Goal: Information Seeking & Learning: Learn about a topic

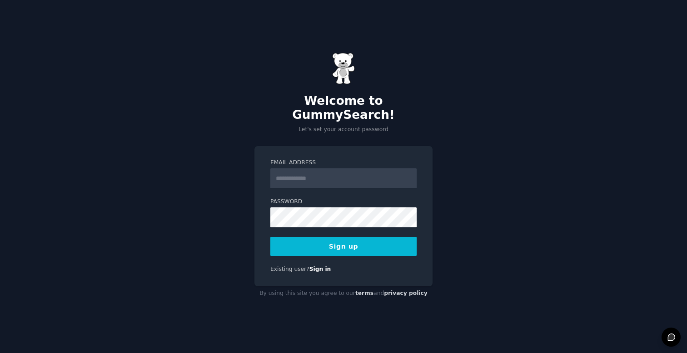
click at [313, 176] on input "Email Address" at bounding box center [343, 178] width 146 height 20
type input "*"
type input "**********"
click at [324, 245] on button "Sign up" at bounding box center [343, 246] width 146 height 19
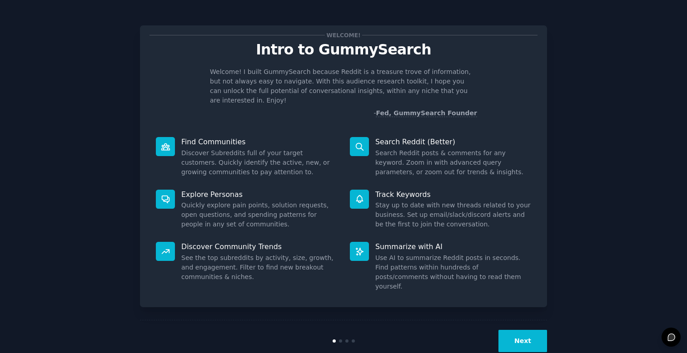
click at [534, 330] on button "Next" at bounding box center [522, 341] width 49 height 22
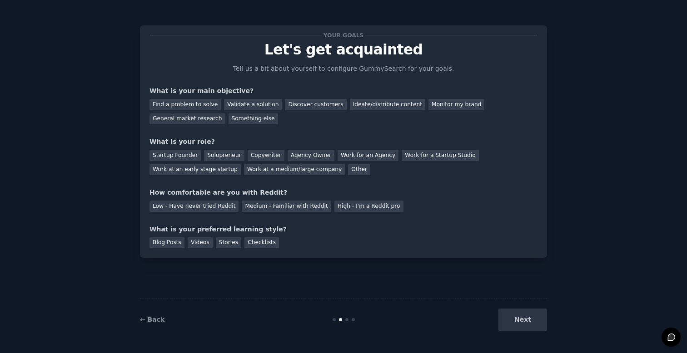
click at [527, 325] on div "Next" at bounding box center [479, 320] width 136 height 22
click at [525, 319] on div "Next" at bounding box center [479, 320] width 136 height 22
click at [266, 183] on div "Your goals Let's get acquainted Tell us a bit about yourself to configure Gummy…" at bounding box center [343, 141] width 388 height 213
click at [205, 106] on div "Find a problem to solve" at bounding box center [184, 104] width 71 height 11
click at [249, 107] on div "Validate a solution" at bounding box center [253, 104] width 58 height 11
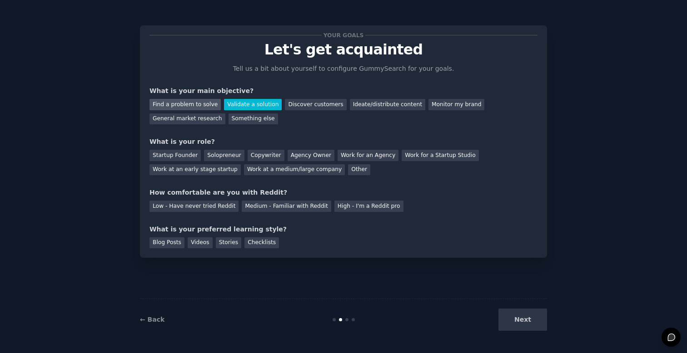
click at [187, 99] on div "Find a problem to solve" at bounding box center [184, 104] width 71 height 11
click at [217, 155] on div "Solopreneur" at bounding box center [224, 155] width 40 height 11
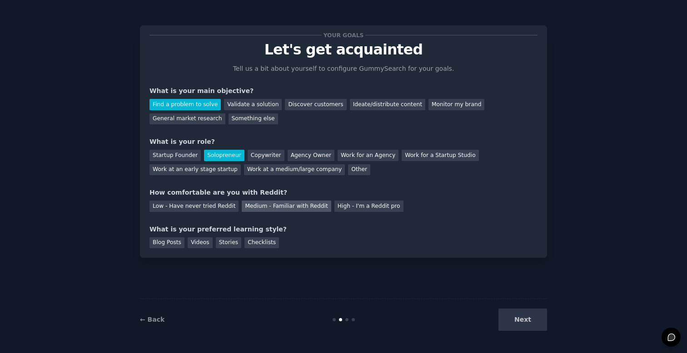
click at [263, 205] on div "Medium - Familiar with Reddit" at bounding box center [286, 206] width 89 height 11
click at [199, 244] on div "Videos" at bounding box center [200, 243] width 25 height 11
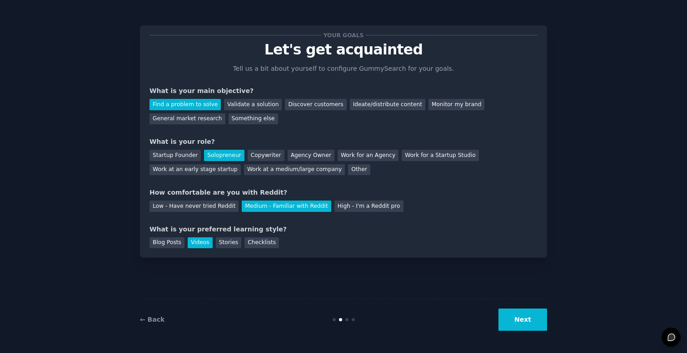
click at [531, 319] on button "Next" at bounding box center [522, 320] width 49 height 22
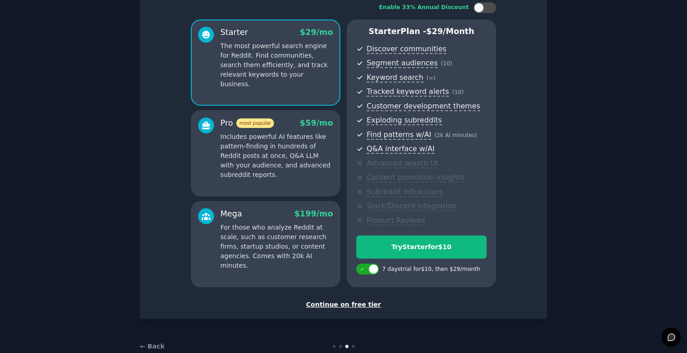
scroll to position [60, 0]
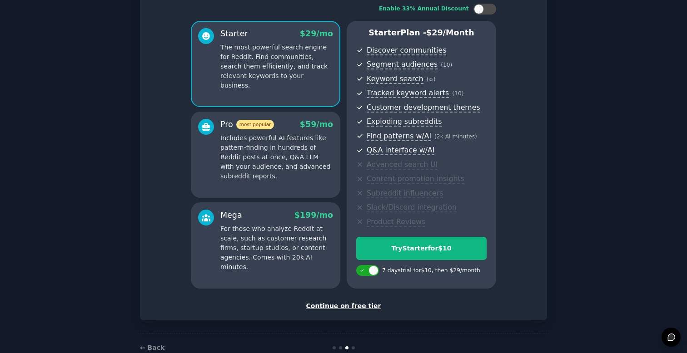
click at [287, 142] on p "Includes powerful AI features like pattern-finding in hundreds of Reddit posts …" at bounding box center [276, 158] width 113 height 48
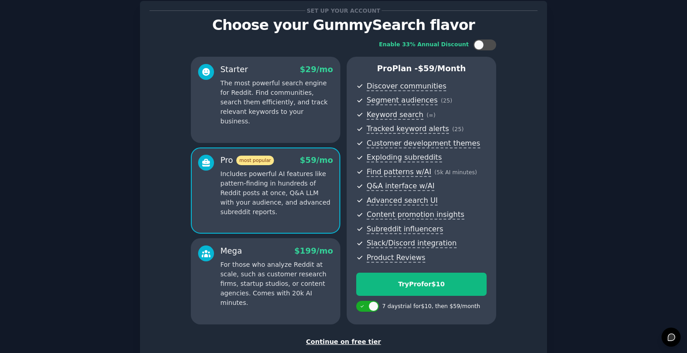
scroll to position [24, 0]
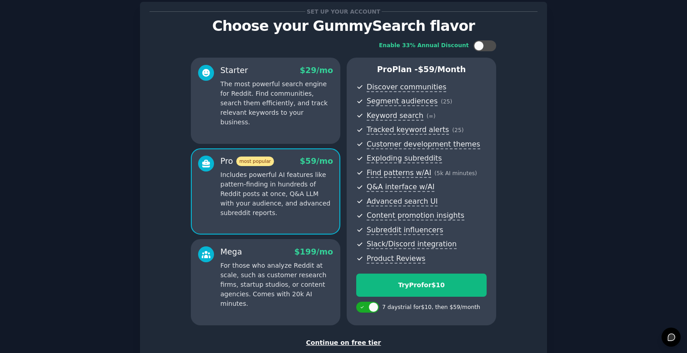
click at [266, 110] on p "The most powerful search engine for Reddit. Find communities, search them effic…" at bounding box center [276, 103] width 113 height 48
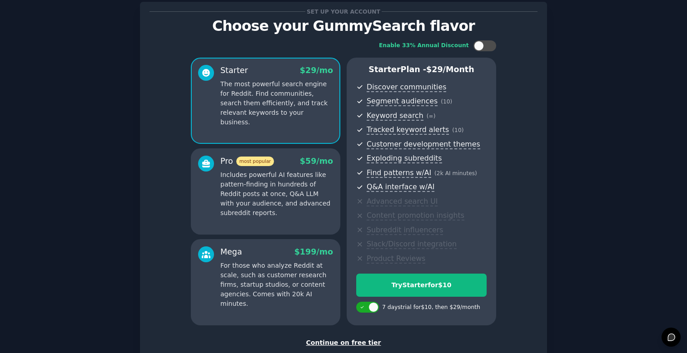
click at [296, 200] on p "Includes powerful AI features like pattern-finding in hundreds of Reddit posts …" at bounding box center [276, 194] width 113 height 48
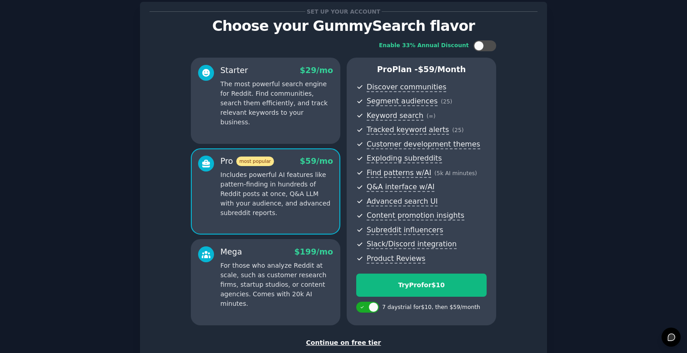
click at [289, 101] on p "The most powerful search engine for Reddit. Find communities, search them effic…" at bounding box center [276, 103] width 113 height 48
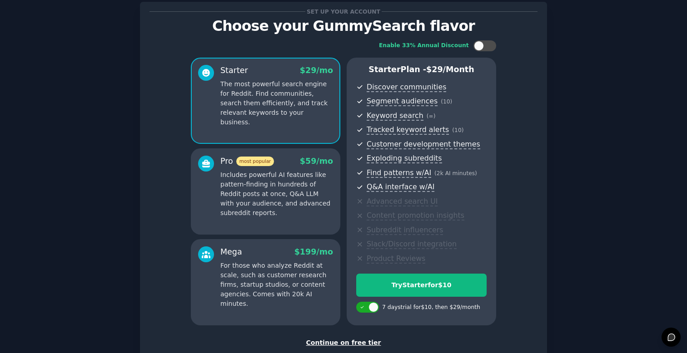
click at [287, 177] on p "Includes powerful AI features like pattern-finding in hundreds of Reddit posts …" at bounding box center [276, 194] width 113 height 48
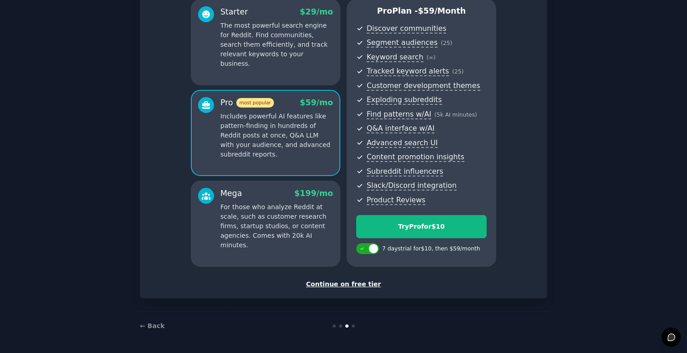
scroll to position [0, 0]
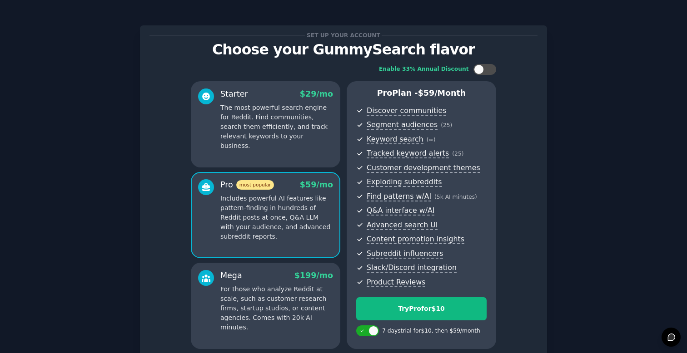
click at [272, 119] on p "The most powerful search engine for Reddit. Find communities, search them effic…" at bounding box center [276, 127] width 113 height 48
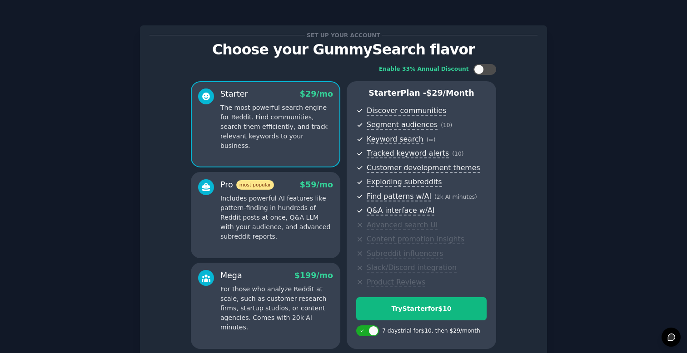
click at [293, 213] on p "Includes powerful AI features like pattern-finding in hundreds of Reddit posts …" at bounding box center [276, 218] width 113 height 48
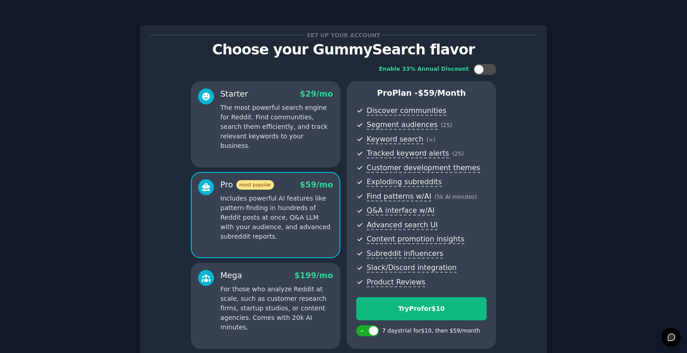
click at [265, 120] on p "The most powerful search engine for Reddit. Find communities, search them effic…" at bounding box center [276, 127] width 113 height 48
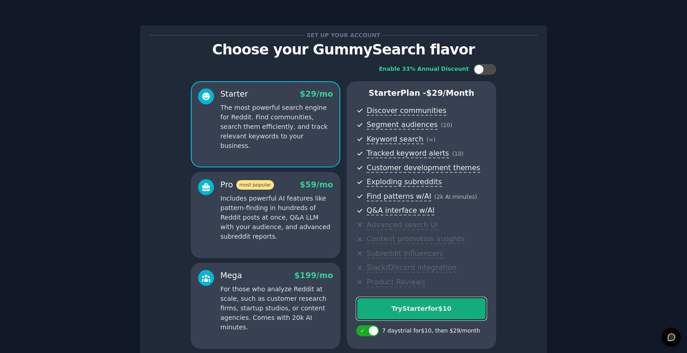
click at [431, 309] on div "Try Starter for $10" at bounding box center [421, 309] width 129 height 10
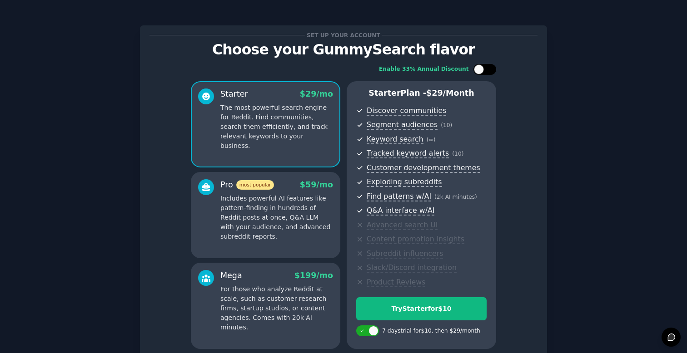
click at [485, 70] on div at bounding box center [484, 69] width 23 height 11
click at [486, 70] on div at bounding box center [491, 69] width 10 height 10
checkbox input "false"
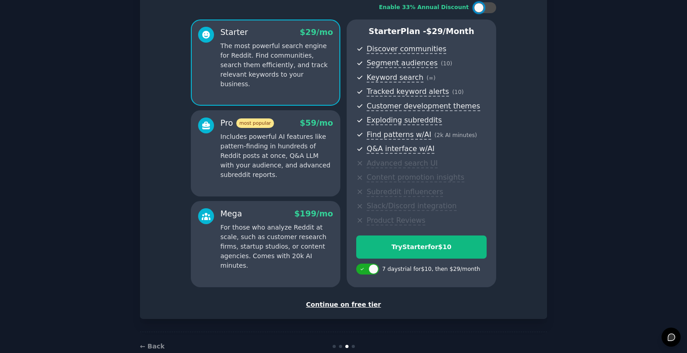
scroll to position [38, 0]
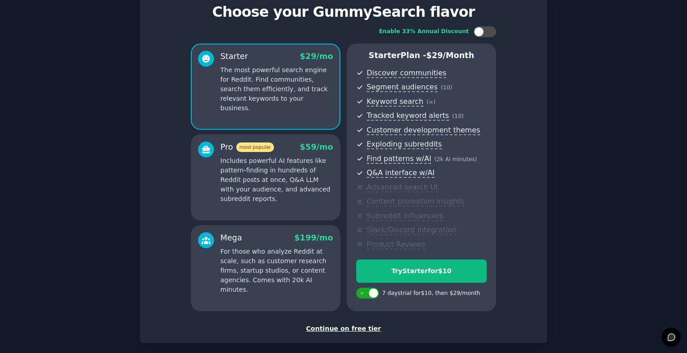
click at [302, 108] on div "Starter $ 29 /mo The most powerful search engine for Reddit. Find communities, …" at bounding box center [265, 87] width 149 height 86
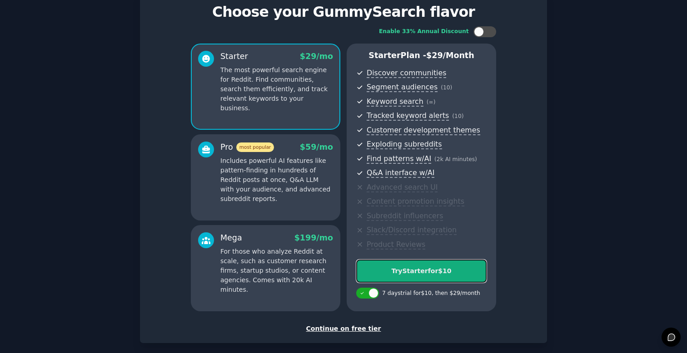
click at [409, 277] on button "Try Starter for $10" at bounding box center [421, 271] width 130 height 23
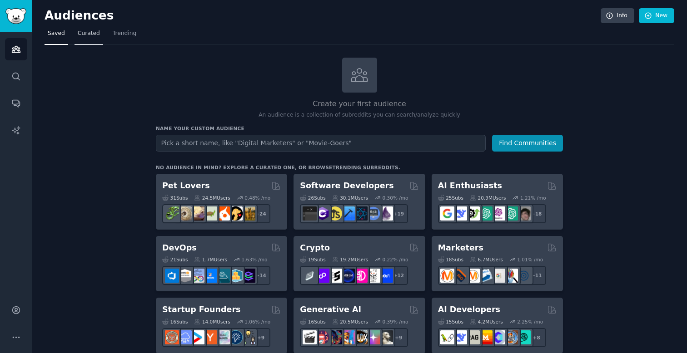
click at [96, 35] on span "Curated" at bounding box center [89, 34] width 22 height 8
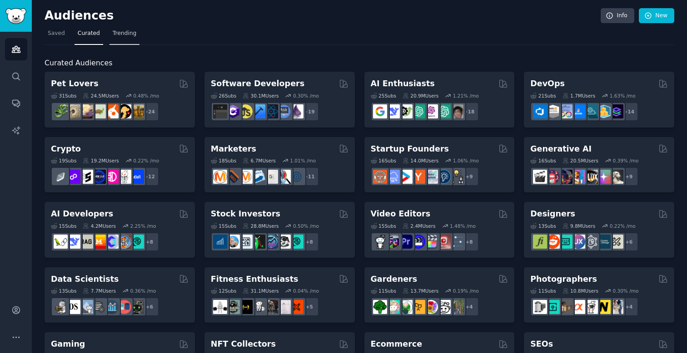
click at [123, 32] on span "Trending" at bounding box center [125, 34] width 24 height 8
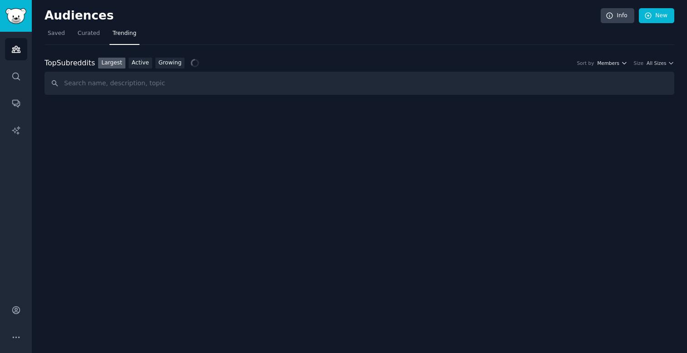
click at [613, 64] on span "Members" at bounding box center [608, 63] width 22 height 6
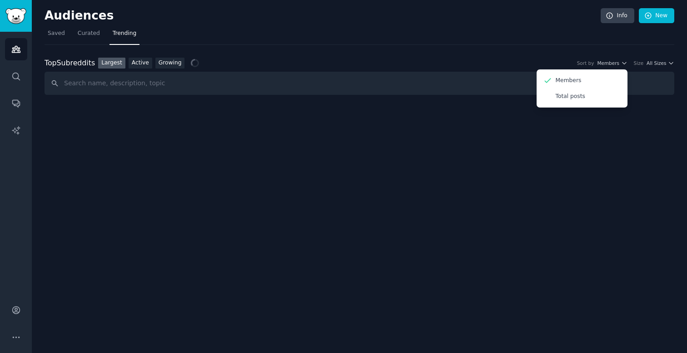
click at [645, 62] on div "Size All Sizes" at bounding box center [654, 63] width 40 height 6
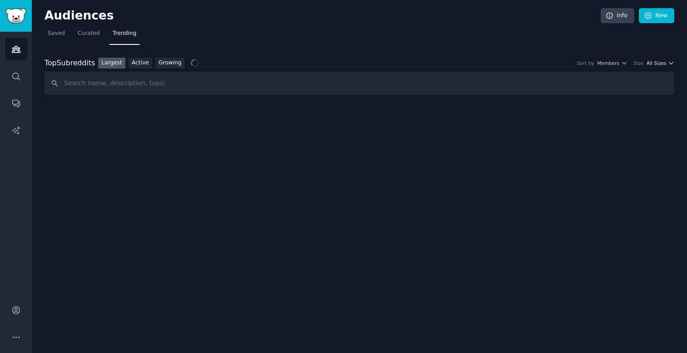
click at [662, 62] on span "All Sizes" at bounding box center [656, 63] width 20 height 6
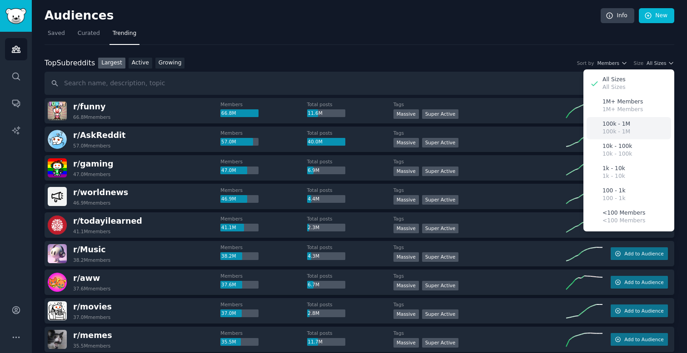
click at [625, 131] on p "100k - 1M" at bounding box center [616, 132] width 28 height 8
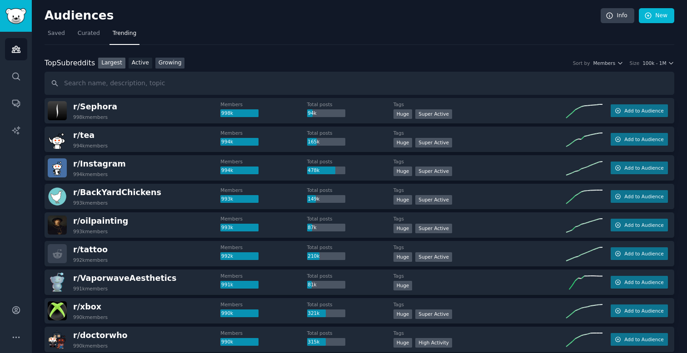
click at [164, 64] on link "Growing" at bounding box center [170, 63] width 30 height 11
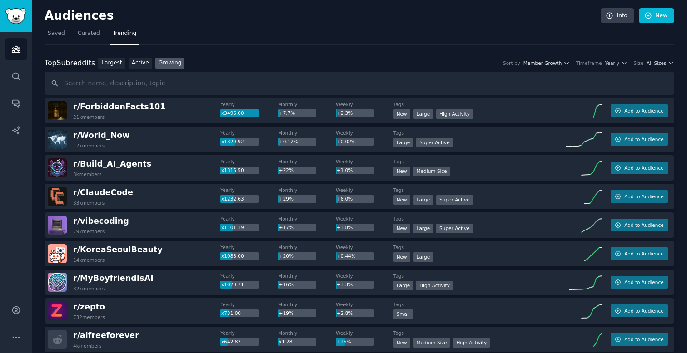
click at [557, 64] on span "Member Growth" at bounding box center [542, 63] width 39 height 6
click at [607, 60] on span "Yearly" at bounding box center [612, 63] width 14 height 6
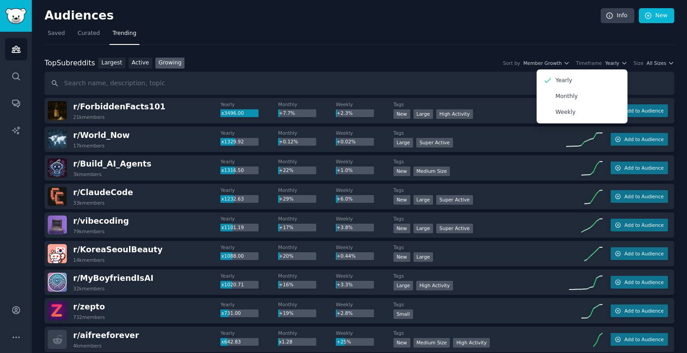
click at [466, 41] on nav "Saved Curated Trending" at bounding box center [359, 35] width 629 height 19
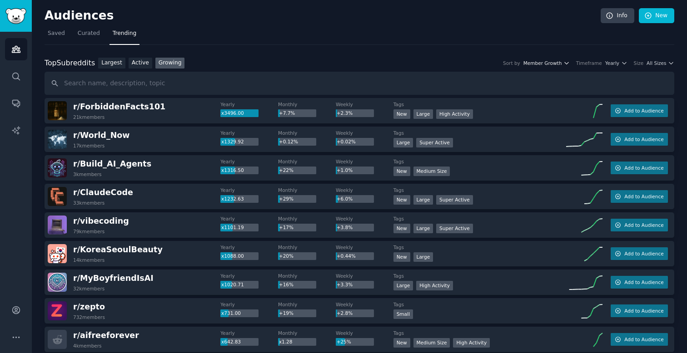
click at [552, 62] on span "Member Growth" at bounding box center [542, 63] width 39 height 6
click at [617, 63] on span "Yearly" at bounding box center [612, 63] width 14 height 6
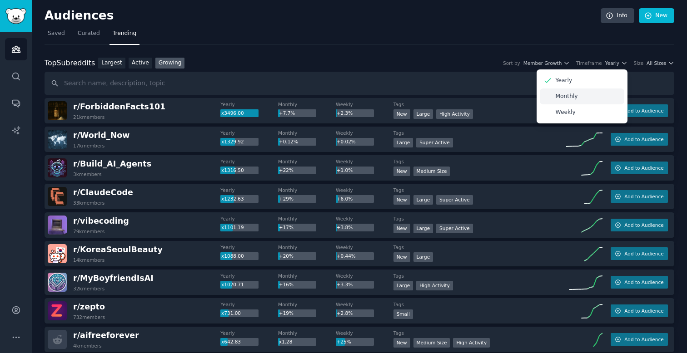
click at [566, 99] on p "Monthly" at bounding box center [566, 97] width 22 height 8
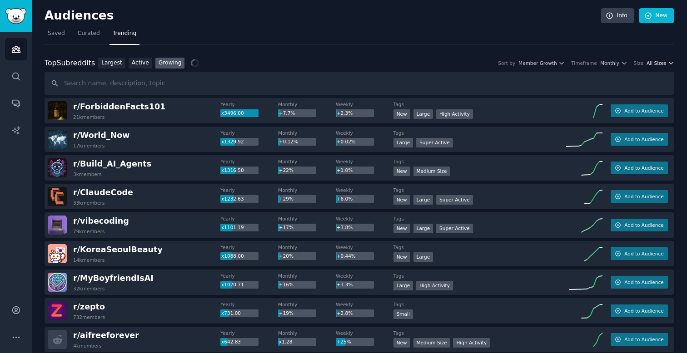
click at [653, 62] on span "All Sizes" at bounding box center [656, 63] width 20 height 6
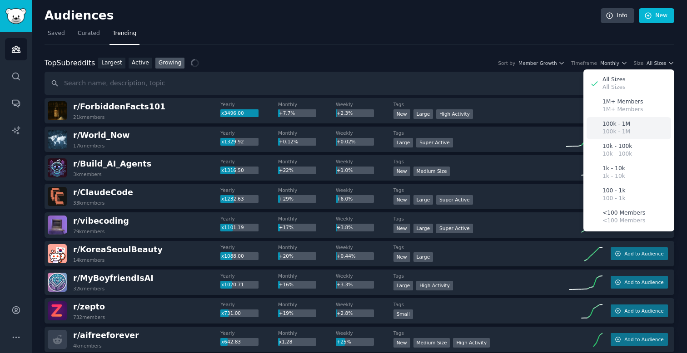
click at [627, 125] on div "100k - 1M 100k - 1M" at bounding box center [628, 128] width 84 height 22
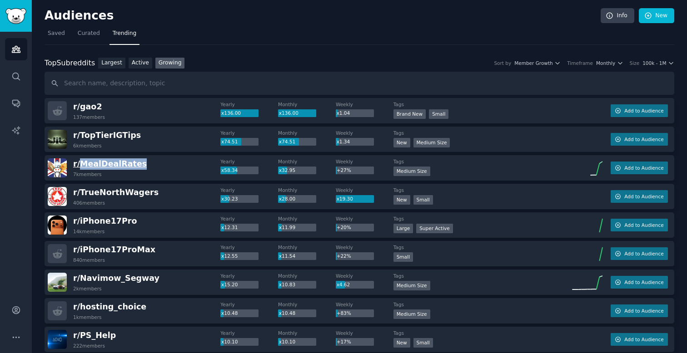
click at [116, 165] on span "r/ MealDealRates" at bounding box center [110, 163] width 74 height 9
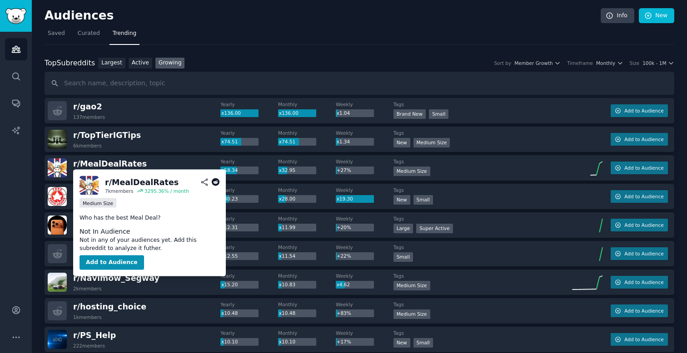
click at [92, 189] on img at bounding box center [88, 185] width 19 height 19
click at [204, 182] on icon at bounding box center [204, 182] width 8 height 8
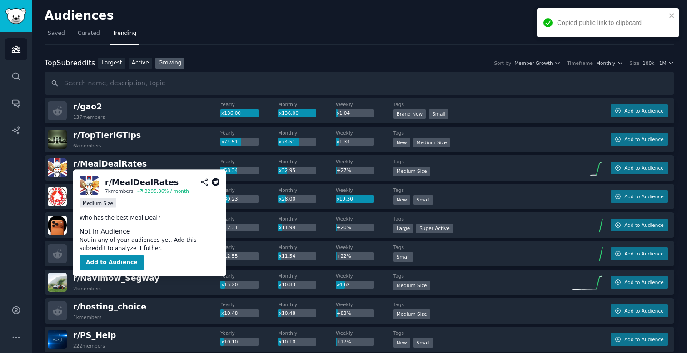
click at [217, 180] on icon at bounding box center [216, 182] width 8 height 8
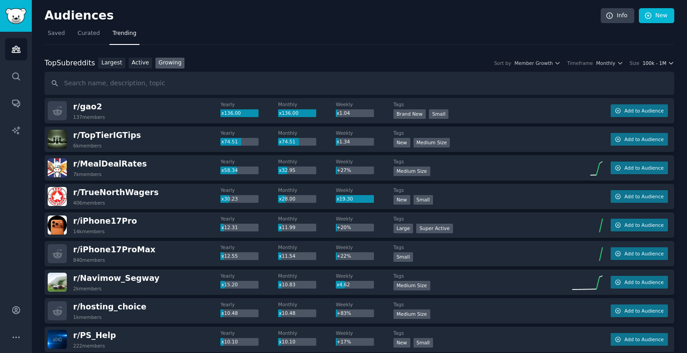
click at [653, 65] on span "100k - 1M" at bounding box center [654, 63] width 24 height 6
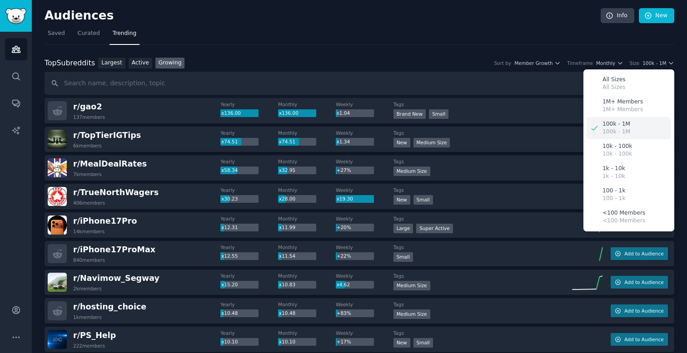
click at [624, 124] on p "100k - 1M" at bounding box center [616, 124] width 28 height 8
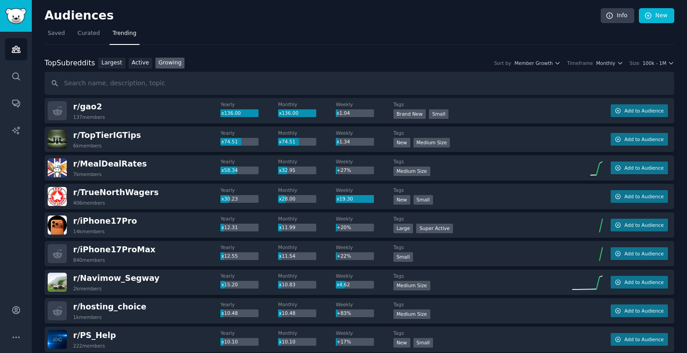
click at [454, 61] on div "Top Subreddits Top Subreddits Largest Active Growing Sort by Member Growth Time…" at bounding box center [359, 63] width 629 height 11
click at [525, 69] on div "Top Subreddits Top Subreddits Largest Active Growing Sort by Member Growth Time…" at bounding box center [359, 77] width 629 height 38
click at [530, 64] on span "Member Growth" at bounding box center [533, 63] width 39 height 6
click at [532, 62] on span "Member Growth" at bounding box center [533, 63] width 39 height 6
click at [605, 65] on span "Monthly" at bounding box center [605, 63] width 19 height 6
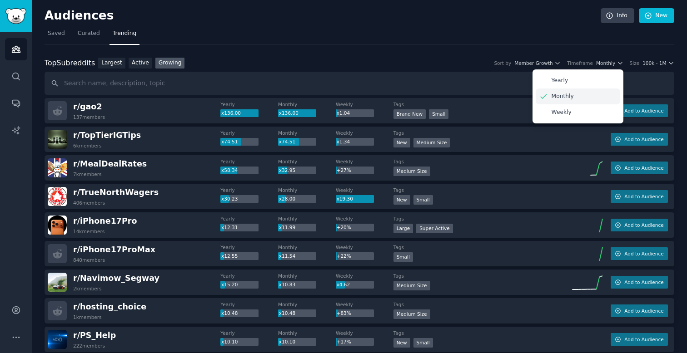
click at [569, 92] on div "Monthly" at bounding box center [577, 97] width 84 height 16
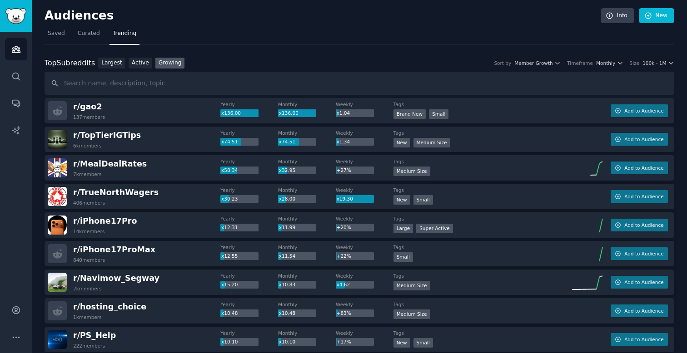
click at [661, 58] on div "Top Subreddits Top Subreddits Largest Active Growing Sort by Member Growth Time…" at bounding box center [359, 63] width 629 height 11
click at [658, 62] on span "100k - 1M" at bounding box center [654, 63] width 24 height 6
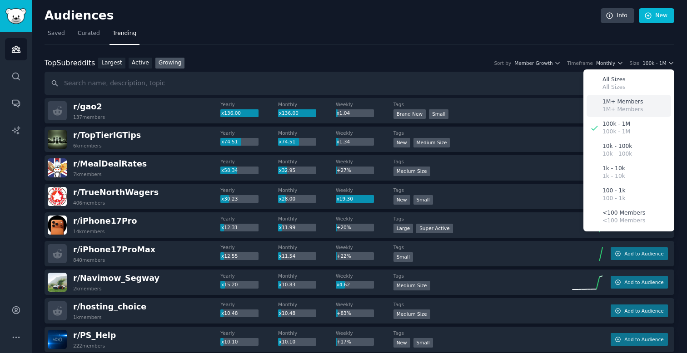
click at [620, 108] on p "1M+ Members" at bounding box center [622, 110] width 40 height 8
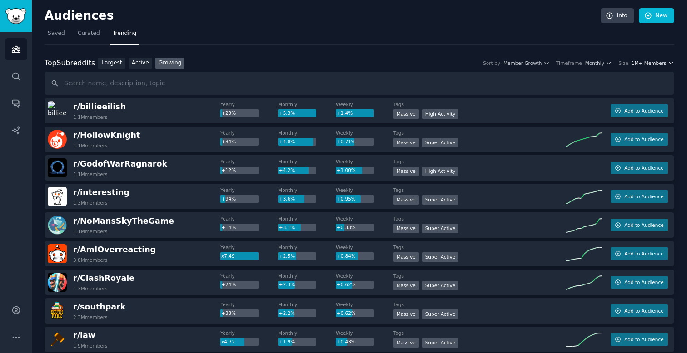
click at [658, 63] on span "1M+ Members" at bounding box center [648, 63] width 35 height 6
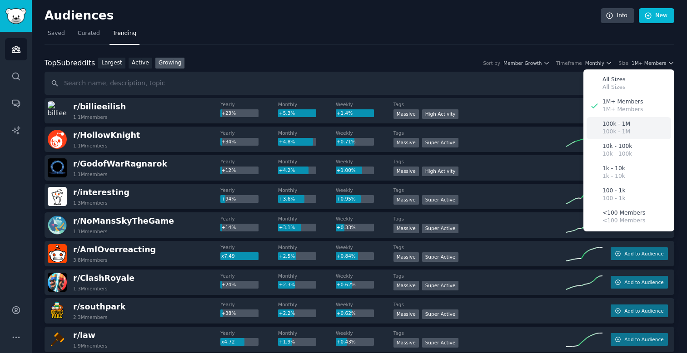
click at [624, 129] on p "100k - 1M" at bounding box center [616, 132] width 28 height 8
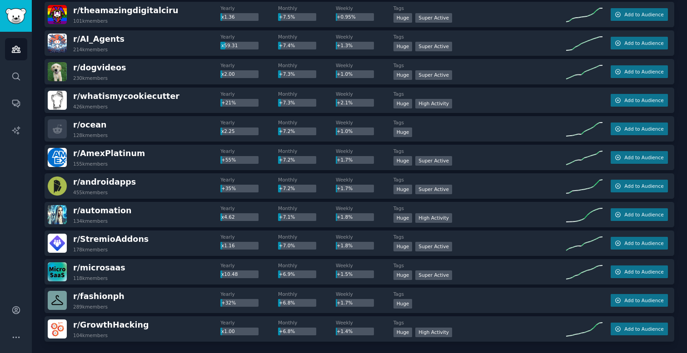
scroll to position [1234, 0]
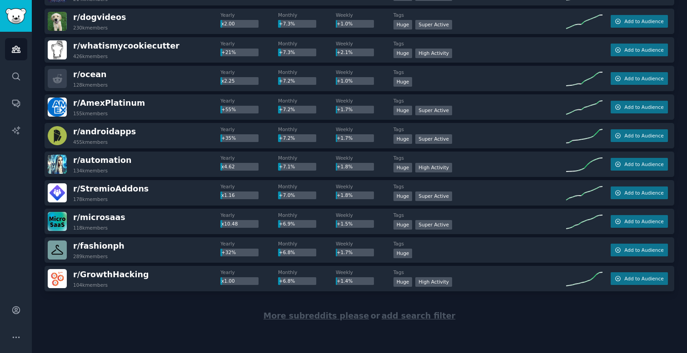
click at [295, 317] on span "More subreddits please" at bounding box center [315, 316] width 105 height 9
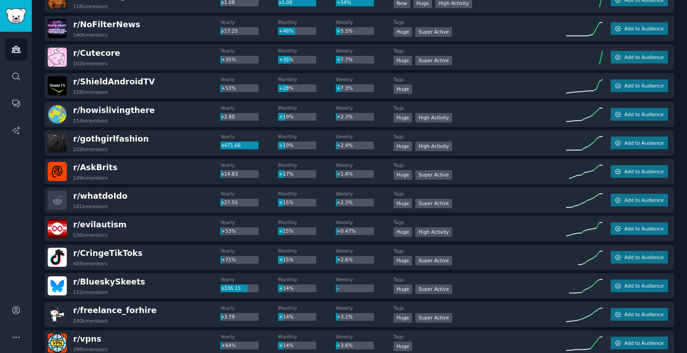
scroll to position [0, 0]
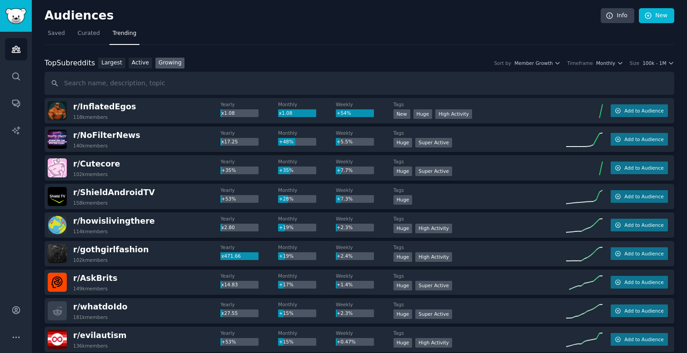
click at [227, 105] on dt "Yearly" at bounding box center [249, 104] width 58 height 6
click at [306, 102] on dt "Monthly" at bounding box center [307, 104] width 58 height 6
click at [651, 64] on span "100k - 1M" at bounding box center [654, 63] width 24 height 6
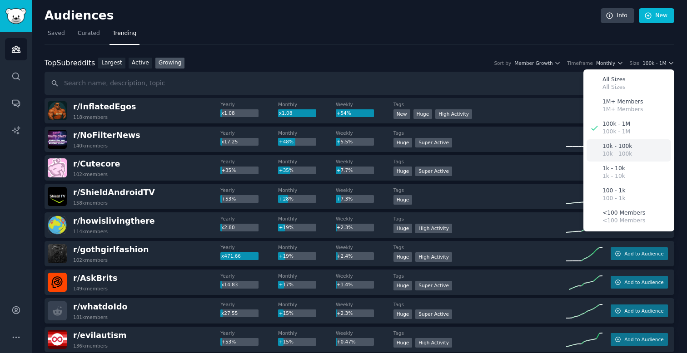
click at [614, 154] on p "10k - 100k" at bounding box center [617, 154] width 30 height 8
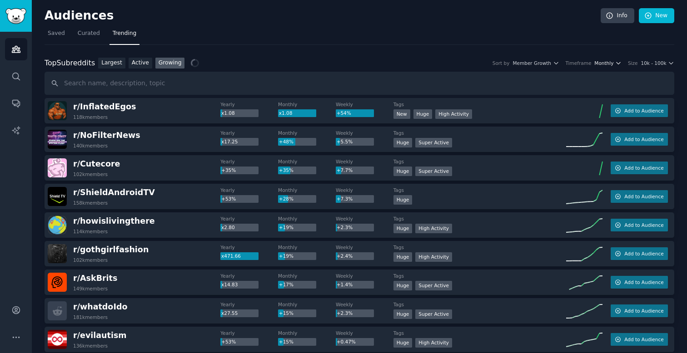
click at [612, 63] on span "Monthly" at bounding box center [603, 63] width 19 height 6
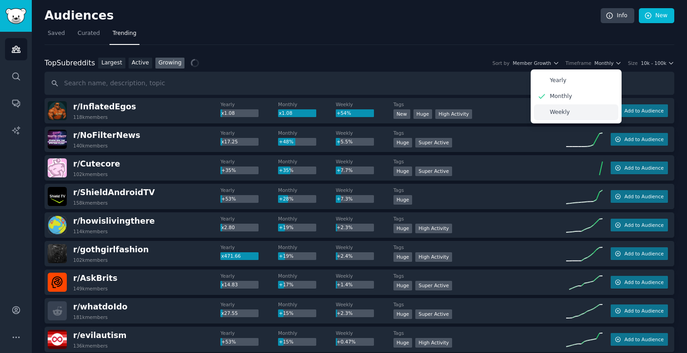
click at [562, 113] on p "Weekly" at bounding box center [560, 113] width 20 height 8
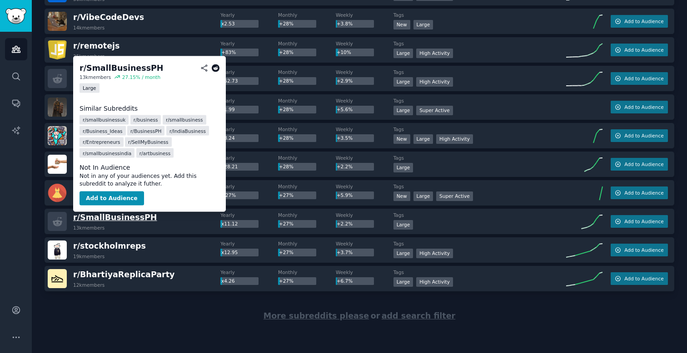
scroll to position [2658, 0]
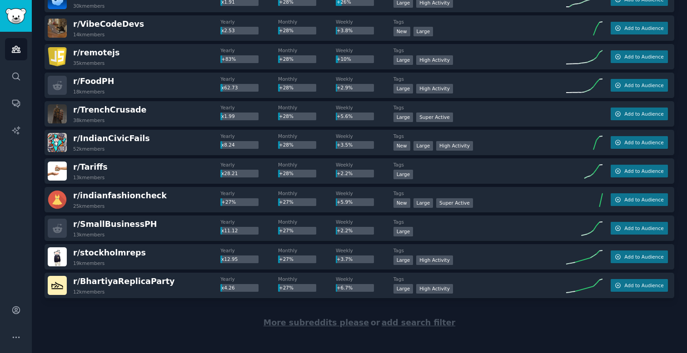
click at [307, 325] on span "More subreddits please" at bounding box center [315, 322] width 105 height 9
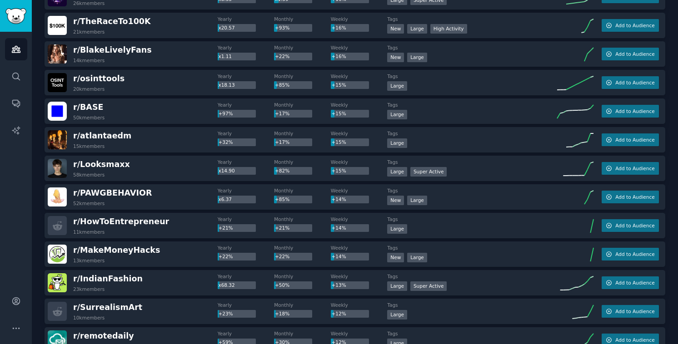
scroll to position [0, 0]
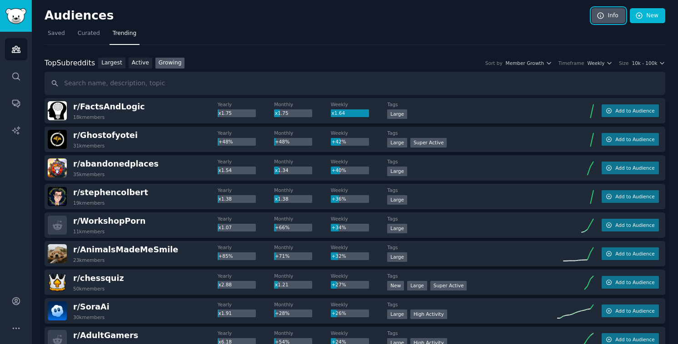
click at [598, 10] on link "Info" at bounding box center [608, 15] width 34 height 15
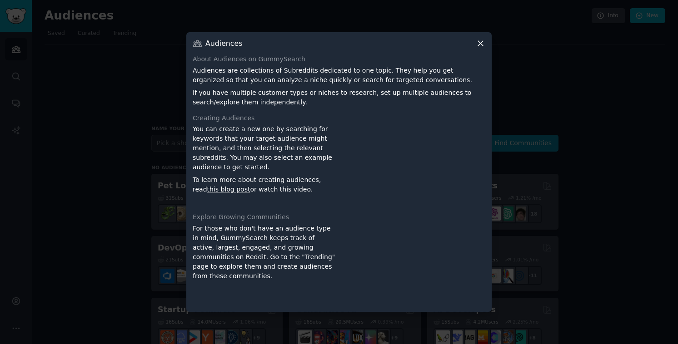
click at [484, 41] on icon at bounding box center [481, 44] width 10 height 10
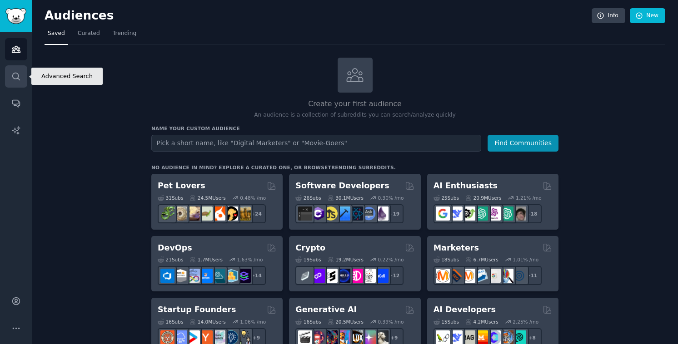
click at [19, 72] on icon "Sidebar" at bounding box center [16, 77] width 10 height 10
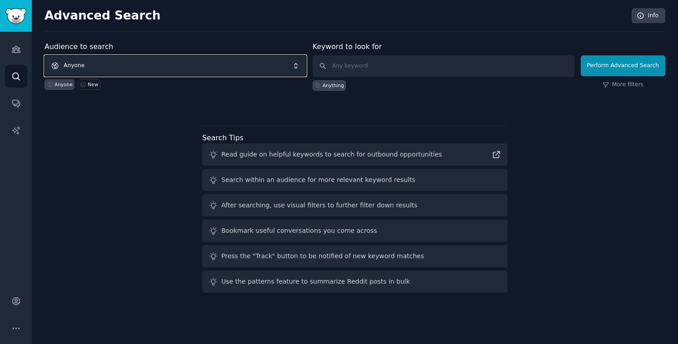
click at [155, 67] on span "Anyone" at bounding box center [176, 65] width 262 height 21
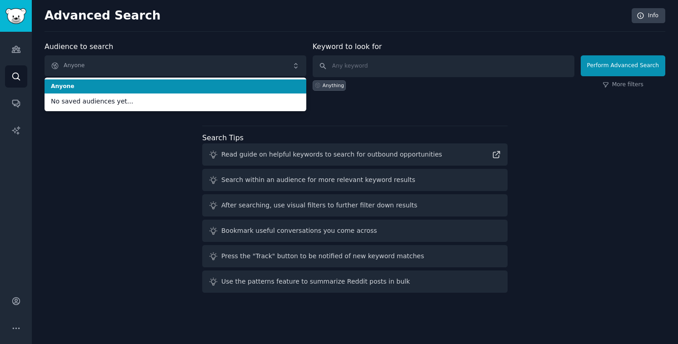
click at [156, 44] on div "Audience to search Anyone Anyone No saved audiences yet... Anyone New" at bounding box center [176, 66] width 262 height 50
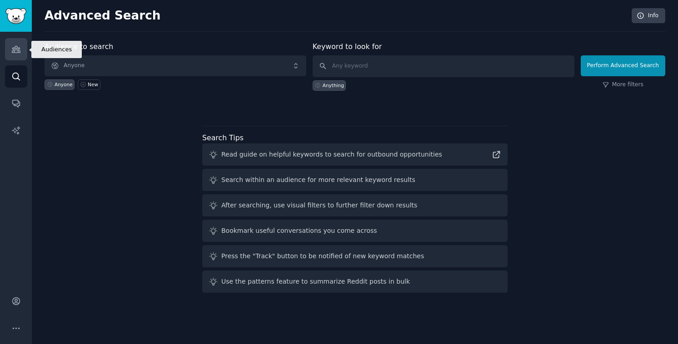
click at [14, 49] on icon "Sidebar" at bounding box center [16, 49] width 8 height 6
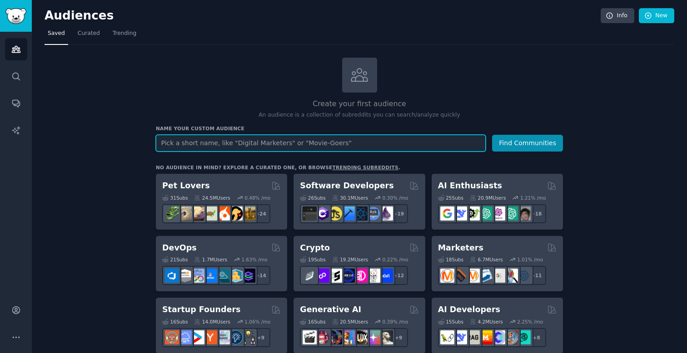
click at [295, 147] on input "text" at bounding box center [321, 143] width 330 height 17
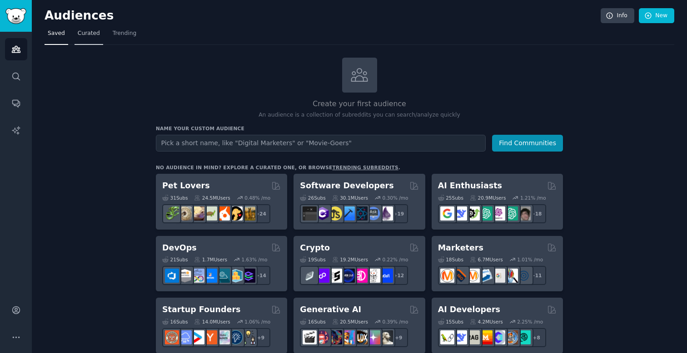
click at [95, 34] on span "Curated" at bounding box center [89, 34] width 22 height 8
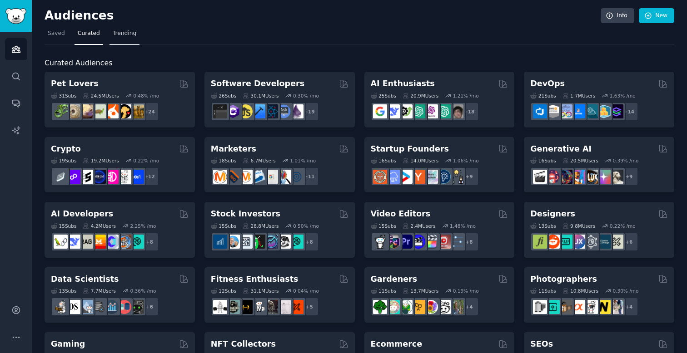
click at [118, 34] on span "Trending" at bounding box center [125, 34] width 24 height 8
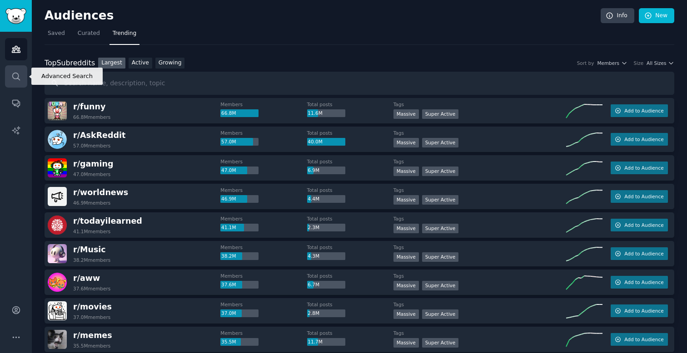
click at [17, 75] on icon "Sidebar" at bounding box center [16, 77] width 10 height 10
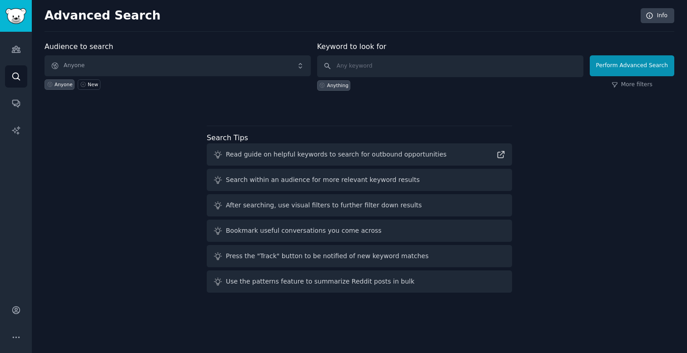
click at [481, 180] on div "Search within an audience for more relevant keyword results" at bounding box center [359, 180] width 305 height 22
click at [500, 157] on icon at bounding box center [501, 155] width 10 height 10
click at [5, 50] on link "Audiences" at bounding box center [16, 49] width 22 height 22
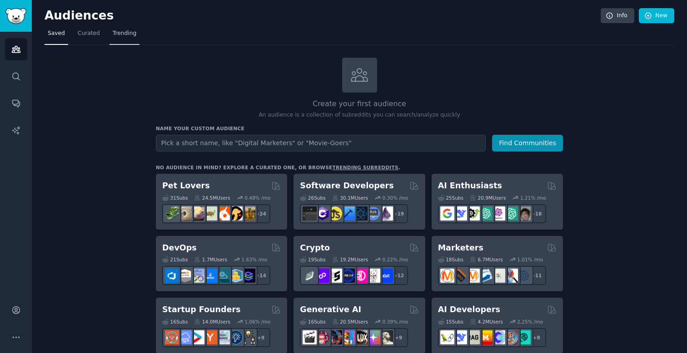
click at [132, 34] on span "Trending" at bounding box center [125, 34] width 24 height 8
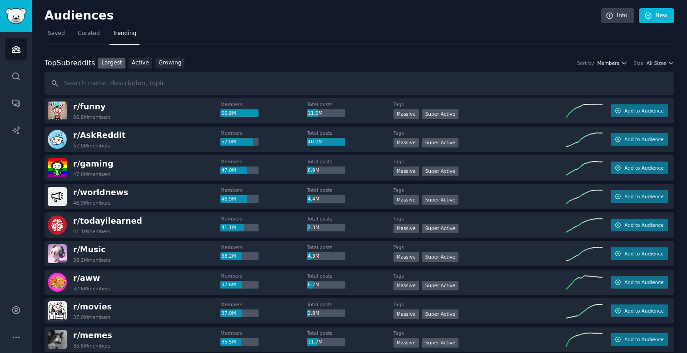
click at [611, 63] on span "Members" at bounding box center [608, 63] width 22 height 6
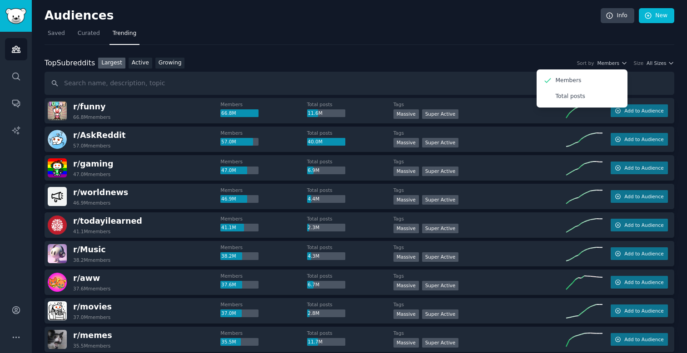
click at [578, 58] on div "Top Subreddits Top Subreddits Largest Active Growing Sort by Members Members To…" at bounding box center [359, 63] width 629 height 11
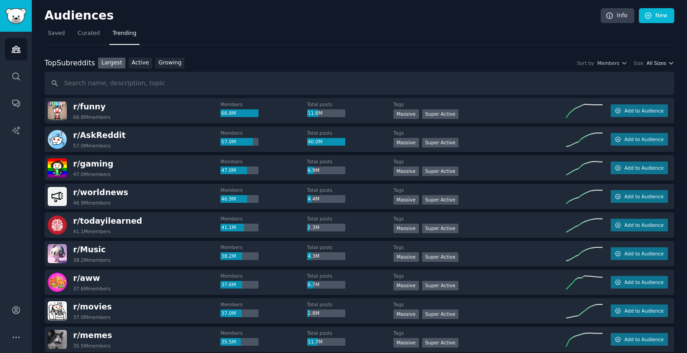
click at [660, 64] on span "All Sizes" at bounding box center [656, 63] width 20 height 6
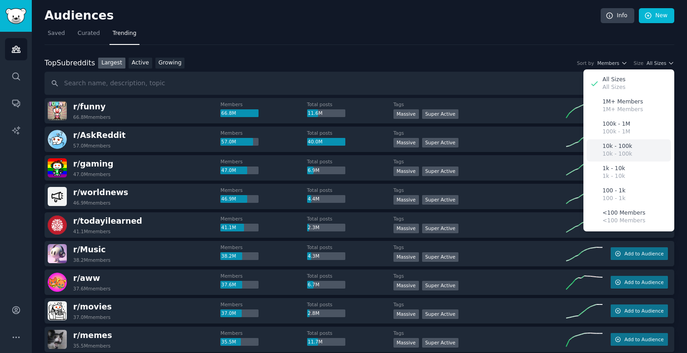
click at [627, 146] on p "10k - 100k" at bounding box center [617, 147] width 30 height 8
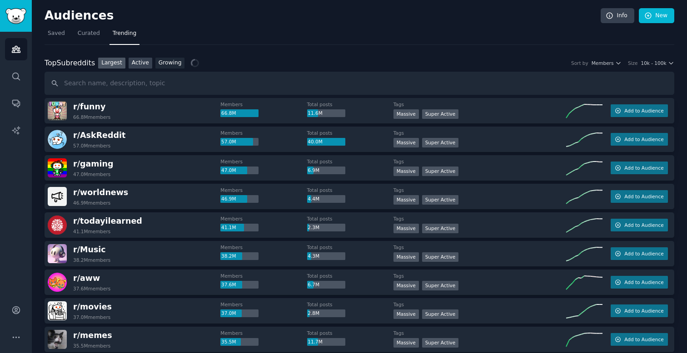
click at [134, 64] on link "Active" at bounding box center [141, 63] width 24 height 11
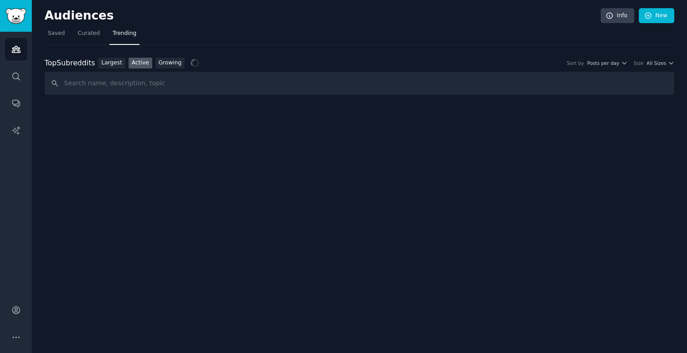
click at [183, 60] on div "Largest Active Growing" at bounding box center [141, 63] width 93 height 11
click at [176, 60] on link "Growing" at bounding box center [170, 63] width 30 height 11
click at [613, 64] on span "Yearly" at bounding box center [612, 63] width 14 height 6
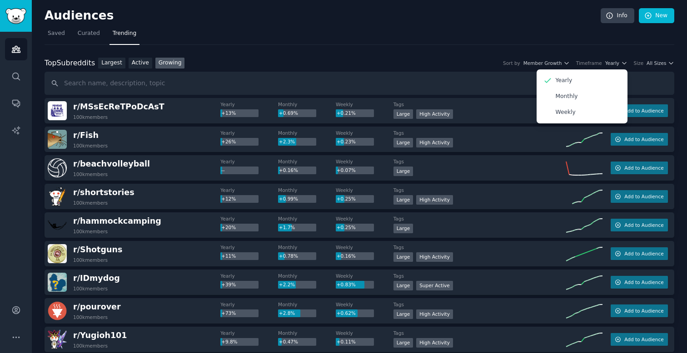
click at [324, 35] on nav "Saved Curated Trending" at bounding box center [359, 35] width 629 height 19
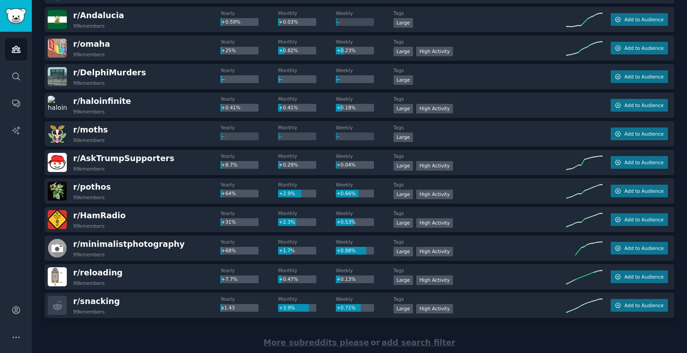
scroll to position [1234, 0]
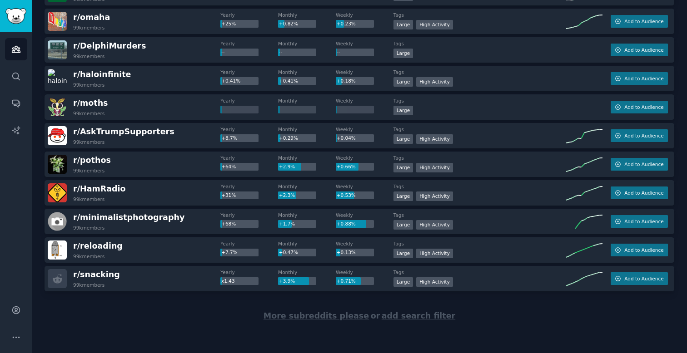
click at [296, 312] on span "More subreddits please" at bounding box center [315, 316] width 105 height 9
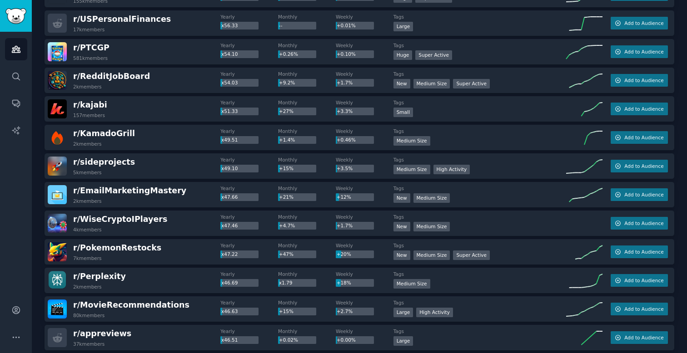
scroll to position [2665, 0]
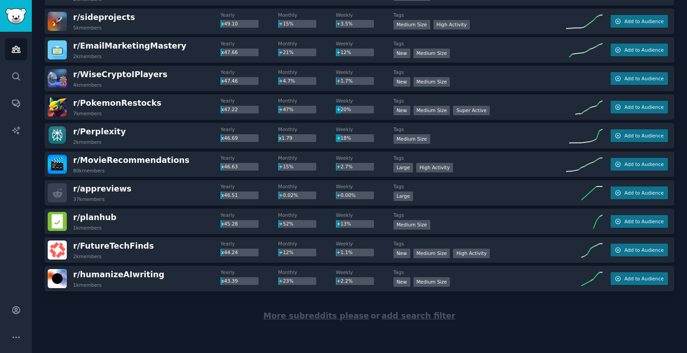
click at [318, 316] on span "More subreddits please" at bounding box center [315, 316] width 105 height 9
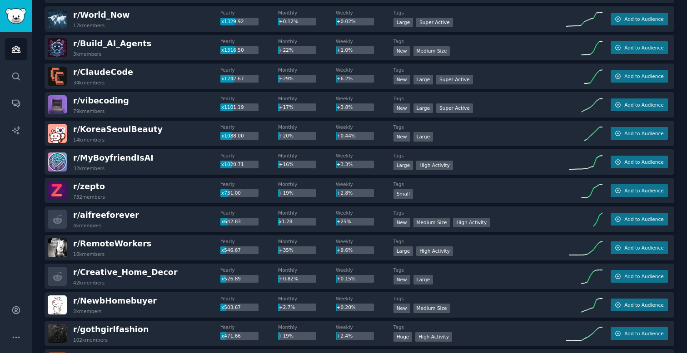
scroll to position [0, 0]
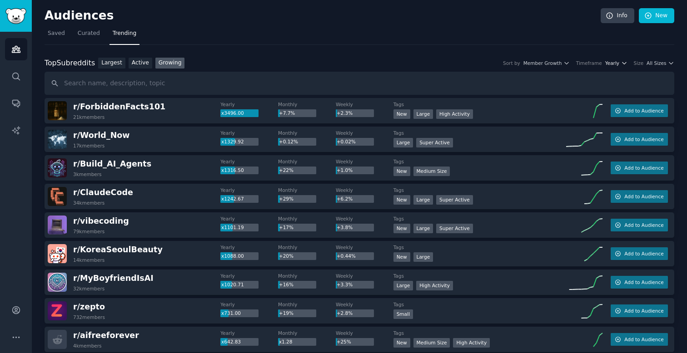
click at [614, 64] on span "Yearly" at bounding box center [612, 63] width 14 height 6
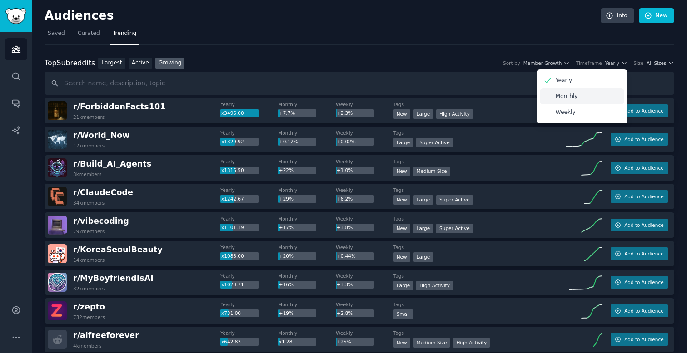
click at [573, 97] on p "Monthly" at bounding box center [566, 97] width 22 height 8
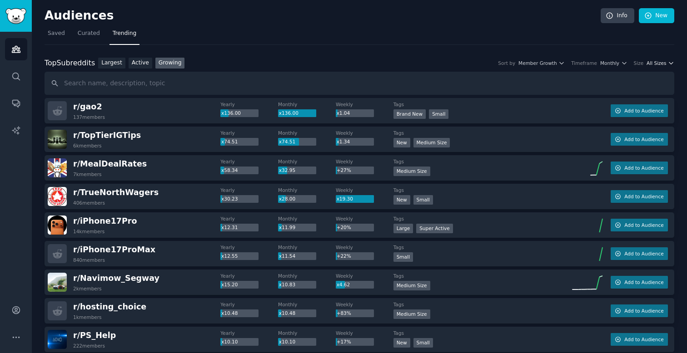
click at [661, 61] on span "All Sizes" at bounding box center [656, 63] width 20 height 6
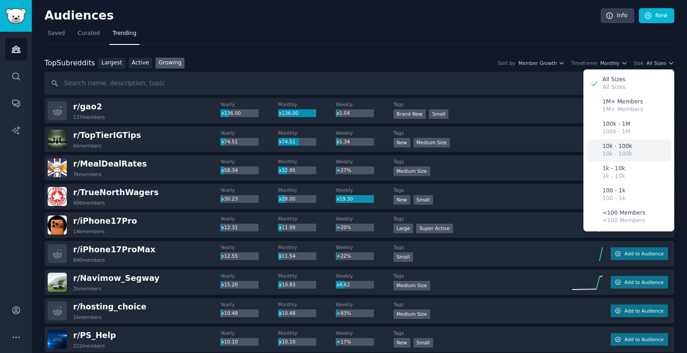
click at [625, 151] on p "10k - 100k" at bounding box center [617, 154] width 30 height 8
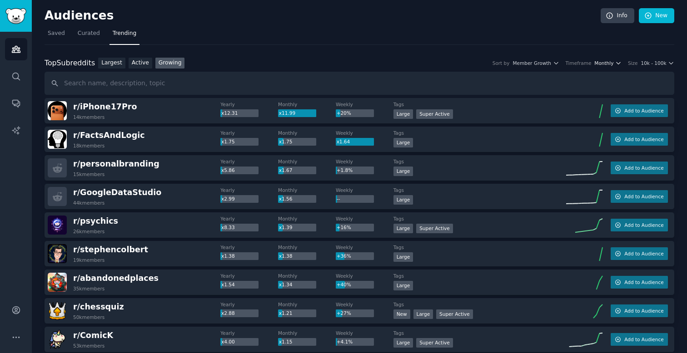
click at [600, 63] on span "Monthly" at bounding box center [603, 63] width 19 height 6
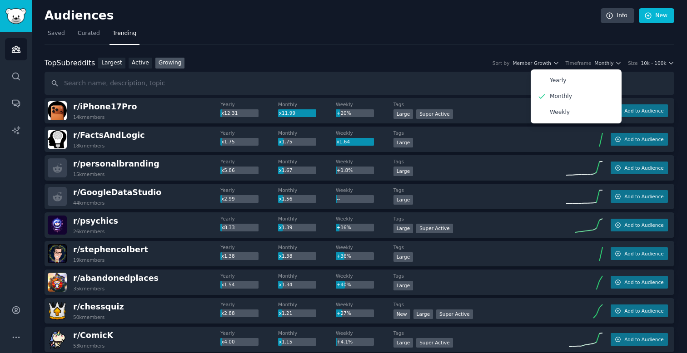
click at [388, 41] on nav "Saved Curated Trending" at bounding box center [359, 35] width 629 height 19
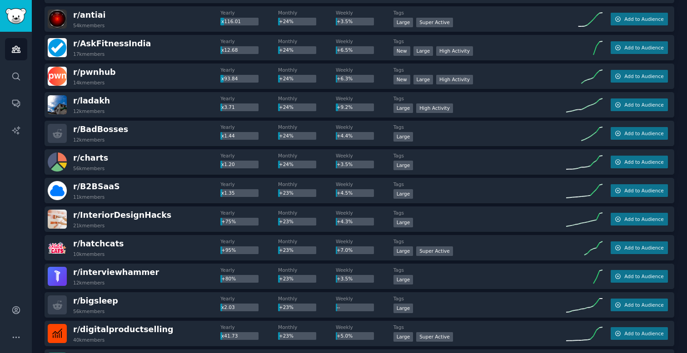
scroll to position [4095, 0]
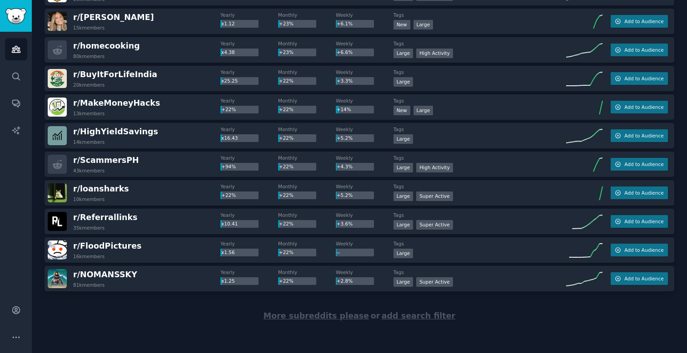
click at [339, 318] on span "More subreddits please" at bounding box center [315, 316] width 105 height 9
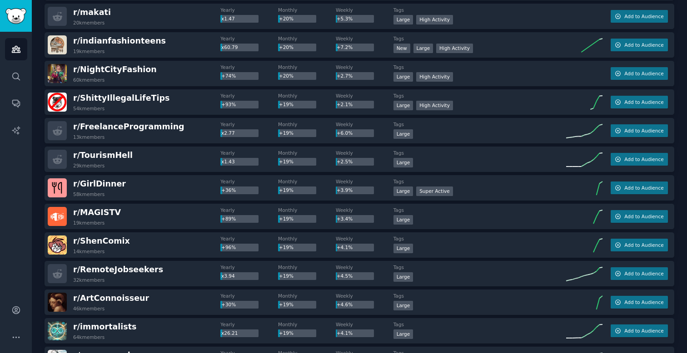
scroll to position [5526, 0]
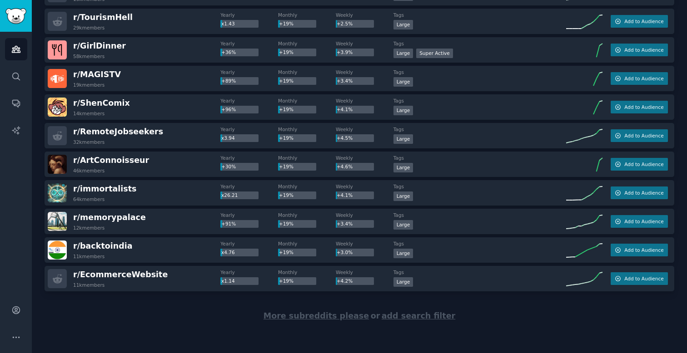
click at [402, 318] on span "add search filter" at bounding box center [419, 316] width 74 height 9
click at [332, 317] on span "More subreddits please" at bounding box center [315, 316] width 105 height 9
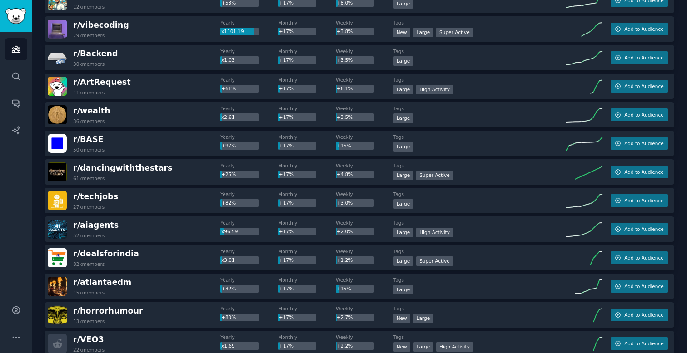
scroll to position [6957, 0]
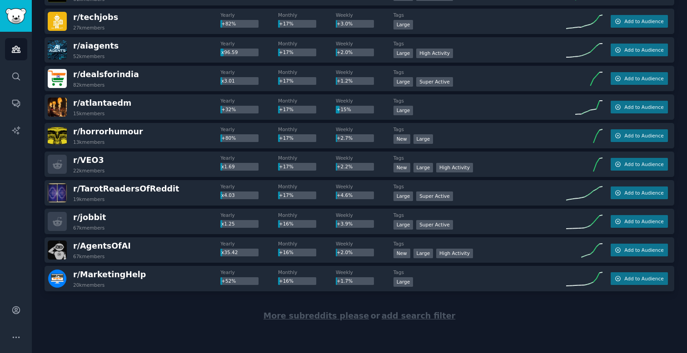
click at [337, 321] on div "More subreddits please or add search filter" at bounding box center [359, 317] width 629 height 50
click at [336, 317] on span "More subreddits please" at bounding box center [315, 316] width 105 height 9
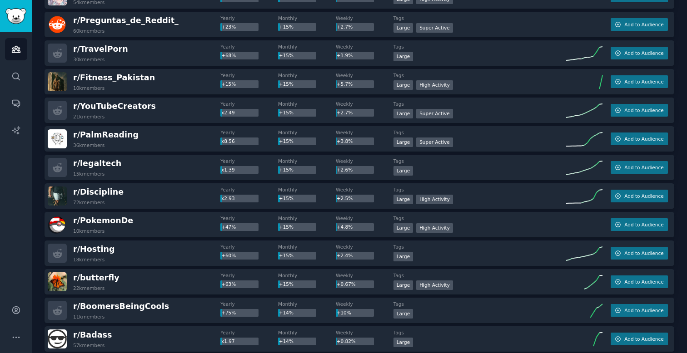
scroll to position [8387, 0]
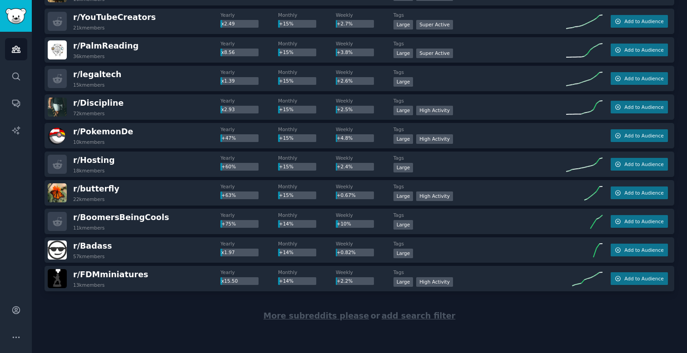
click at [307, 315] on span "More subreddits please" at bounding box center [315, 316] width 105 height 9
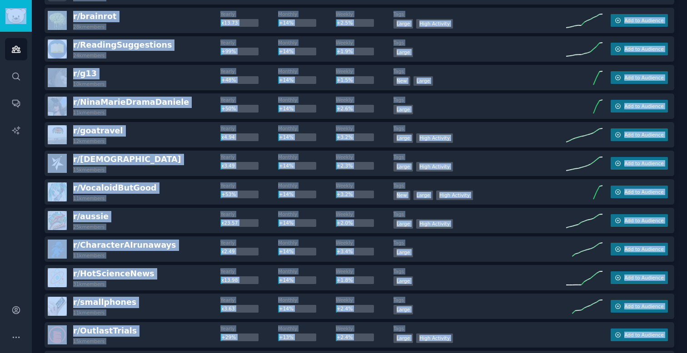
scroll to position [9818, 0]
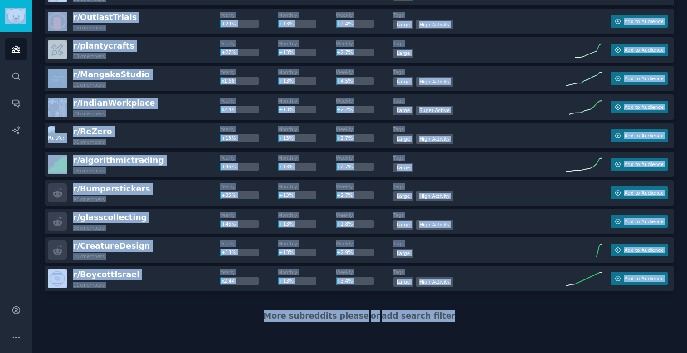
click at [488, 307] on div "More subreddits please or add search filter" at bounding box center [359, 317] width 629 height 50
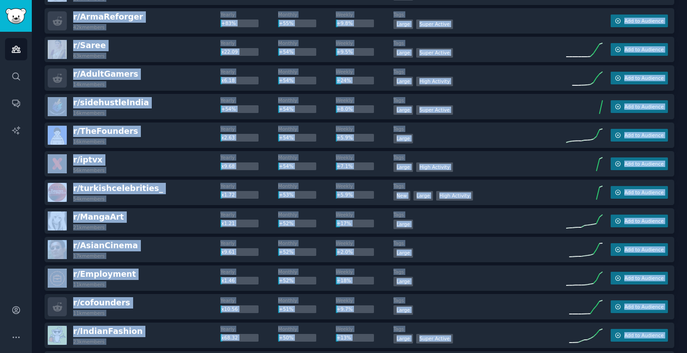
scroll to position [0, 0]
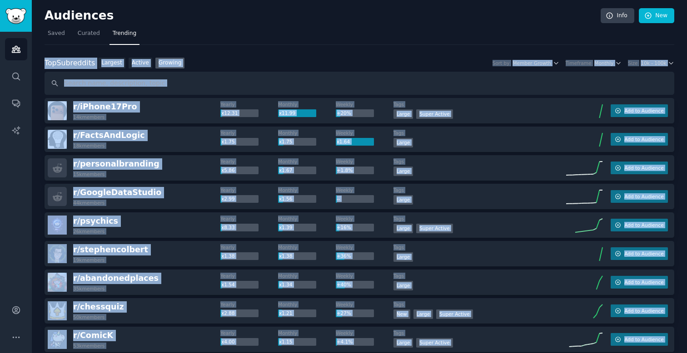
drag, startPoint x: 505, startPoint y: 304, endPoint x: 53, endPoint y: 53, distance: 517.2
copy div "Top Subreddits Top Subreddits Largest Active Growing Sort by Member Growth Time…"
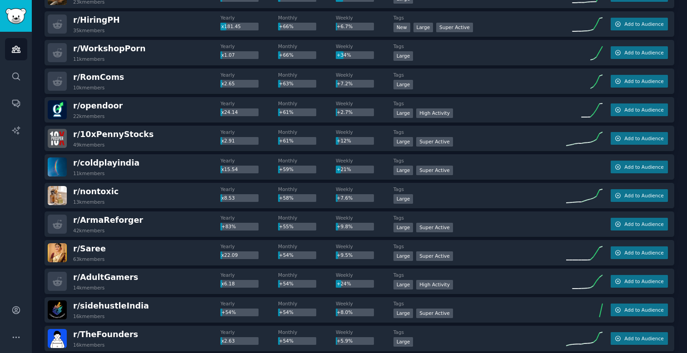
scroll to position [989, 0]
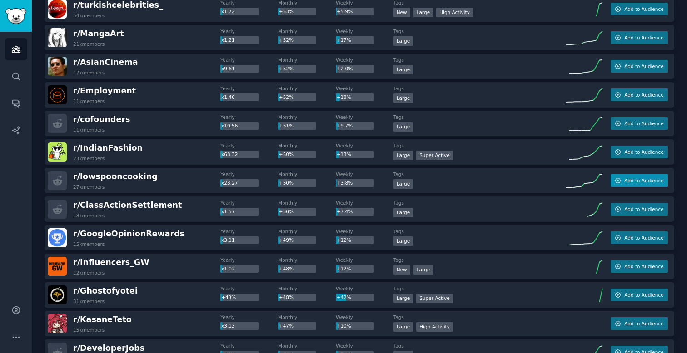
click at [617, 181] on icon "button" at bounding box center [617, 180] width 5 height 5
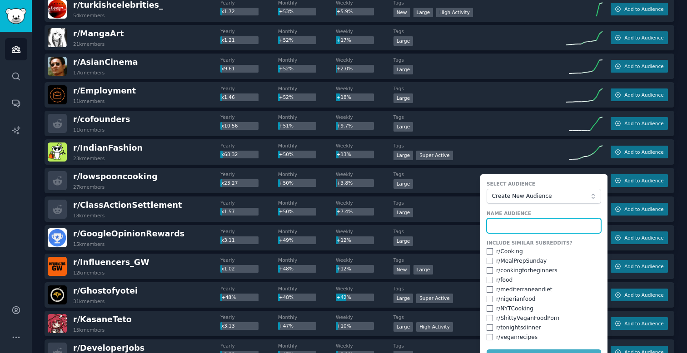
click at [515, 224] on input "text" at bounding box center [543, 225] width 114 height 15
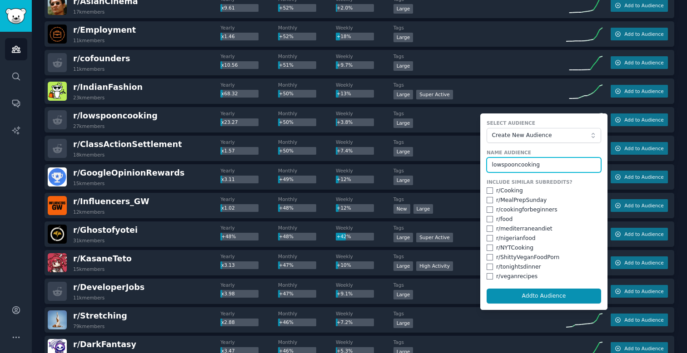
scroll to position [1053, 0]
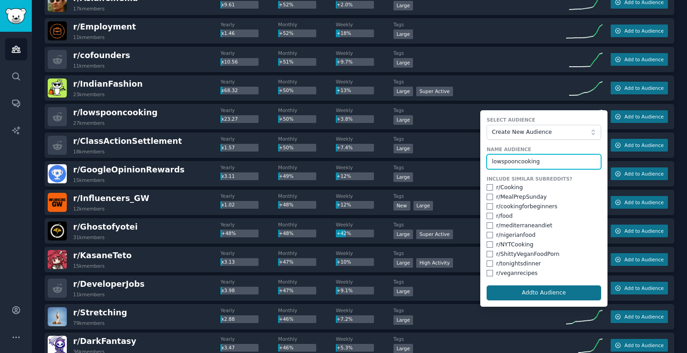
type input "lowspooncooking"
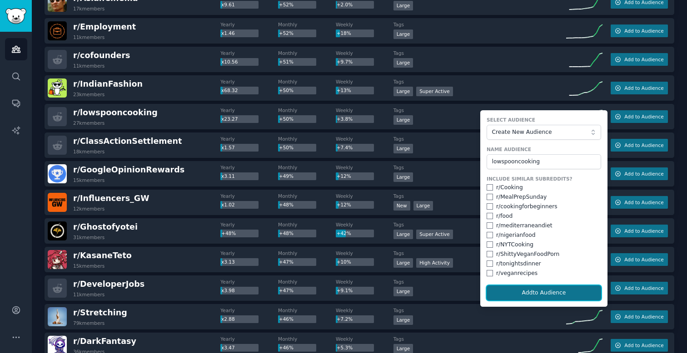
click at [537, 297] on button "Add to Audience" at bounding box center [543, 293] width 114 height 15
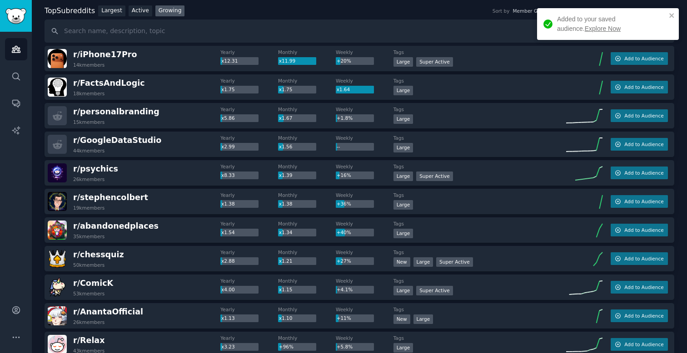
scroll to position [0, 0]
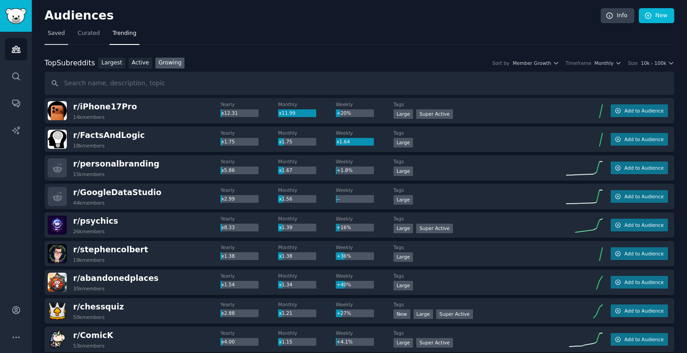
click at [56, 33] on span "Saved" at bounding box center [56, 34] width 17 height 8
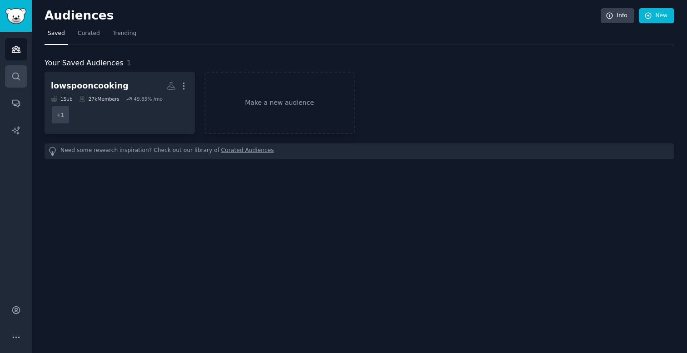
click at [14, 77] on icon "Sidebar" at bounding box center [16, 77] width 10 height 10
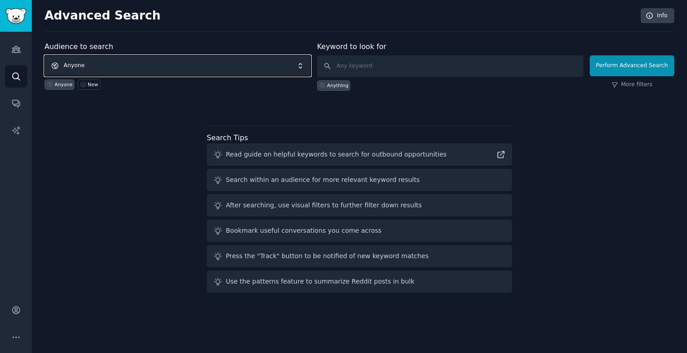
click at [138, 62] on span "Anyone" at bounding box center [178, 65] width 266 height 21
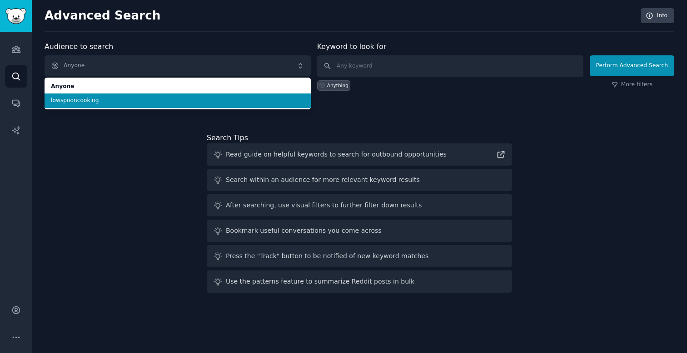
click at [117, 102] on span "lowspooncooking" at bounding box center [177, 101] width 253 height 8
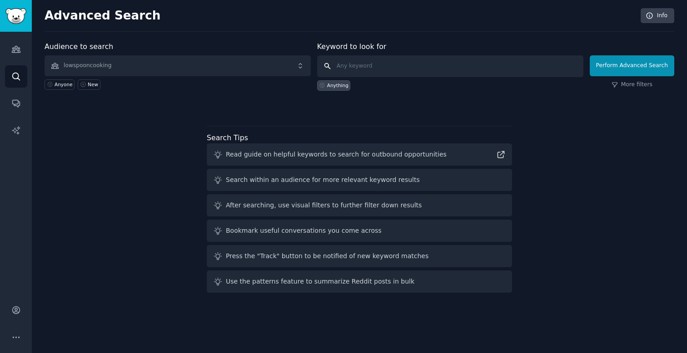
click at [363, 69] on input "text" at bounding box center [450, 66] width 266 height 22
type input "p"
click at [23, 50] on link "Audiences" at bounding box center [16, 49] width 22 height 22
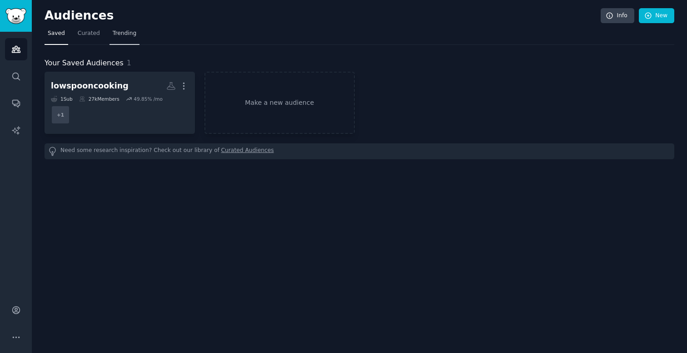
click at [125, 36] on span "Trending" at bounding box center [125, 34] width 24 height 8
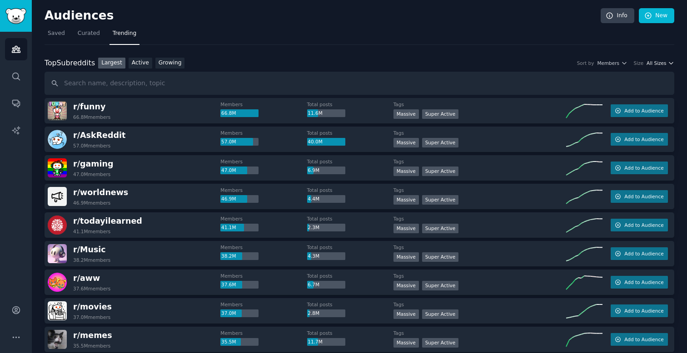
click at [659, 63] on span "All Sizes" at bounding box center [656, 63] width 20 height 6
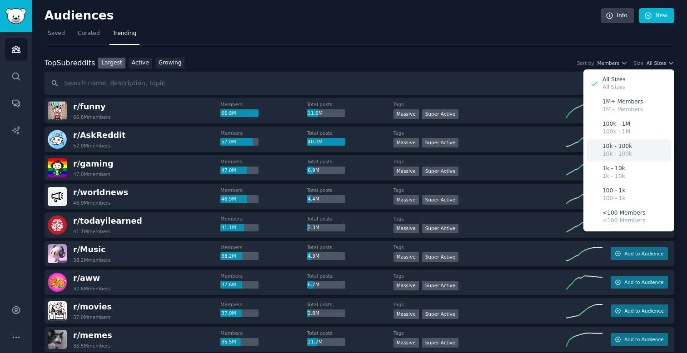
click at [632, 146] on div "10k - 100k 10k - 100k" at bounding box center [628, 150] width 84 height 22
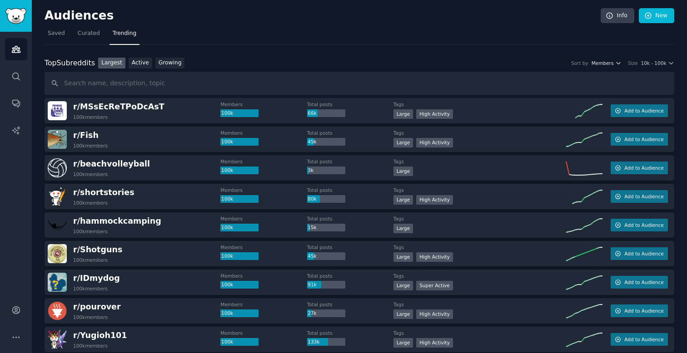
click at [610, 64] on span "Members" at bounding box center [602, 63] width 22 height 6
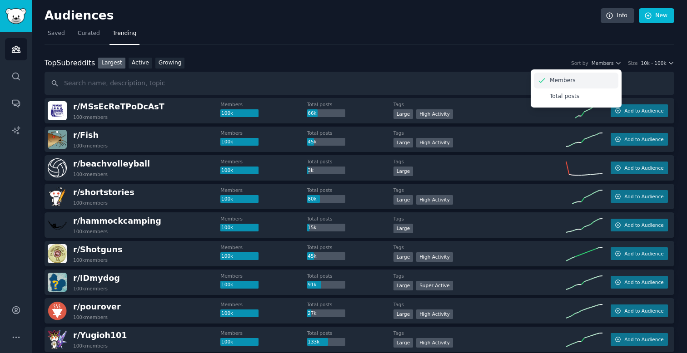
click at [573, 80] on p "Members" at bounding box center [563, 81] width 26 height 8
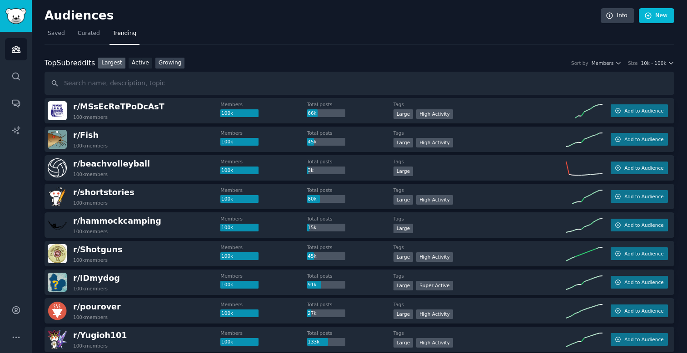
click at [166, 64] on link "Growing" at bounding box center [170, 63] width 30 height 11
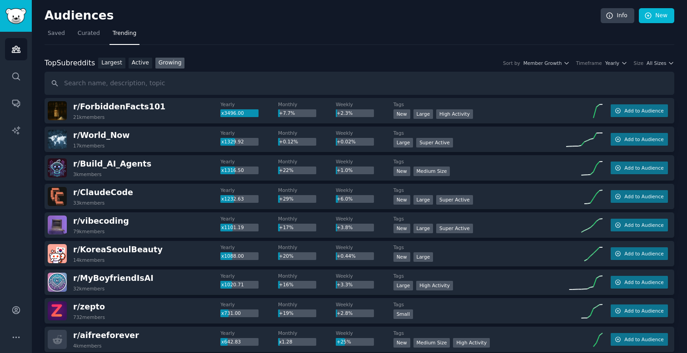
click at [619, 66] on div "Top Subreddits Top Subreddits Largest Active Growing Sort by Member Growth Time…" at bounding box center [359, 63] width 629 height 11
click at [660, 65] on span "All Sizes" at bounding box center [656, 63] width 20 height 6
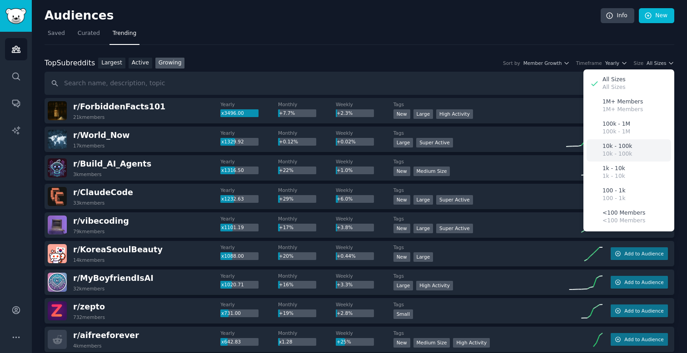
click at [629, 145] on div "10k - 100k 10k - 100k" at bounding box center [628, 150] width 84 height 22
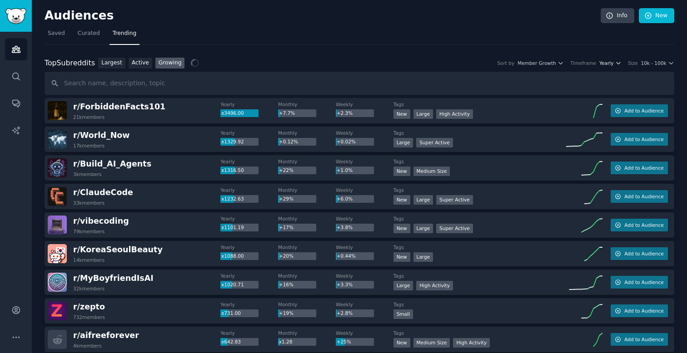
click at [613, 62] on span "Yearly" at bounding box center [606, 63] width 14 height 6
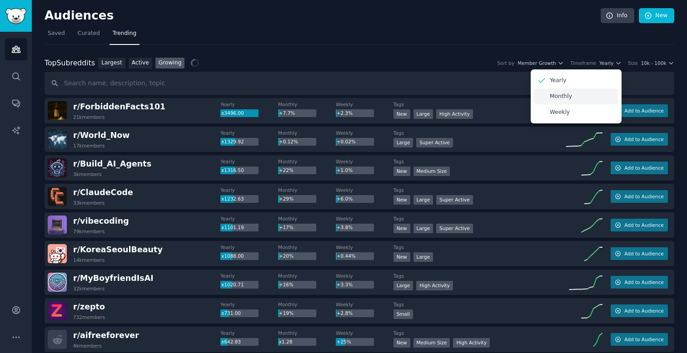
click at [566, 97] on p "Monthly" at bounding box center [561, 97] width 22 height 8
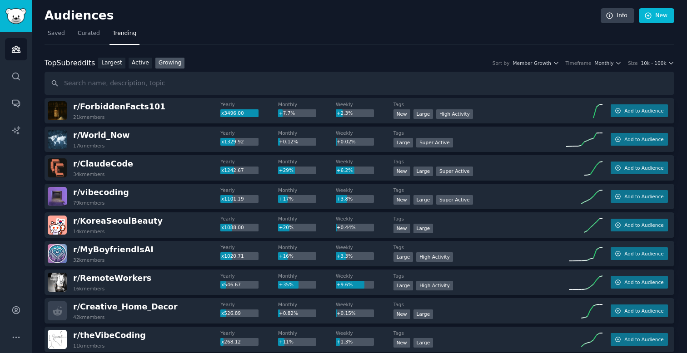
click at [204, 89] on input "text" at bounding box center [359, 83] width 629 height 23
type input "health"
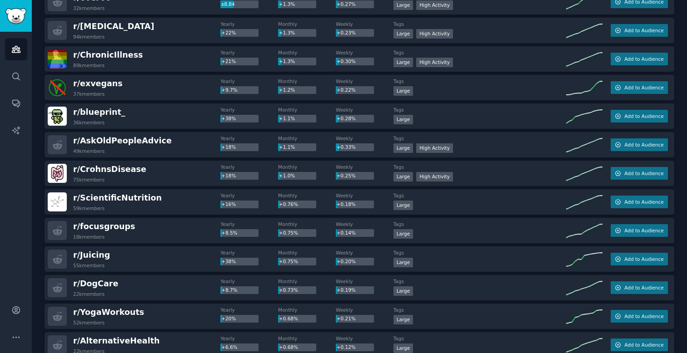
scroll to position [1234, 0]
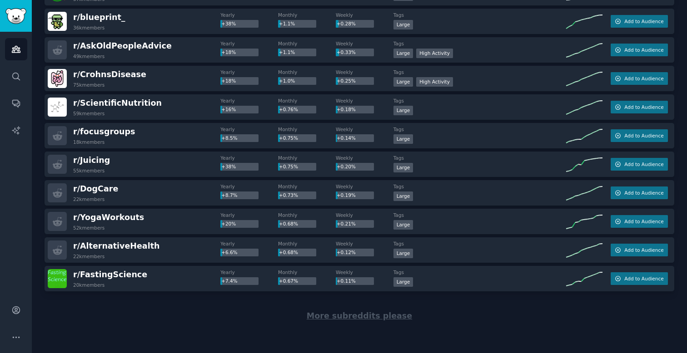
click at [376, 317] on span "More subreddits please" at bounding box center [359, 316] width 105 height 9
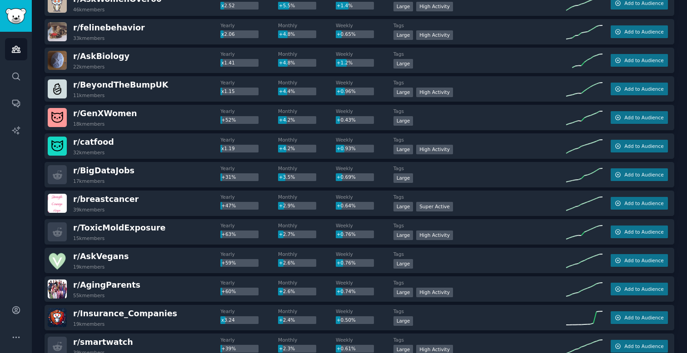
scroll to position [153, 0]
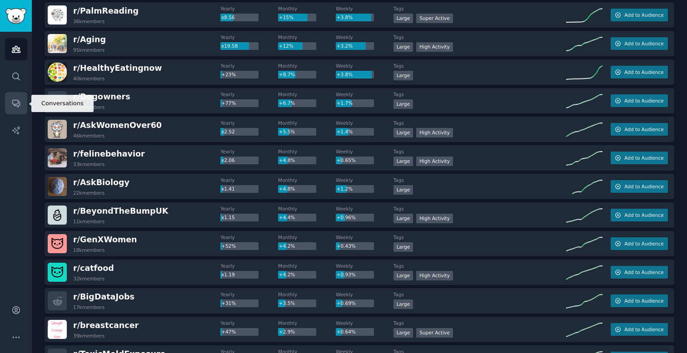
click at [18, 104] on icon "Sidebar" at bounding box center [16, 104] width 10 height 10
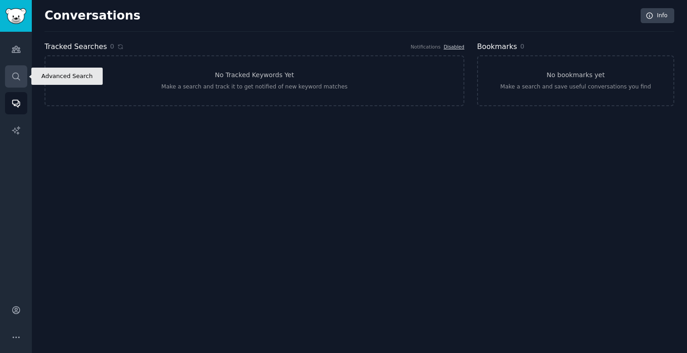
click at [18, 74] on icon "Sidebar" at bounding box center [16, 77] width 10 height 10
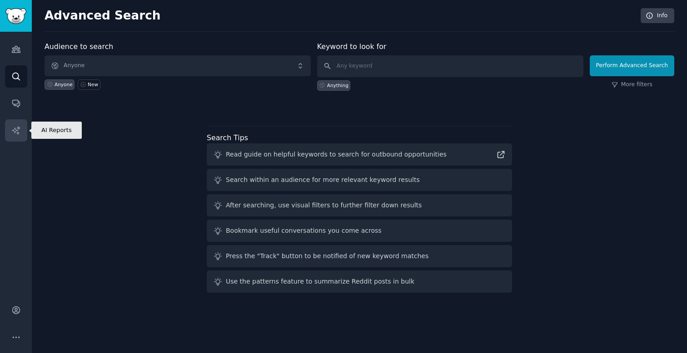
click at [14, 128] on icon "Sidebar" at bounding box center [16, 130] width 8 height 8
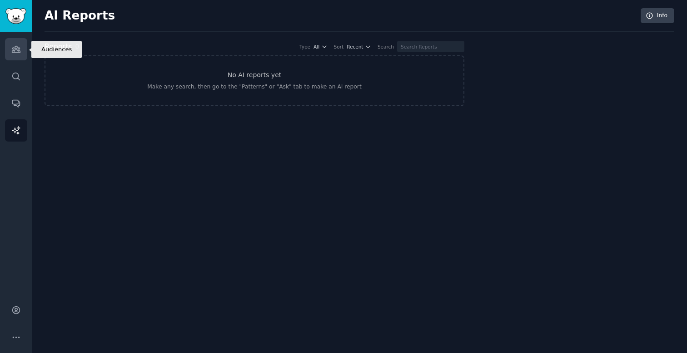
click at [18, 49] on icon "Sidebar" at bounding box center [16, 49] width 8 height 6
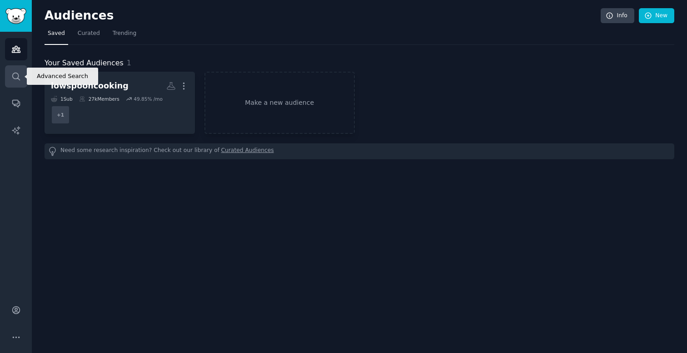
click at [18, 71] on link "Search" at bounding box center [16, 76] width 22 height 22
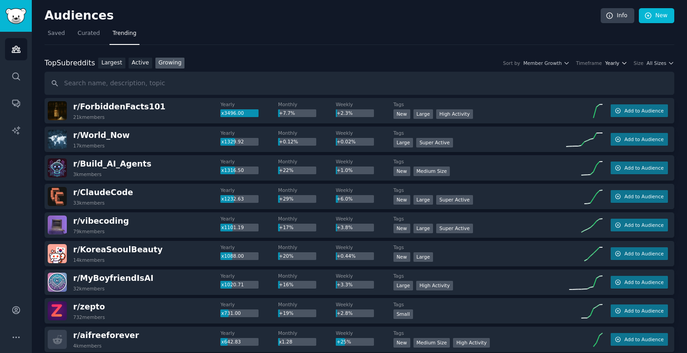
click at [617, 65] on span "Yearly" at bounding box center [612, 63] width 14 height 6
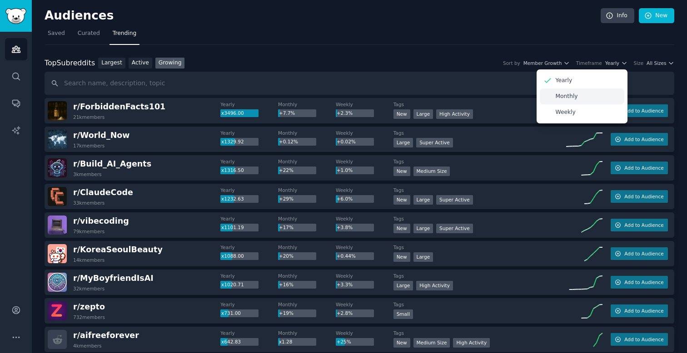
click at [583, 99] on div "Monthly" at bounding box center [582, 97] width 84 height 16
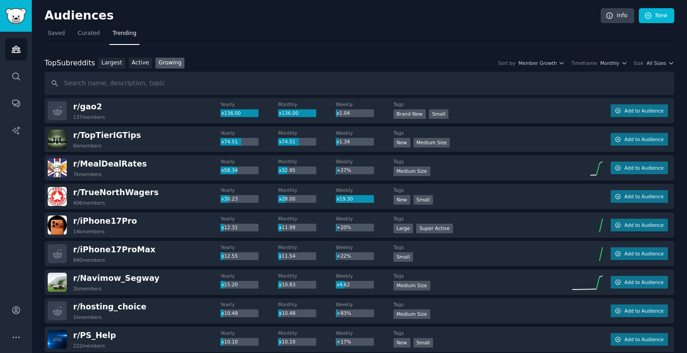
click at [598, 64] on div "Timeframe Monthly" at bounding box center [599, 63] width 56 height 6
click at [646, 65] on span "All Sizes" at bounding box center [656, 63] width 20 height 6
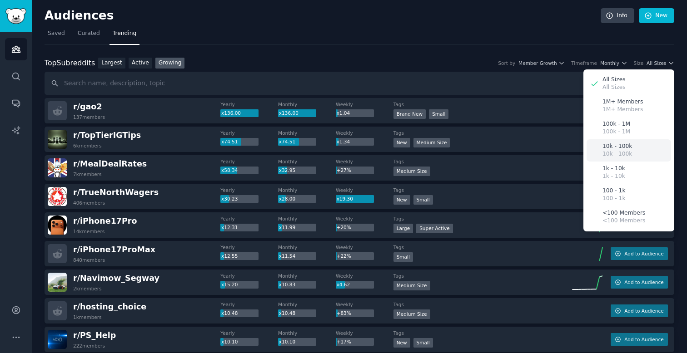
click at [618, 150] on p "10k - 100k" at bounding box center [617, 154] width 30 height 8
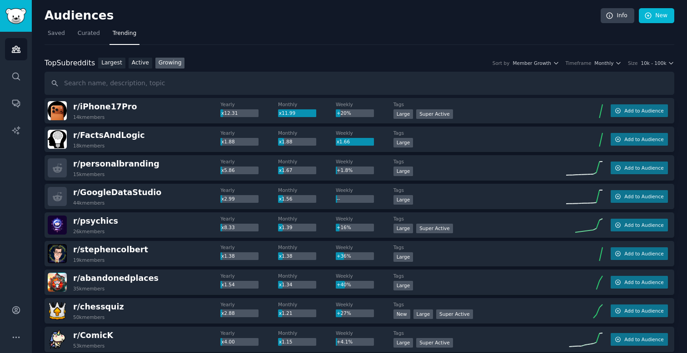
click at [605, 68] on div "Top Subreddits Top Subreddits Largest Active Growing Sort by Member Growth Time…" at bounding box center [359, 63] width 629 height 11
click at [605, 67] on div "Top Subreddits Top Subreddits Largest Active Growing Sort by Member Growth Time…" at bounding box center [359, 63] width 629 height 11
click at [600, 63] on span "Monthly" at bounding box center [603, 63] width 19 height 6
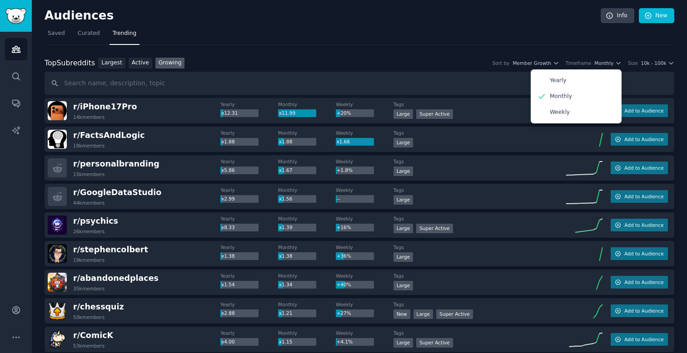
click at [463, 33] on nav "Saved Curated Trending" at bounding box center [359, 35] width 629 height 19
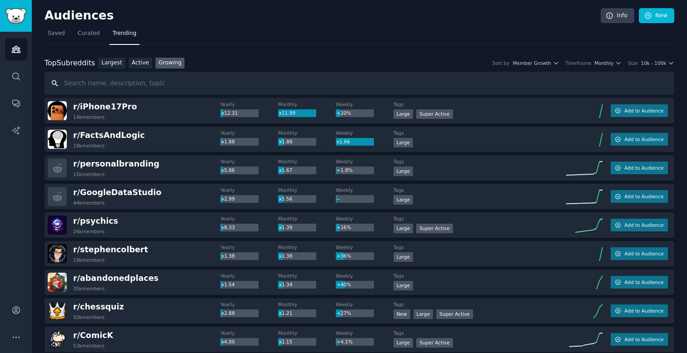
click at [139, 86] on input "text" at bounding box center [359, 83] width 629 height 23
paste input "help tips hacks advice tools"
click at [78, 84] on input "help tips hacks advice tools" at bounding box center [359, 83] width 629 height 23
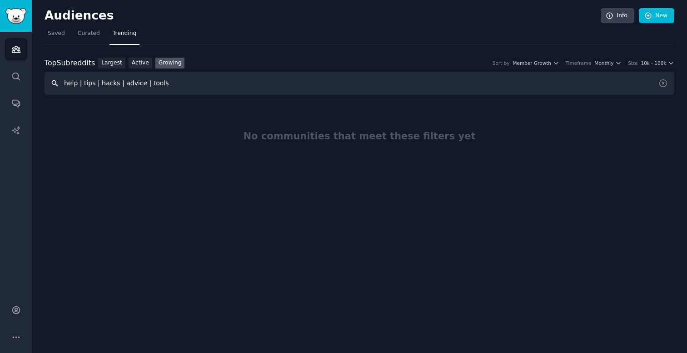
click at [181, 85] on input "help | tips | hacks | advice | tools" at bounding box center [359, 83] width 629 height 23
click at [192, 89] on input "help | tips | hacks | advice | tools" at bounding box center [359, 83] width 629 height 23
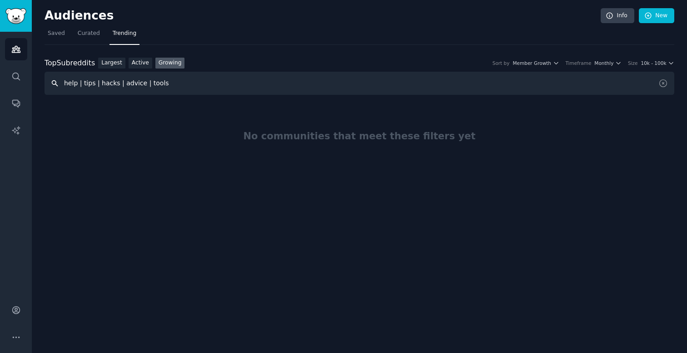
click at [192, 89] on input "help | tips | hacks | advice | tools" at bounding box center [359, 83] width 629 height 23
paste input "OR tips OR hacks OR advice OR"
click at [201, 84] on input "help OR tips OR hacks OR advice OR tools" at bounding box center [359, 83] width 629 height 23
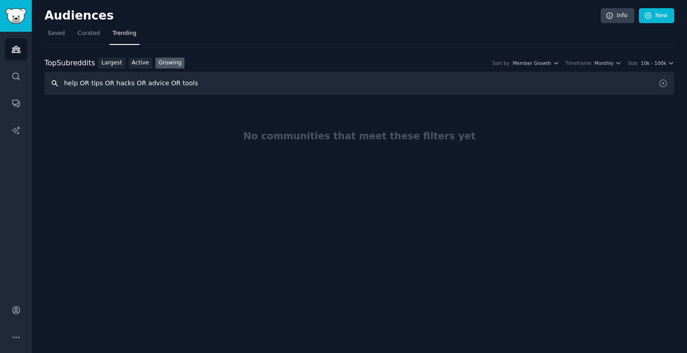
paste input ""help" OR "tips" OR "hacks""
type input ""help" OR "tips" OR "hacks""
click at [175, 82] on input ""help" OR "tips" OR "hacks"" at bounding box center [359, 83] width 629 height 23
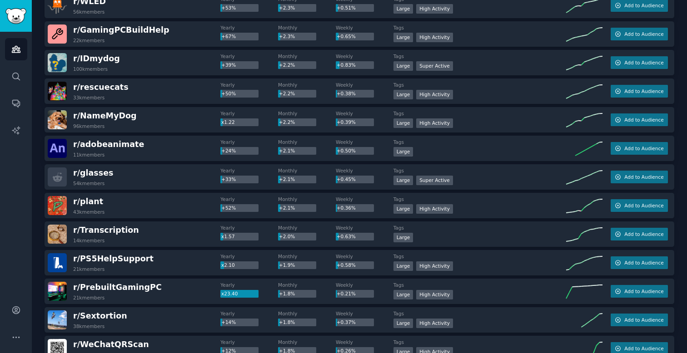
scroll to position [1234, 0]
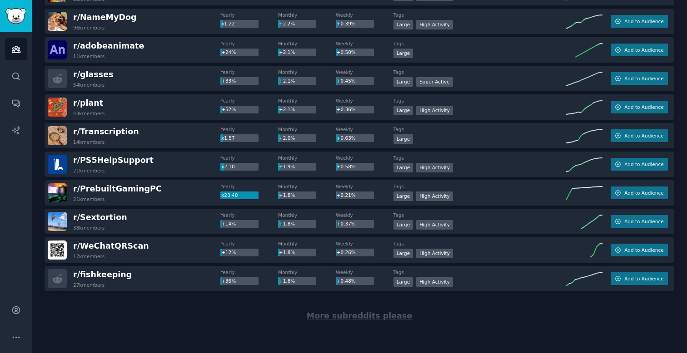
click at [329, 317] on span "More subreddits please" at bounding box center [359, 316] width 105 height 9
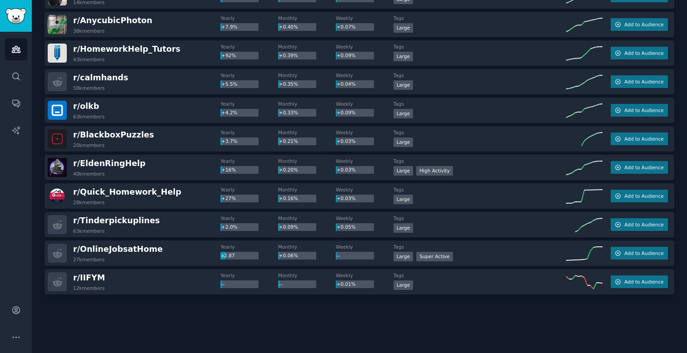
scroll to position [2380, 0]
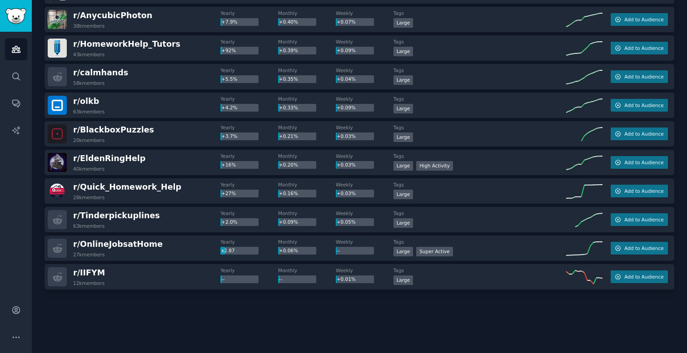
click at [351, 305] on div at bounding box center [359, 315] width 629 height 51
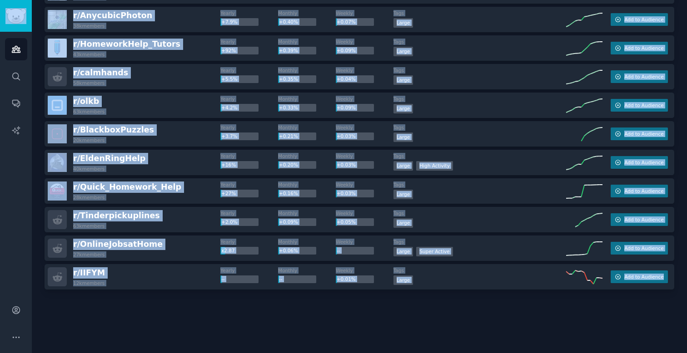
copy div "Audiences Search Conversations AI Reports Account More Audiences Info New Saved…"
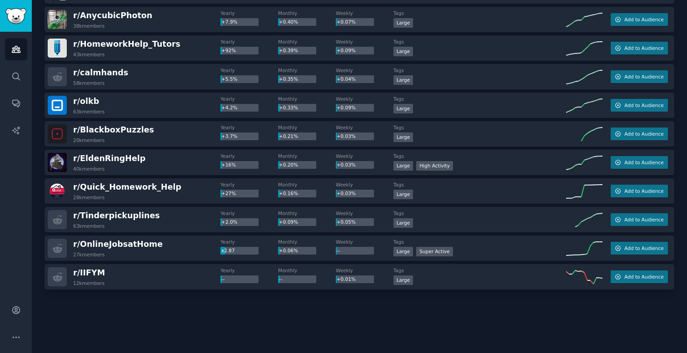
click at [297, 315] on div at bounding box center [359, 315] width 629 height 51
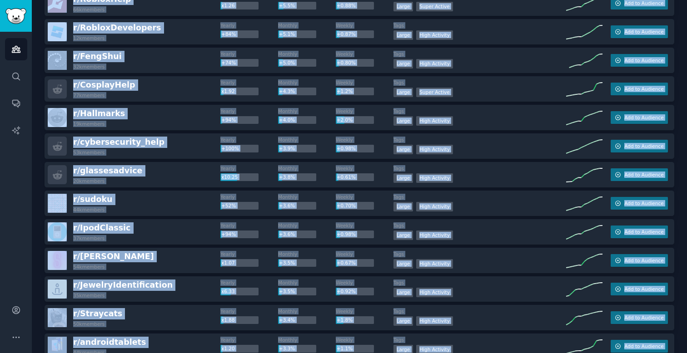
scroll to position [0, 0]
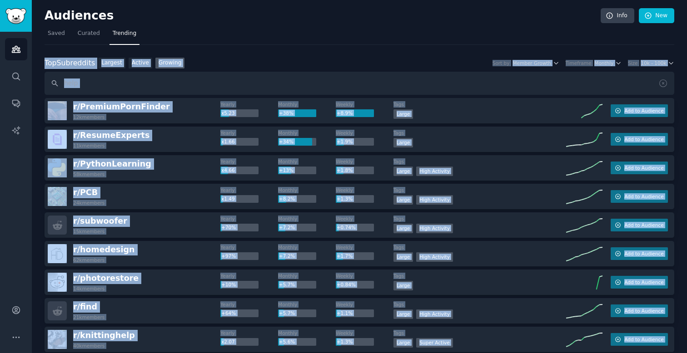
drag, startPoint x: 500, startPoint y: 333, endPoint x: 46, endPoint y: 64, distance: 528.3
copy div "Top Subreddits Top Subreddits Largest Active Growing Sort by Member Growth Time…"
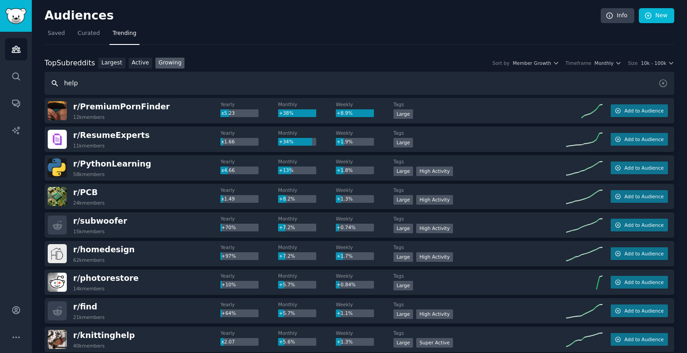
click at [84, 76] on input "help" at bounding box center [359, 83] width 629 height 23
paste input "tips"
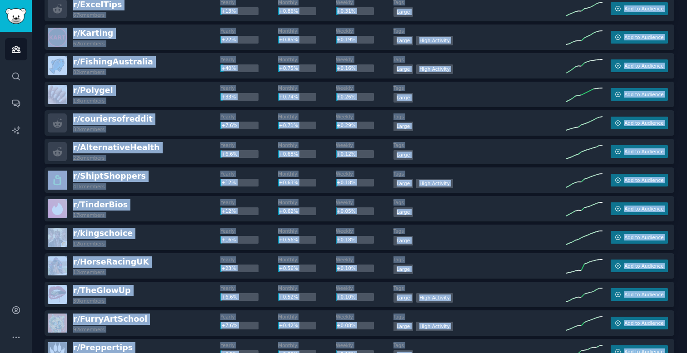
scroll to position [2008, 0]
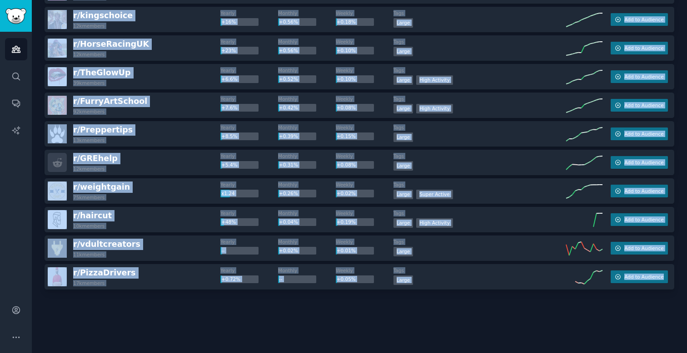
drag, startPoint x: 47, startPoint y: 66, endPoint x: 631, endPoint y: 302, distance: 630.0
copy div "Top Subreddits Top Subreddits Largest Active Growing Sort by Member Growth Time…"
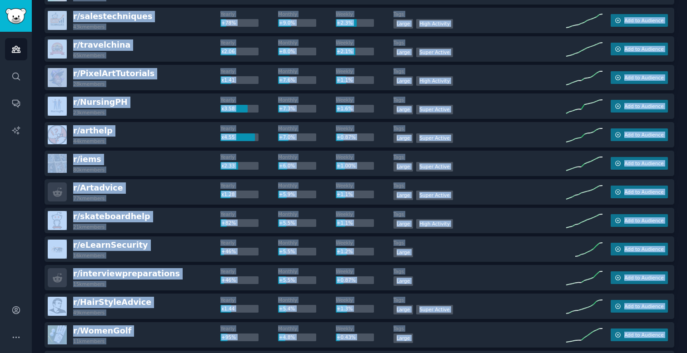
scroll to position [0, 0]
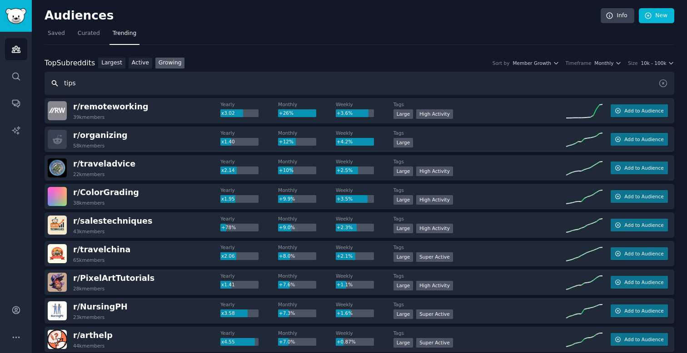
click at [101, 81] on input "tips" at bounding box center [359, 83] width 629 height 23
click at [101, 80] on input "tips" at bounding box center [359, 83] width 629 height 23
paste input "hack"
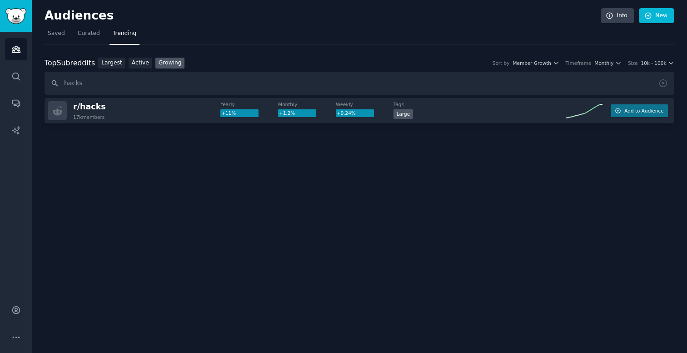
click at [129, 108] on div "r/ hacks 17k members" at bounding box center [134, 110] width 173 height 19
click at [96, 106] on span "r/ hacks" at bounding box center [89, 106] width 33 height 9
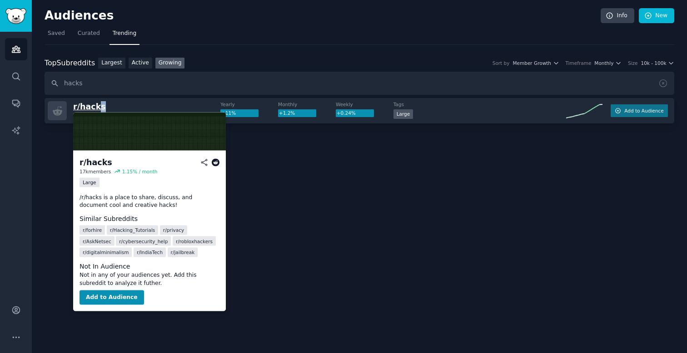
click at [96, 106] on span "r/ hacks" at bounding box center [89, 106] width 33 height 9
click at [90, 107] on span "r/ hacks" at bounding box center [89, 106] width 33 height 9
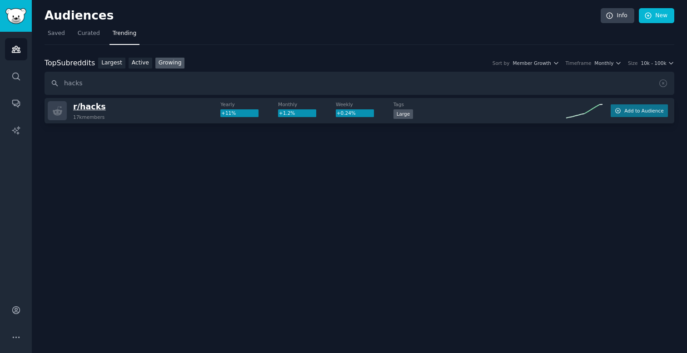
click at [100, 106] on span "r/ hacks" at bounding box center [89, 106] width 33 height 9
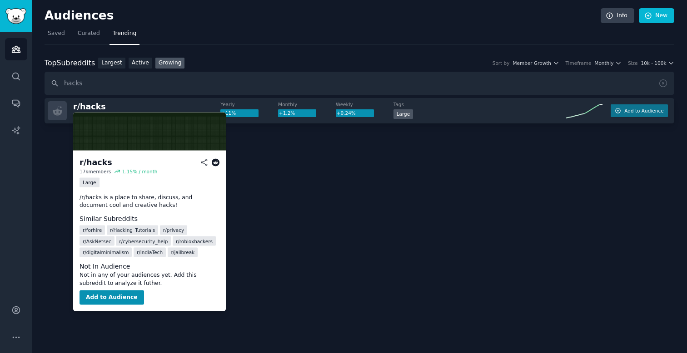
click at [217, 161] on icon at bounding box center [216, 163] width 8 height 8
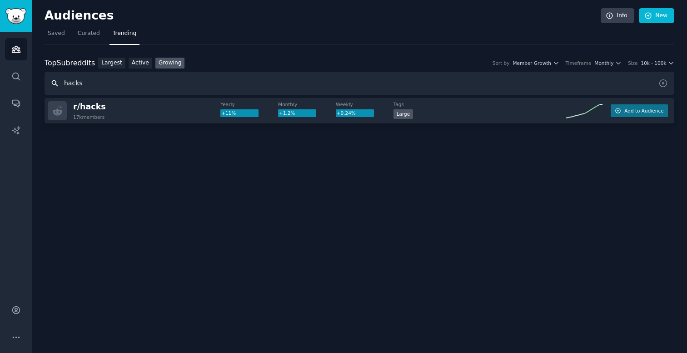
click at [135, 87] on input "hacks" at bounding box center [359, 83] width 629 height 23
paste input "advice"
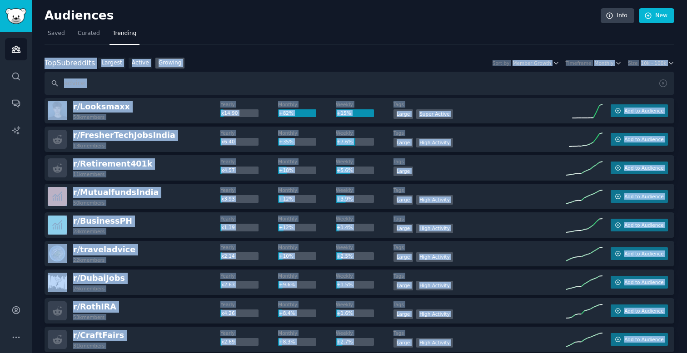
drag, startPoint x: 225, startPoint y: 309, endPoint x: 45, endPoint y: 65, distance: 303.3
copy div "Top Subreddits Top Subreddits Largest Active Growing Sort by Member Growth Time…"
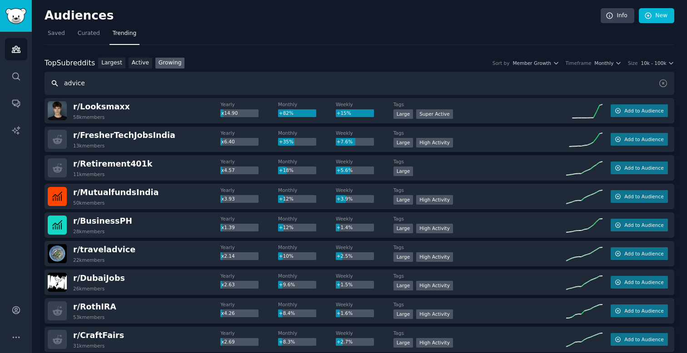
click at [136, 82] on input "advice" at bounding box center [359, 83] width 629 height 23
paste input "tools"
click at [237, 90] on input "tools" at bounding box center [359, 83] width 629 height 23
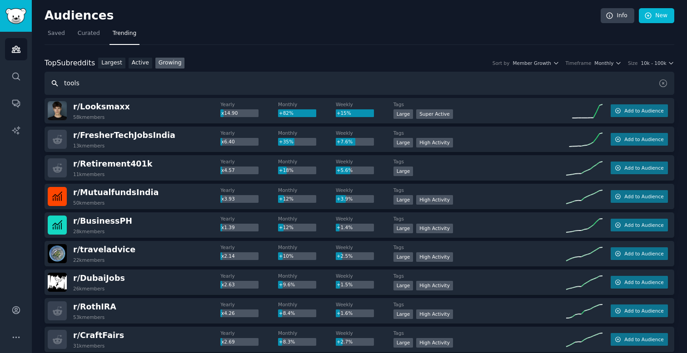
type input "tools"
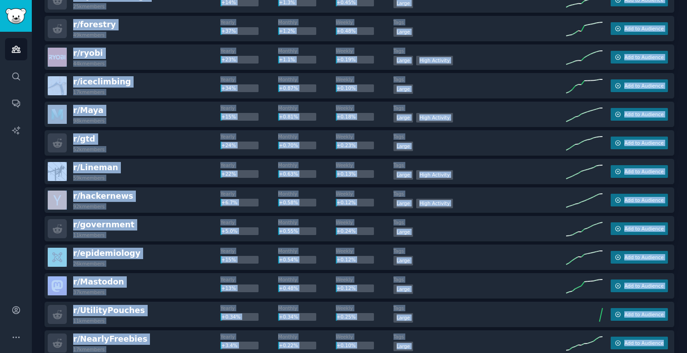
scroll to position [1493, 0]
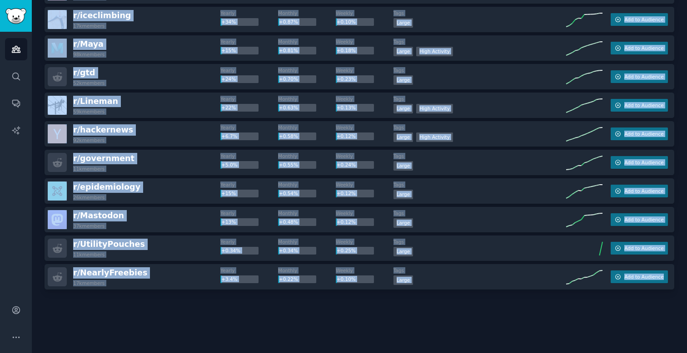
drag, startPoint x: 50, startPoint y: 73, endPoint x: 159, endPoint y: 324, distance: 274.4
copy div "Top Subreddits Top Subreddits Largest Active Growing Sort by Member Growth Time…"
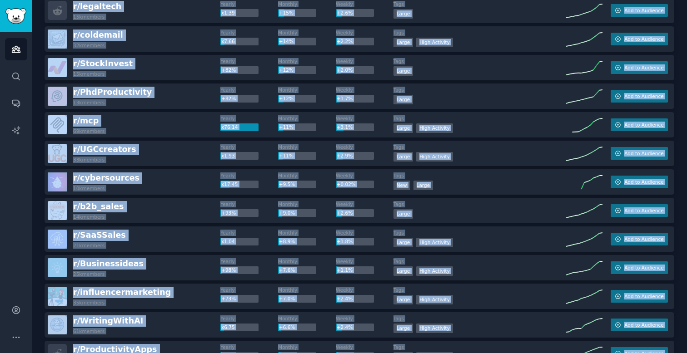
scroll to position [0, 0]
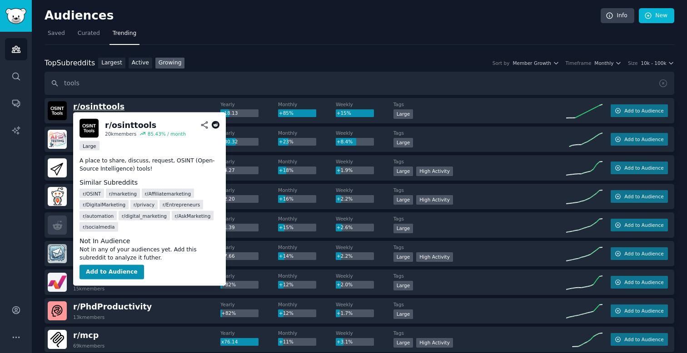
click at [108, 105] on span "r/ osinttools" at bounding box center [98, 106] width 51 height 9
click at [120, 268] on button "Add to Audience" at bounding box center [111, 272] width 64 height 15
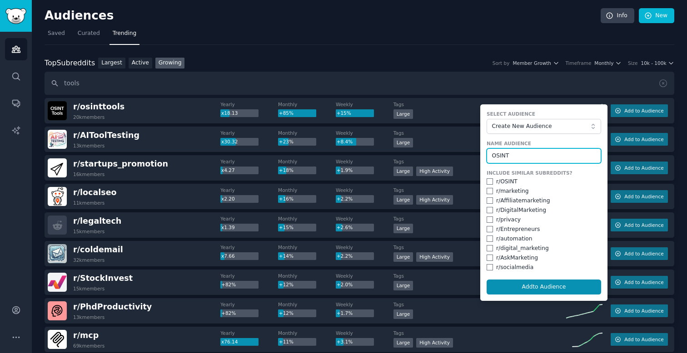
type input "OSINT"
click at [486, 183] on input "checkbox" at bounding box center [489, 181] width 6 height 6
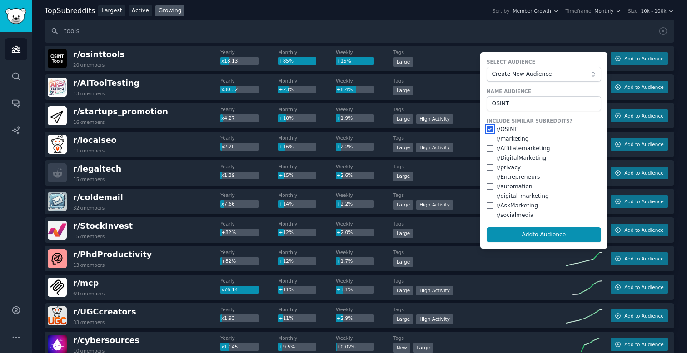
scroll to position [71, 0]
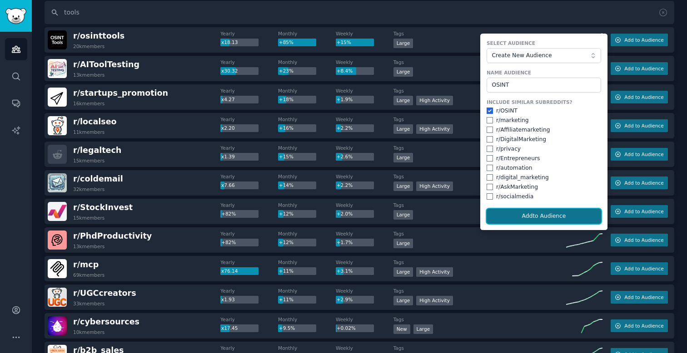
click at [528, 216] on button "Add to Audience" at bounding box center [543, 216] width 114 height 15
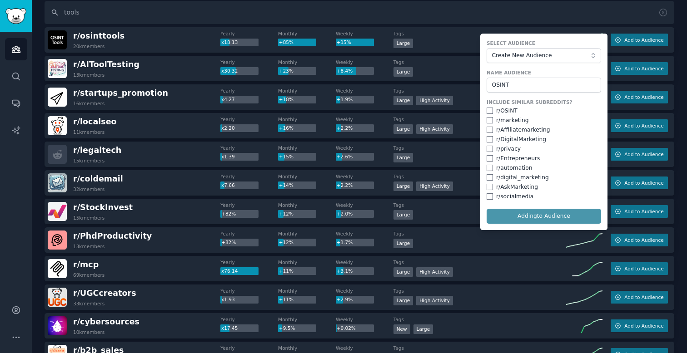
checkbox input "false"
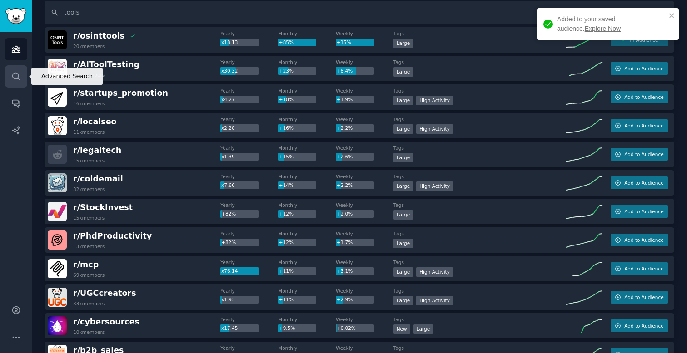
click at [14, 77] on icon "Sidebar" at bounding box center [16, 77] width 10 height 10
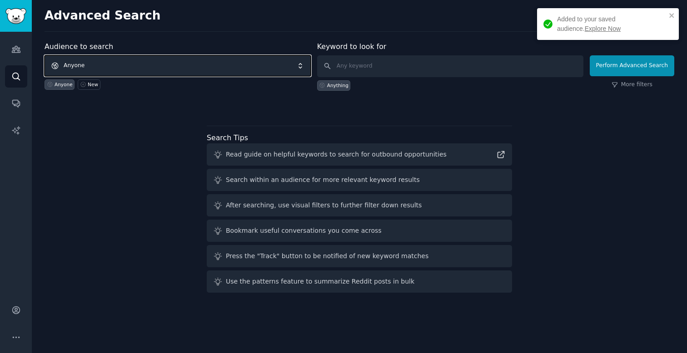
click at [144, 71] on span "Anyone" at bounding box center [178, 65] width 266 height 21
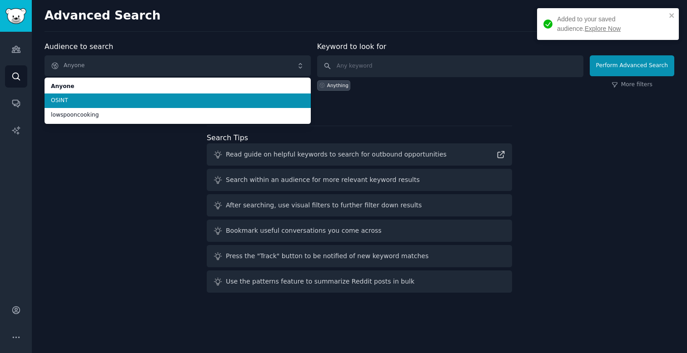
click at [133, 102] on span "OSINT" at bounding box center [177, 101] width 253 height 8
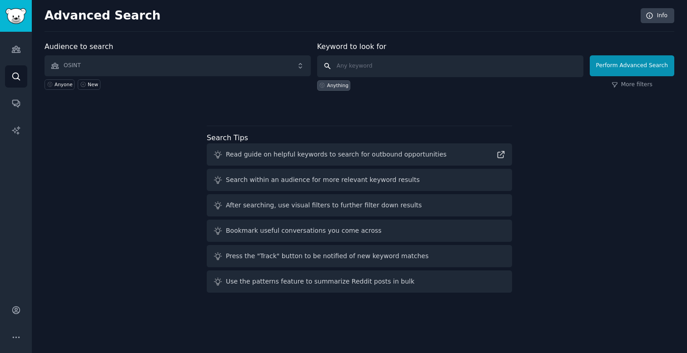
click at [367, 63] on input "text" at bounding box center [450, 66] width 266 height 22
click at [357, 67] on input "text" at bounding box center [450, 66] width 266 height 22
paste input "frustrated manual time consuming tedious workflow"
drag, startPoint x: 362, startPoint y: 67, endPoint x: 439, endPoint y: 65, distance: 77.2
click at [439, 65] on input "frustrated manual time consuming tedious workflow" at bounding box center [450, 66] width 266 height 22
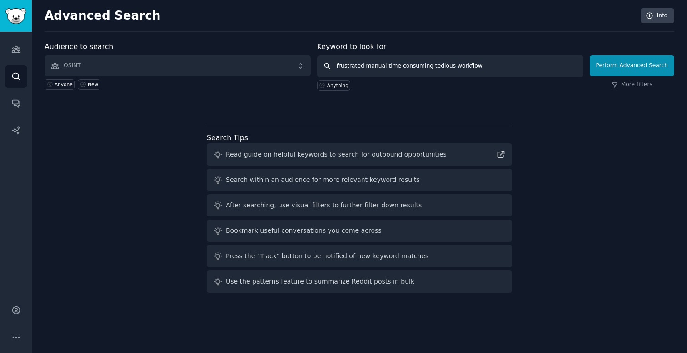
click at [439, 65] on input "frustrated manual time consuming tedious workflow" at bounding box center [450, 66] width 266 height 22
drag, startPoint x: 367, startPoint y: 66, endPoint x: 505, endPoint y: 68, distance: 137.2
click at [506, 69] on input "frustrated manual time consuming tedious workflow" at bounding box center [450, 66] width 266 height 22
type input "frustrated"
click button "Perform Advanced Search" at bounding box center [632, 65] width 84 height 21
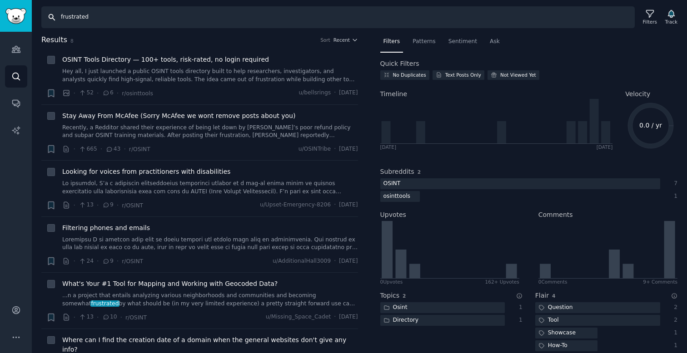
click at [105, 21] on input "frustrated" at bounding box center [337, 17] width 593 height 22
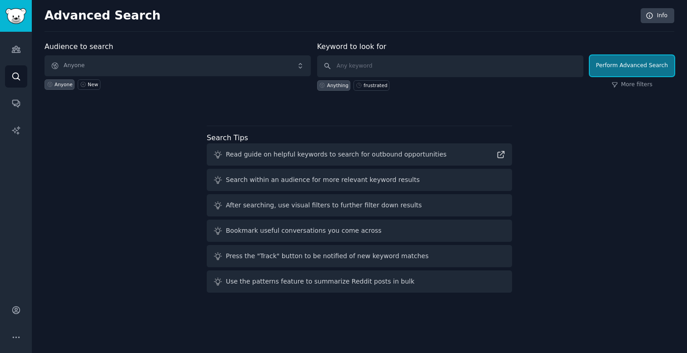
click at [622, 72] on button "Perform Advanced Search" at bounding box center [632, 65] width 84 height 21
click at [379, 64] on input "text" at bounding box center [450, 66] width 266 height 22
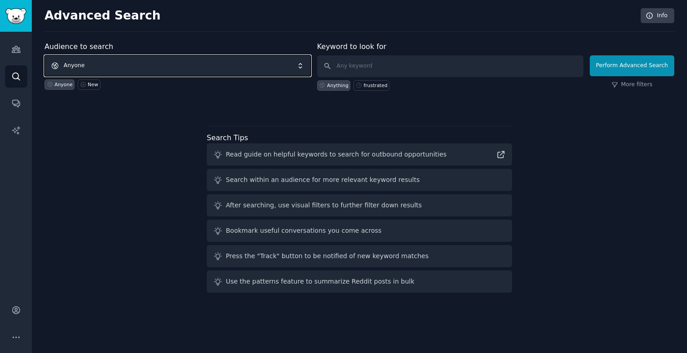
click at [204, 68] on span "Anyone" at bounding box center [178, 65] width 266 height 21
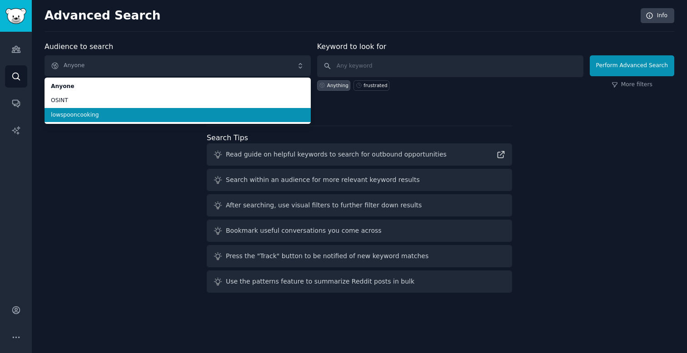
click at [178, 115] on span "lowspooncooking" at bounding box center [177, 115] width 253 height 8
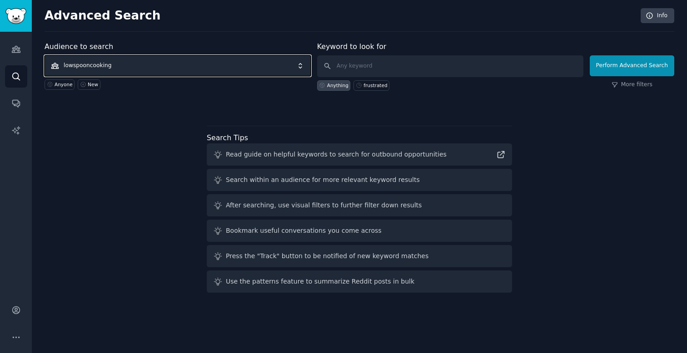
click at [179, 73] on span "lowspooncooking" at bounding box center [178, 65] width 266 height 21
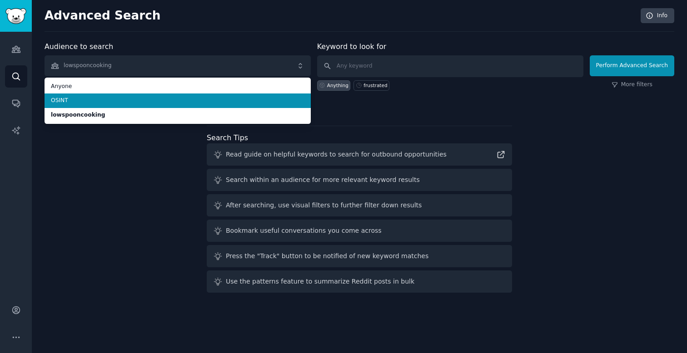
click at [175, 99] on span "OSINT" at bounding box center [177, 101] width 253 height 8
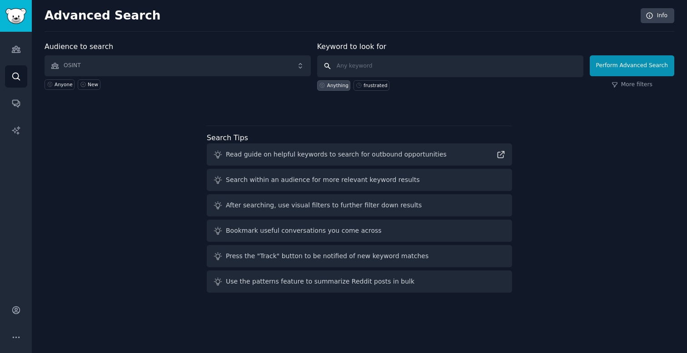
click at [372, 66] on input "text" at bounding box center [450, 66] width 266 height 22
click at [380, 69] on input "text" at bounding box center [450, 66] width 266 height 22
paste input "manual time consuming tedious workflow"
drag, startPoint x: 358, startPoint y: 67, endPoint x: 458, endPoint y: 66, distance: 99.9
click at [458, 66] on input "manual time consuming tedious workflow" at bounding box center [450, 66] width 266 height 22
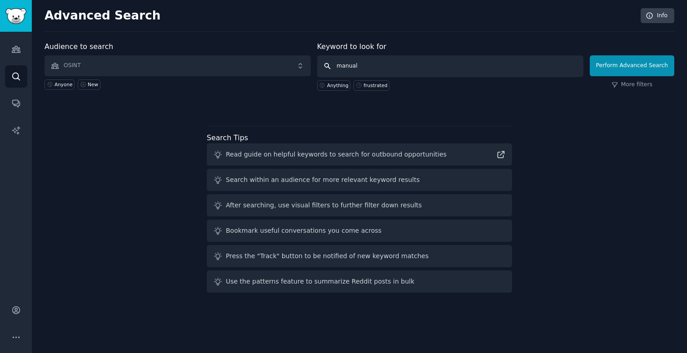
type input "manual"
click at [424, 66] on input "manual" at bounding box center [450, 66] width 266 height 22
click button "Perform Advanced Search" at bounding box center [632, 65] width 84 height 21
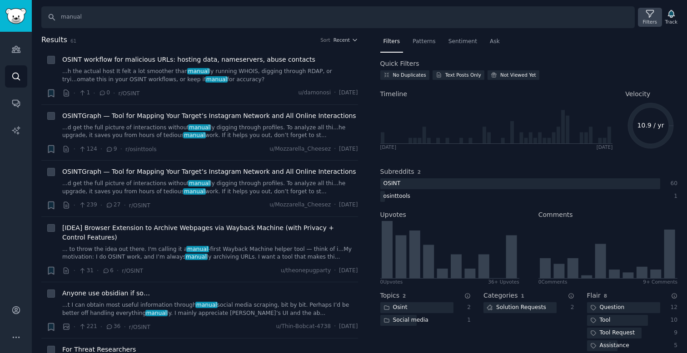
click at [644, 21] on div "Filters" at bounding box center [650, 22] width 14 height 6
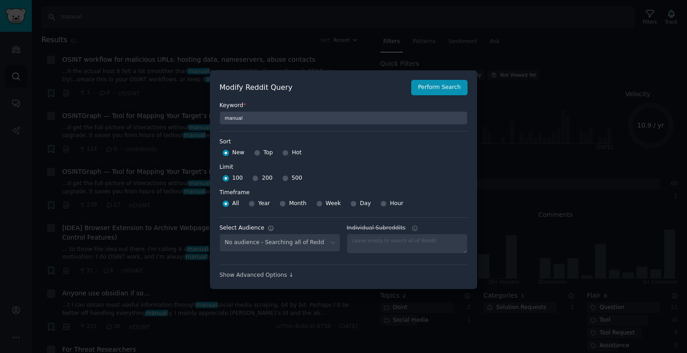
select select "e812c6c3f5"
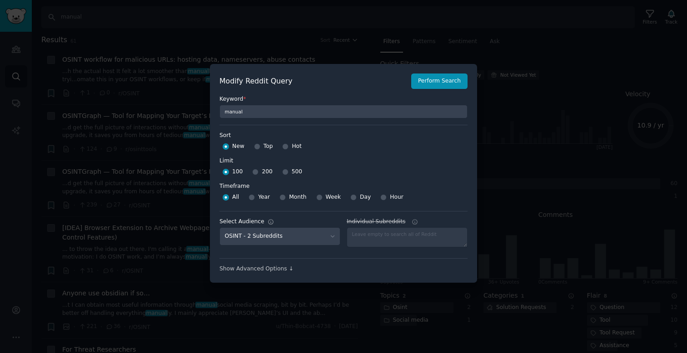
click at [140, 57] on div at bounding box center [343, 176] width 687 height 353
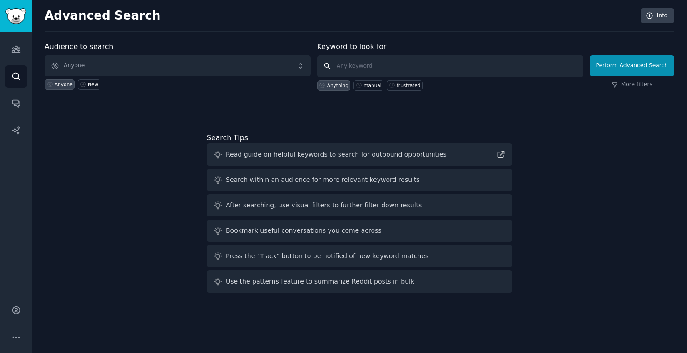
click at [377, 68] on input "text" at bounding box center [450, 66] width 266 height 22
click at [365, 67] on input "text" at bounding box center [450, 66] width 266 height 22
paste input "time consuming tedious workflow"
click at [379, 68] on input "time consuming tedious workflow" at bounding box center [450, 66] width 266 height 22
click at [401, 66] on input "time consuming, tedious workflow" at bounding box center [450, 66] width 266 height 22
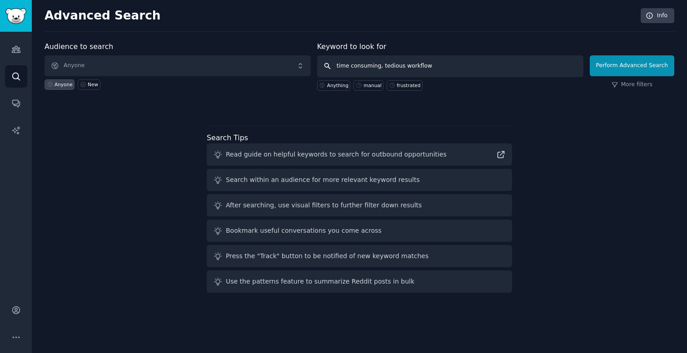
type input "time consuming, tedious, workflow"
click at [525, 72] on input "time consuming, tedious, workflow" at bounding box center [450, 66] width 266 height 22
click button "Perform Advanced Search" at bounding box center [632, 65] width 84 height 21
click at [384, 72] on input "text" at bounding box center [450, 66] width 266 height 22
paste input "time consuming tedious workflow"
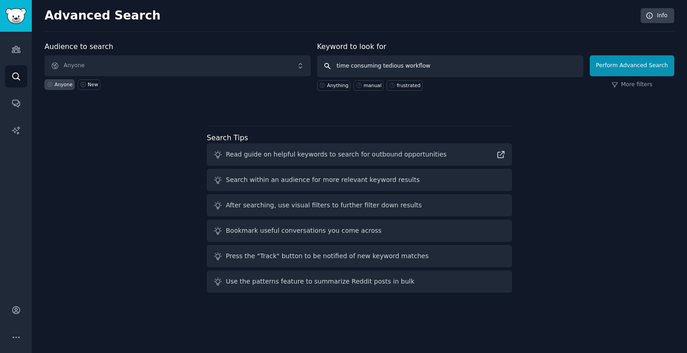
drag, startPoint x: 381, startPoint y: 67, endPoint x: 327, endPoint y: 67, distance: 54.0
click at [327, 67] on input "time consuming tedious workflow" at bounding box center [450, 66] width 266 height 22
drag, startPoint x: 358, startPoint y: 66, endPoint x: 407, endPoint y: 69, distance: 49.2
click at [406, 69] on input "tedious workflow" at bounding box center [450, 66] width 266 height 22
type input "tedious"
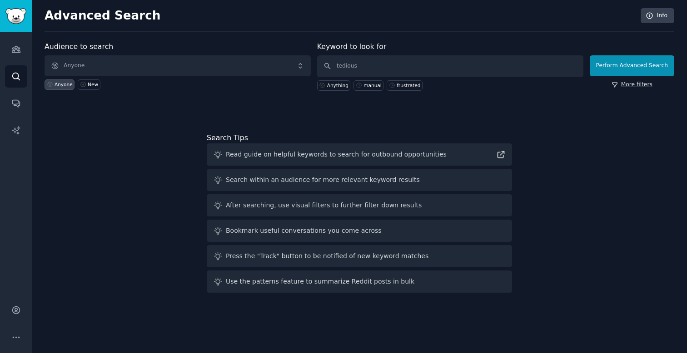
click at [628, 84] on link "More filters" at bounding box center [631, 85] width 41 height 8
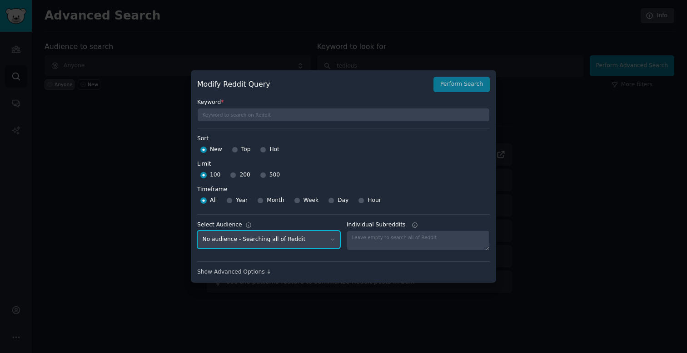
click at [303, 243] on select "No audience - Searching all of Reddit OSINT - 2 Subreddits lowspooncooking - 1 …" at bounding box center [268, 240] width 143 height 19
select select "e812c6c3f5"
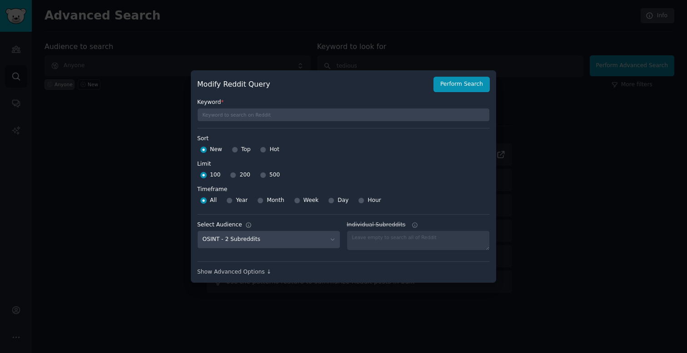
click at [254, 277] on div "Modify Reddit Query Perform Search Keyword * Sort Sort New Top Hot Limit Limit …" at bounding box center [343, 176] width 305 height 213
click at [254, 276] on div "Show Advanced Options ↓" at bounding box center [343, 272] width 292 height 8
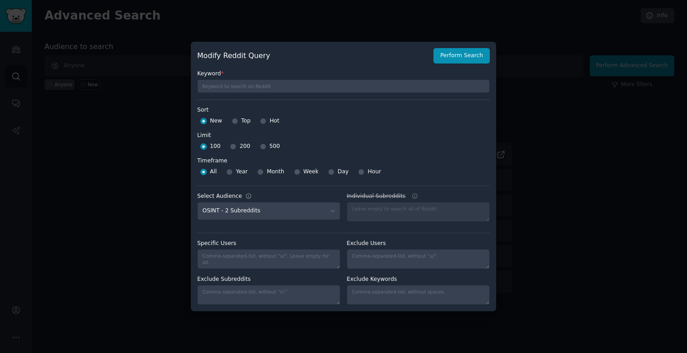
click at [510, 43] on div at bounding box center [343, 176] width 687 height 353
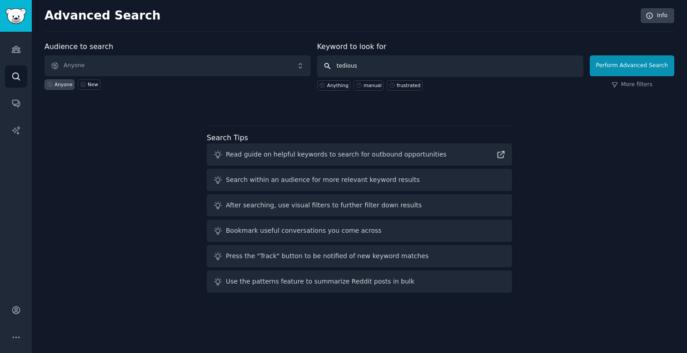
click at [403, 69] on input "tedious" at bounding box center [450, 66] width 266 height 22
click at [334, 83] on div "Anything" at bounding box center [337, 85] width 21 height 6
click at [373, 92] on div "Audience to search Anyone Anyone New Keyword to look for Anything manual frustr…" at bounding box center [359, 75] width 629 height 69
click at [373, 87] on div "manual" at bounding box center [372, 85] width 18 height 6
click at [366, 69] on input "manual" at bounding box center [450, 66] width 266 height 22
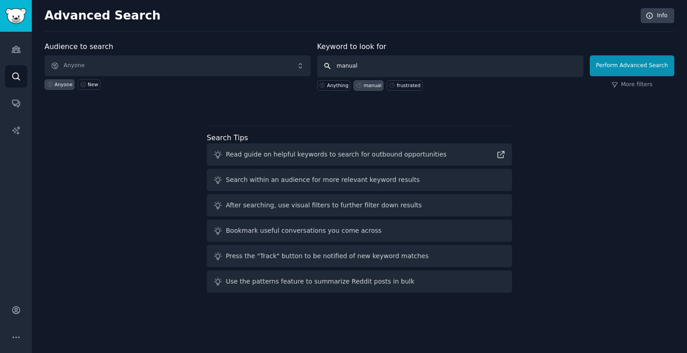
click at [366, 69] on input "manual" at bounding box center [450, 66] width 266 height 22
paste input "time consuming tedious workflow"
type input "manual"
click at [628, 65] on button "Perform Advanced Search" at bounding box center [632, 65] width 84 height 21
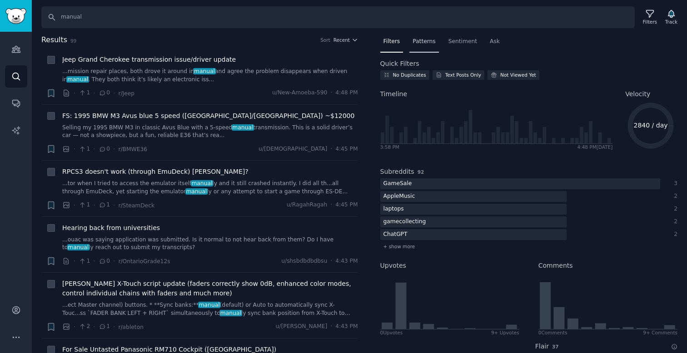
click at [421, 41] on span "Patterns" at bounding box center [423, 42] width 23 height 8
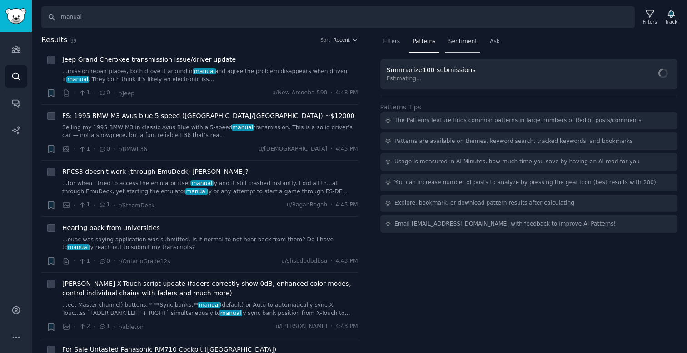
click at [464, 46] on div "Sentiment" at bounding box center [462, 44] width 35 height 19
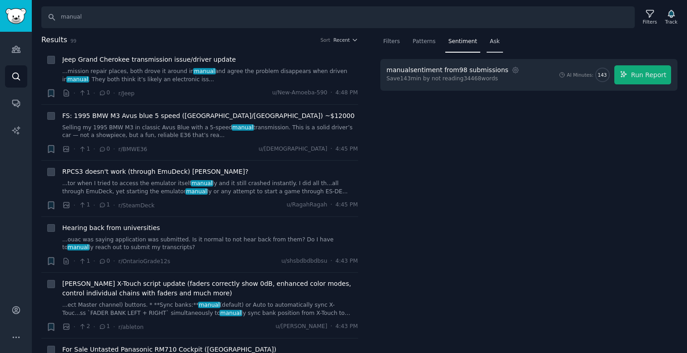
click at [494, 40] on span "Ask" at bounding box center [495, 42] width 10 height 8
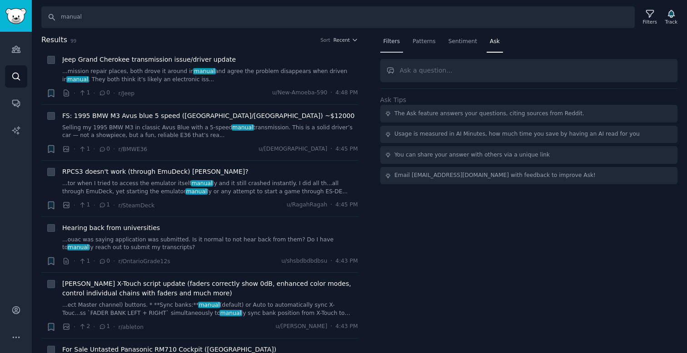
click at [396, 42] on span "Filters" at bounding box center [391, 42] width 17 height 8
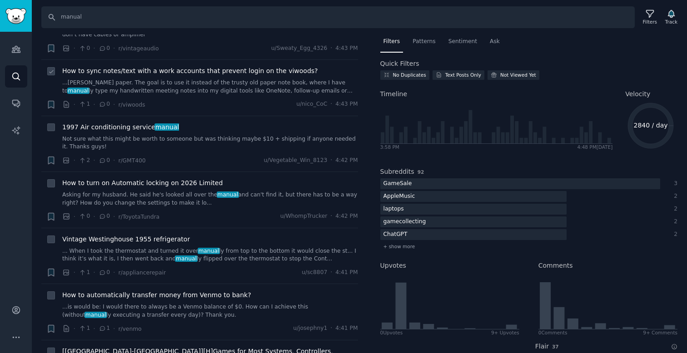
scroll to position [285, 0]
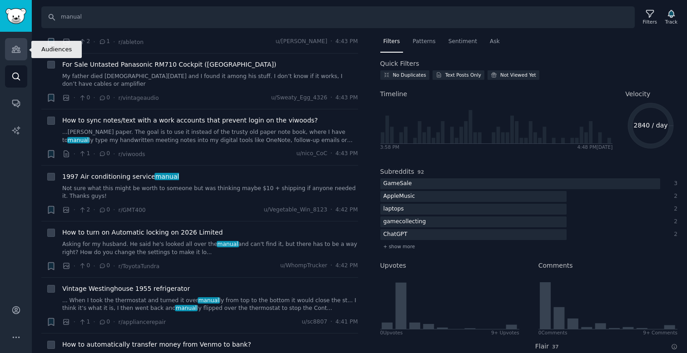
click at [15, 56] on link "Audiences" at bounding box center [16, 49] width 22 height 22
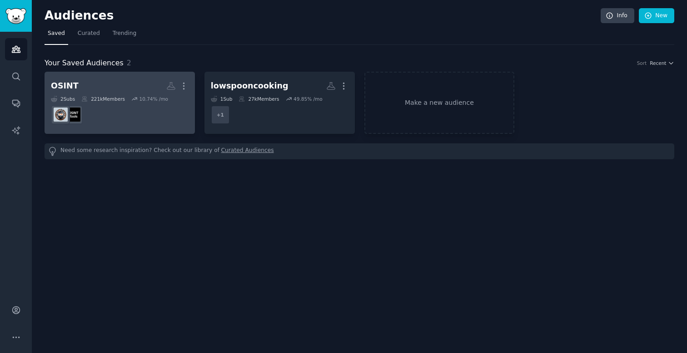
click at [102, 115] on dd "r/osinttools" at bounding box center [120, 114] width 138 height 25
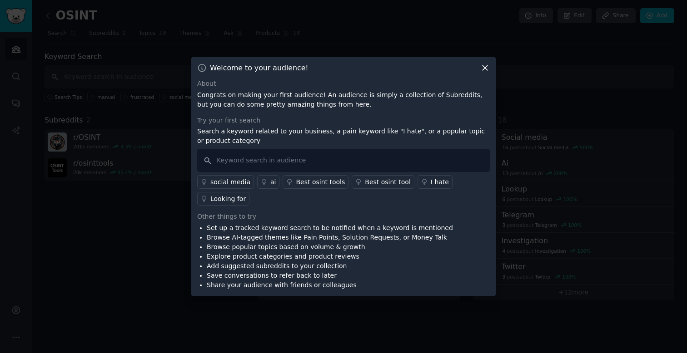
click at [485, 69] on icon at bounding box center [484, 68] width 5 height 5
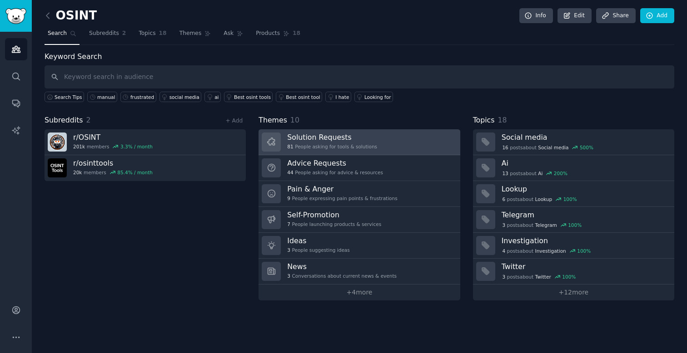
click at [352, 138] on h3 "Solution Requests" at bounding box center [332, 138] width 90 height 10
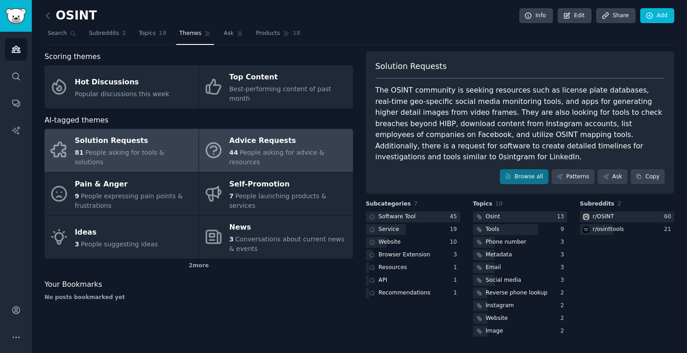
click at [250, 135] on div "Advice Requests" at bounding box center [288, 141] width 119 height 15
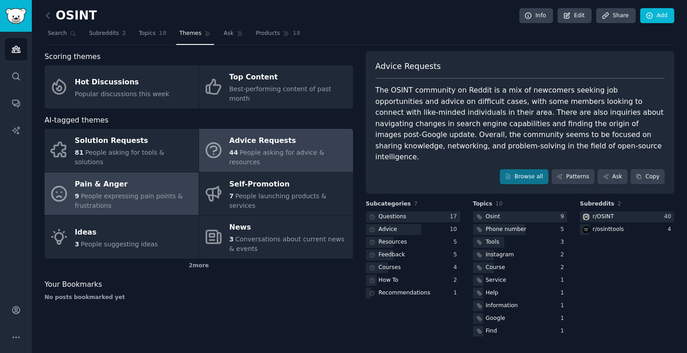
click at [139, 177] on div "Pain & Anger" at bounding box center [134, 184] width 119 height 15
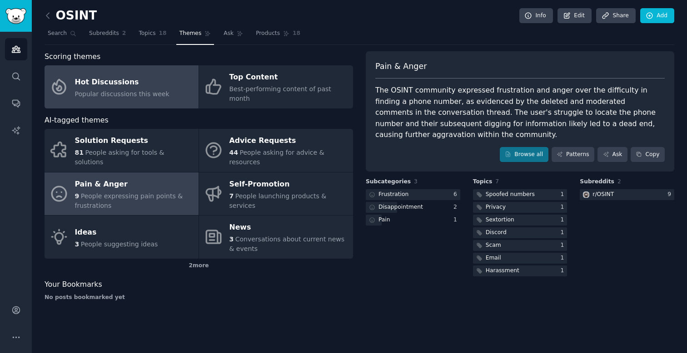
click at [138, 96] on link "Hot Discussions Popular discussions this week" at bounding box center [122, 86] width 154 height 43
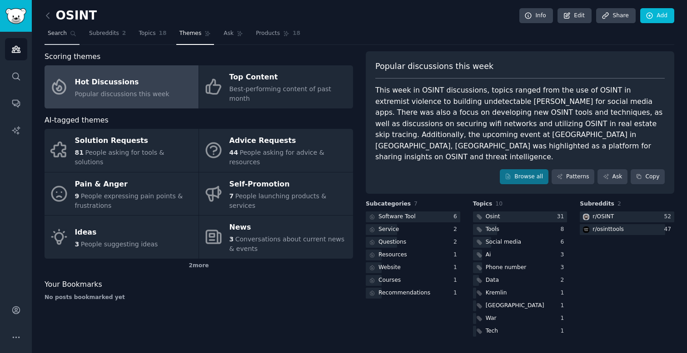
click at [51, 35] on span "Search" at bounding box center [57, 34] width 19 height 8
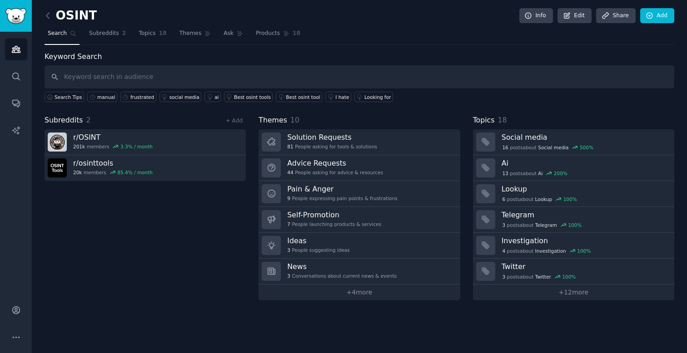
click at [133, 77] on input "text" at bounding box center [359, 76] width 629 height 23
click at [110, 79] on input "text" at bounding box center [359, 76] width 629 height 23
type input "tool"
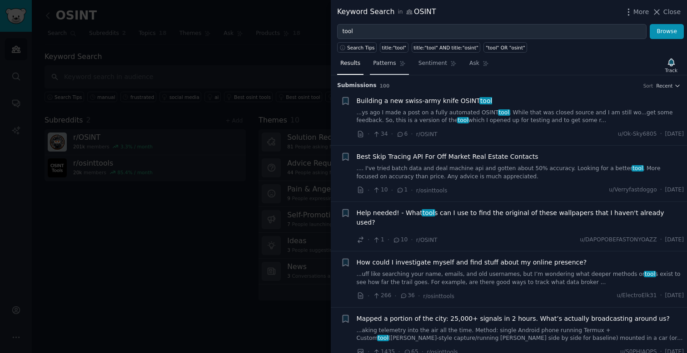
click at [388, 61] on span "Patterns" at bounding box center [384, 63] width 23 height 8
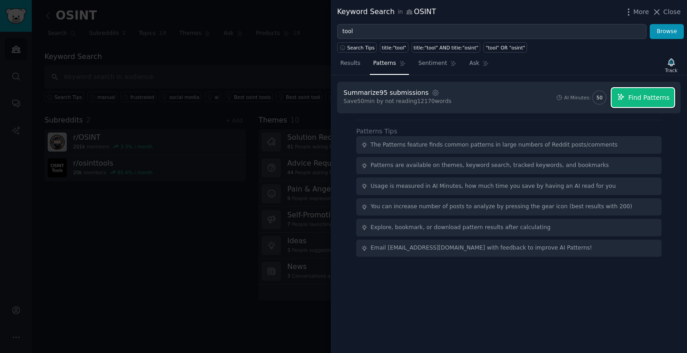
click at [640, 103] on button "Find Patterns" at bounding box center [642, 97] width 63 height 19
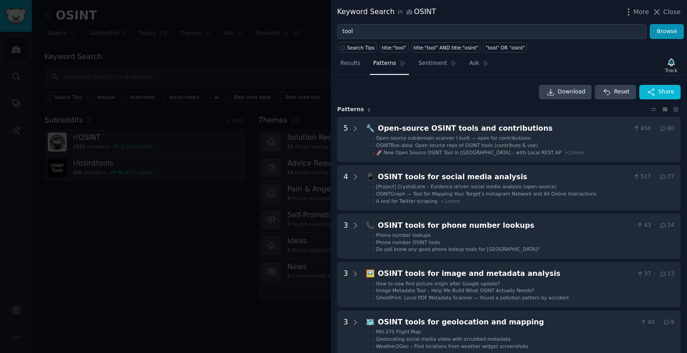
click at [294, 53] on div at bounding box center [343, 176] width 687 height 353
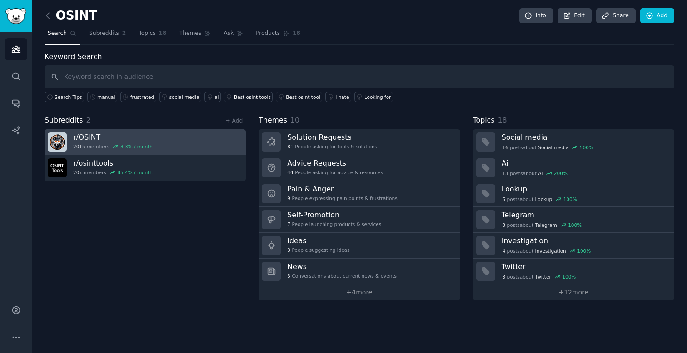
click at [175, 144] on link "r/ OSINT 201k members 3.3 % / month" at bounding box center [145, 142] width 201 height 26
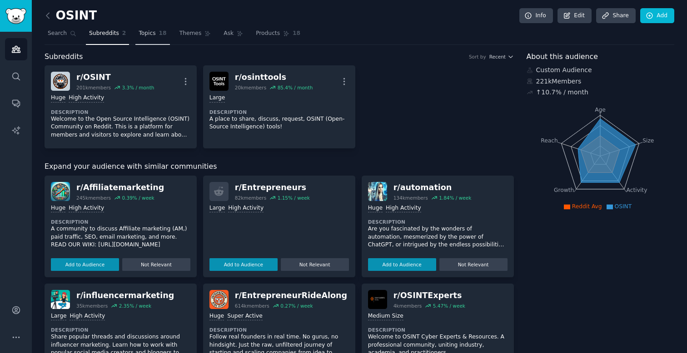
click at [148, 35] on span "Topics" at bounding box center [147, 34] width 17 height 8
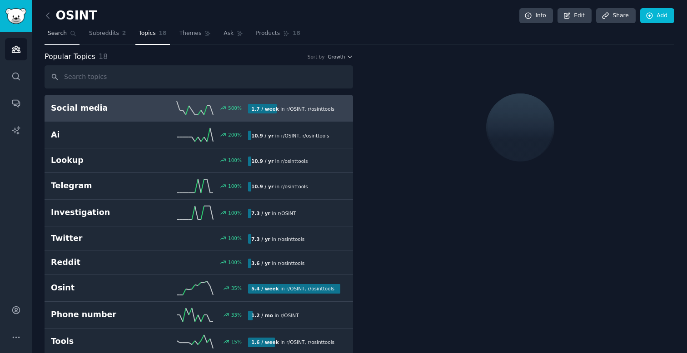
click at [60, 32] on span "Search" at bounding box center [57, 34] width 19 height 8
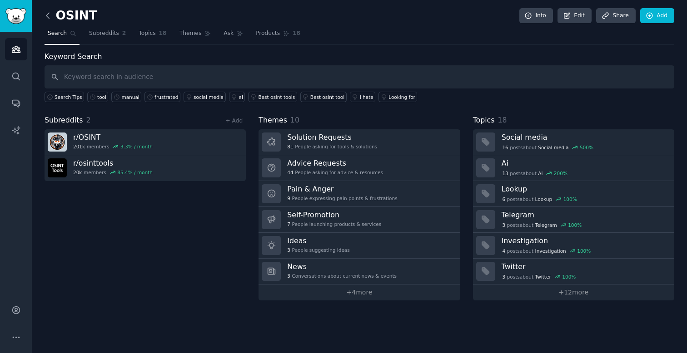
click at [49, 17] on icon at bounding box center [48, 16] width 10 height 10
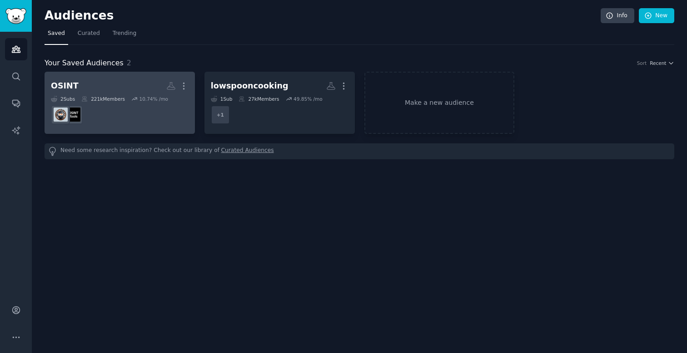
click at [121, 112] on dd at bounding box center [120, 114] width 138 height 25
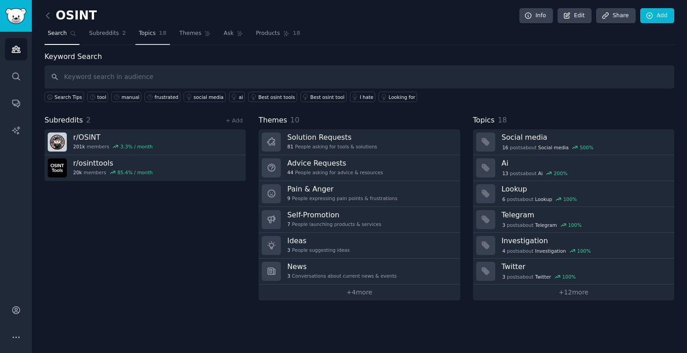
click at [149, 34] on span "Topics" at bounding box center [147, 34] width 17 height 8
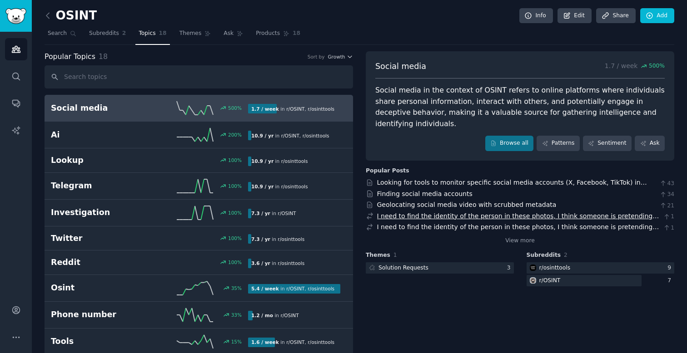
click at [511, 213] on link "I need to find the identity of the person in these photos, I think someone is p…" at bounding box center [518, 221] width 282 height 17
click at [193, 37] on span "Themes" at bounding box center [190, 34] width 22 height 8
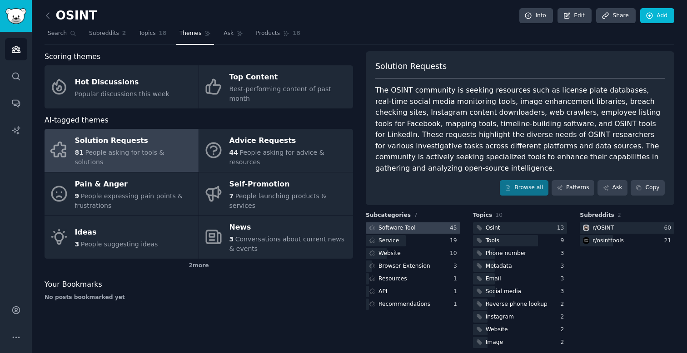
click at [429, 223] on div at bounding box center [413, 228] width 94 height 11
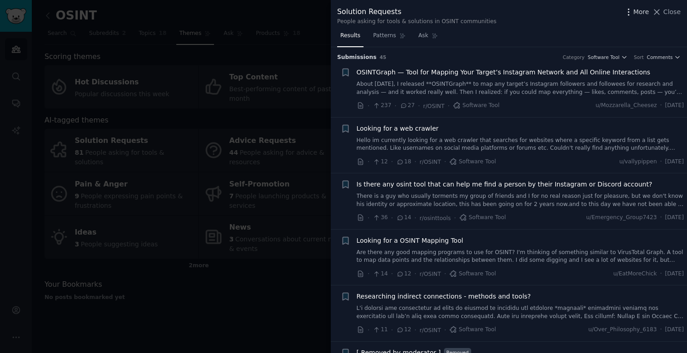
click at [637, 14] on span "More" at bounding box center [641, 12] width 16 height 10
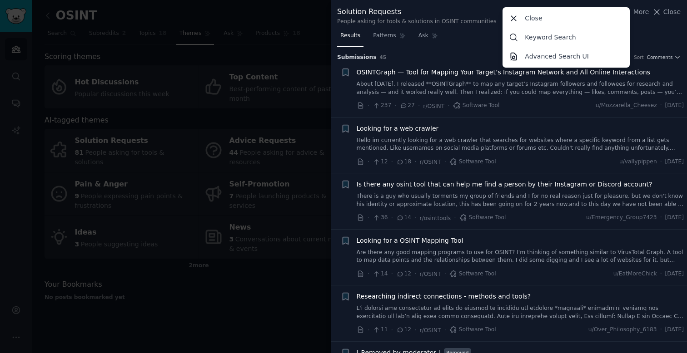
click at [432, 10] on div "Solution Requests" at bounding box center [416, 11] width 159 height 11
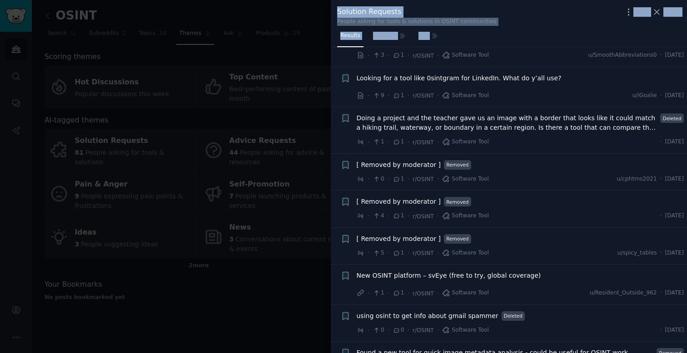
scroll to position [1890, 0]
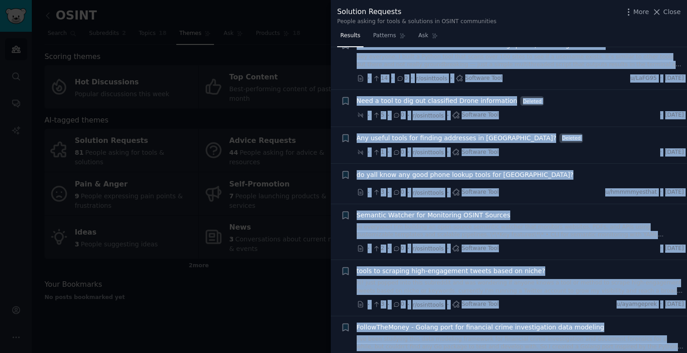
drag, startPoint x: 424, startPoint y: 60, endPoint x: 653, endPoint y: 333, distance: 356.9
click at [653, 333] on div "Submission s 45 Category Software Tool Sort Comments + OSINTGraph — Tool for Ma…" at bounding box center [509, 200] width 356 height 307
copy div "Category Software Tool Sort Comments + OSINTGraph — Tool for Mapping Your Targe…"
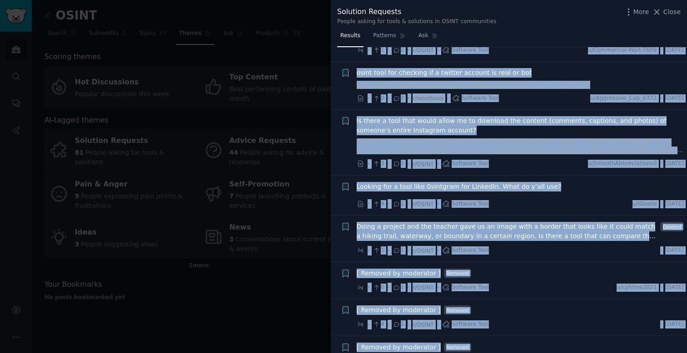
scroll to position [1356, 0]
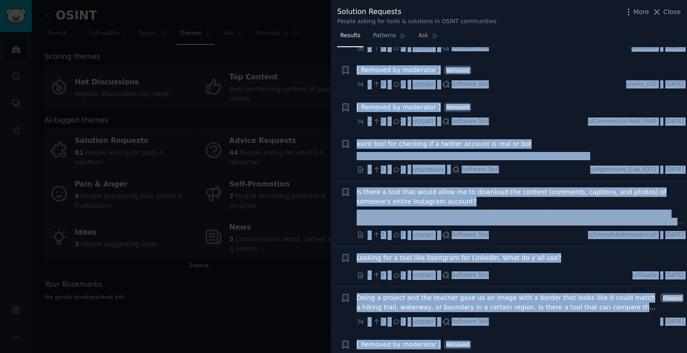
click at [532, 117] on div "· 1 · 2 · r/OSINT · Software Tool u/Commercial-Wait-7609 · Sat 9/27/2025" at bounding box center [520, 122] width 327 height 10
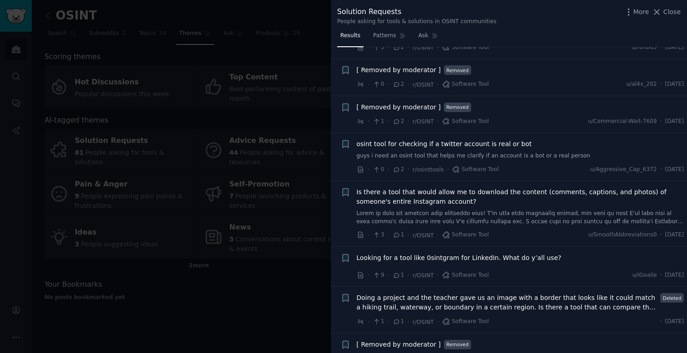
click at [449, 139] on span "osint tool for checking if a twitter account is real or bot" at bounding box center [444, 144] width 175 height 10
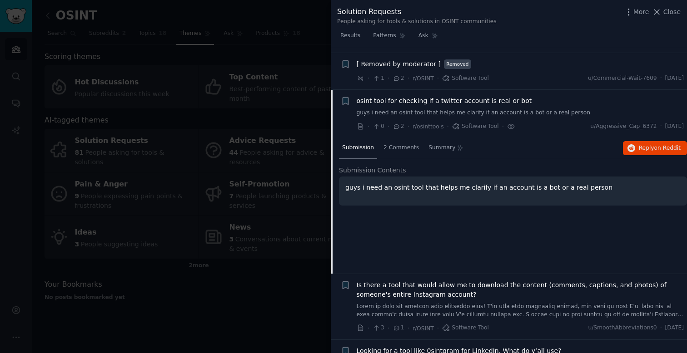
scroll to position [1422, 0]
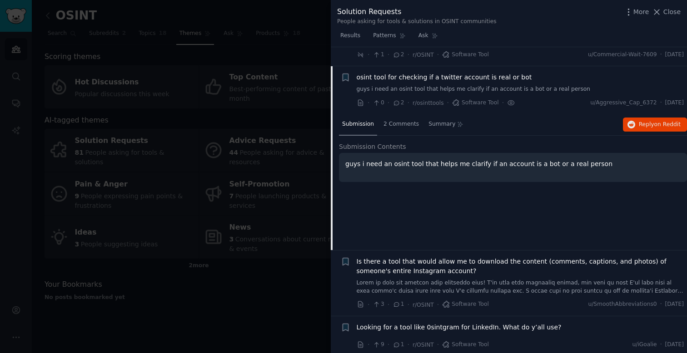
click at [493, 73] on span "osint tool for checking if a twitter account is real or bot" at bounding box center [444, 78] width 175 height 10
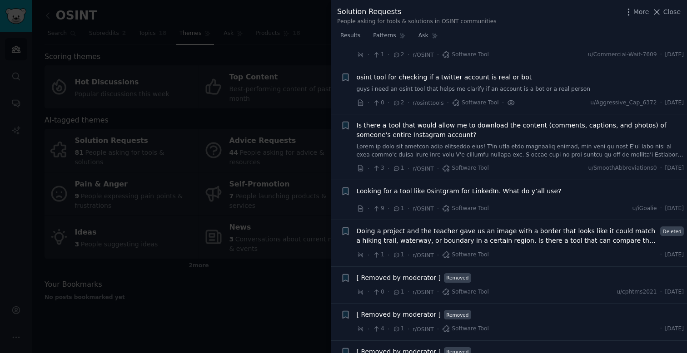
click at [508, 98] on icon at bounding box center [511, 103] width 8 height 10
click at [468, 99] on span "Software Tool" at bounding box center [475, 103] width 47 height 8
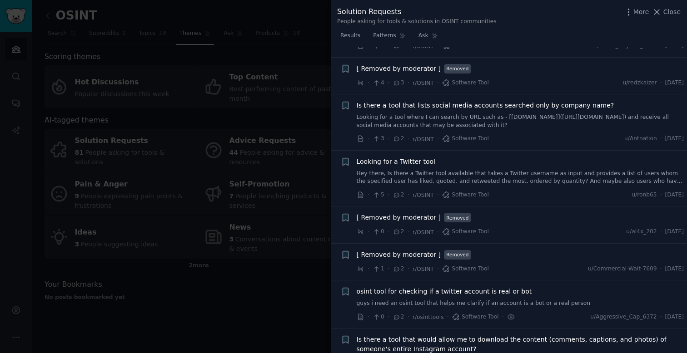
scroll to position [1166, 0]
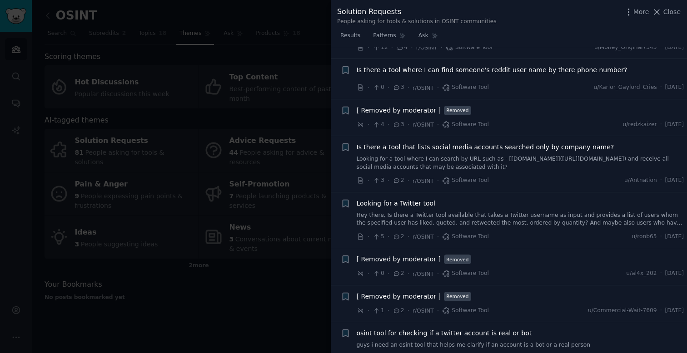
click at [425, 199] on span "Looking for a Twitter tool" at bounding box center [396, 204] width 79 height 10
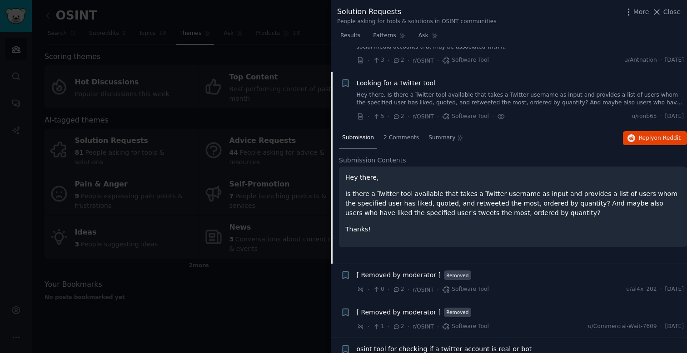
scroll to position [1293, 0]
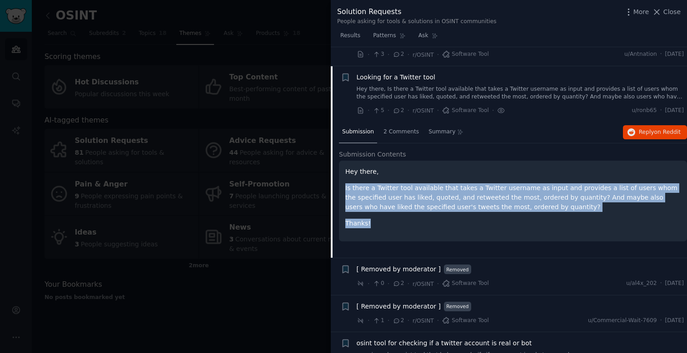
drag, startPoint x: 410, startPoint y: 207, endPoint x: 409, endPoint y: 148, distance: 58.6
click at [409, 167] on div "Hey there, Is there a Twitter tool available that takes a Twitter username as i…" at bounding box center [512, 197] width 335 height 61
click at [410, 167] on p "Hey there," at bounding box center [512, 172] width 335 height 10
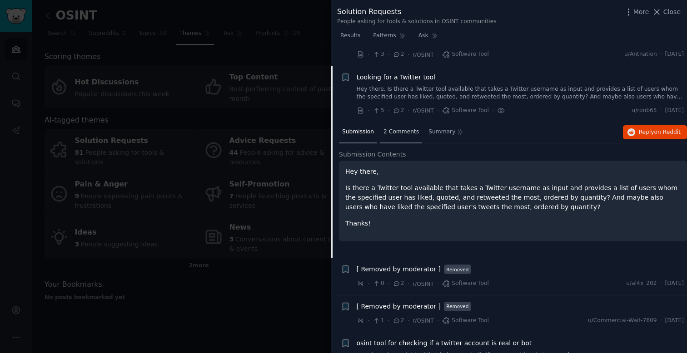
click at [404, 128] on span "2 Comments" at bounding box center [400, 132] width 35 height 8
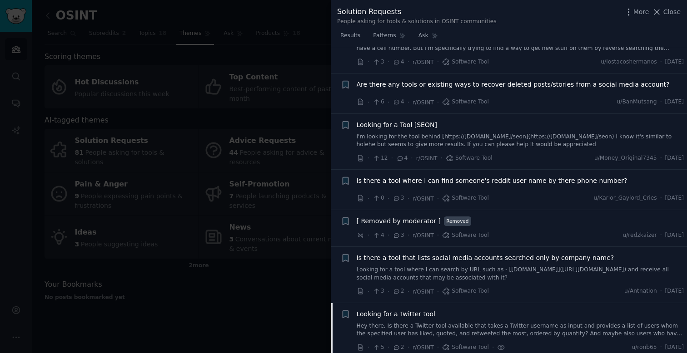
scroll to position [1052, 0]
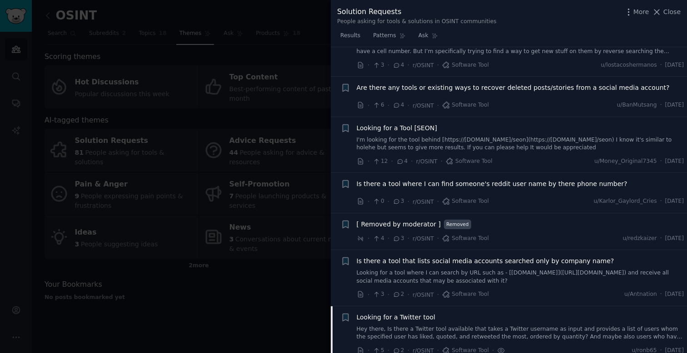
click at [439, 124] on div "Looking for a Tool [SEON]" at bounding box center [520, 129] width 327 height 10
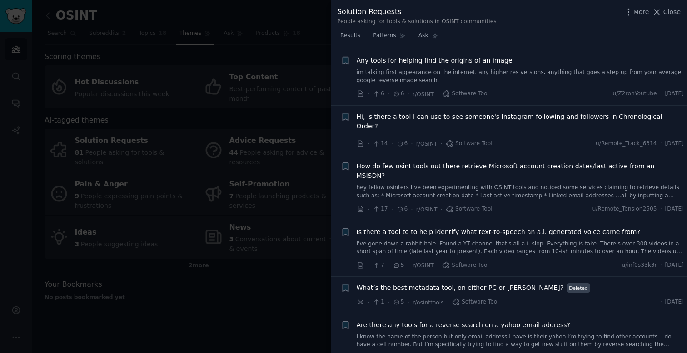
scroll to position [761, 0]
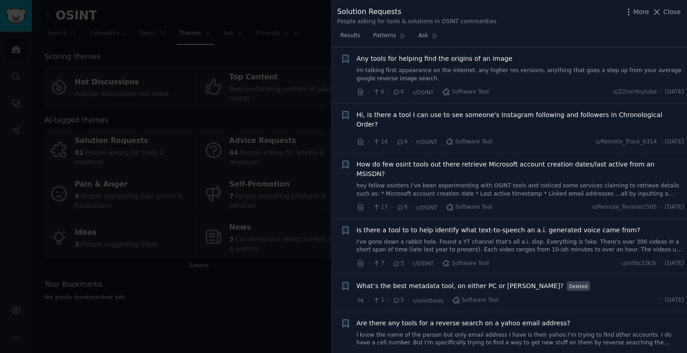
click at [464, 116] on span "Hi, is there a tool I can use to see someone's Instagram following and follower…" at bounding box center [520, 119] width 327 height 19
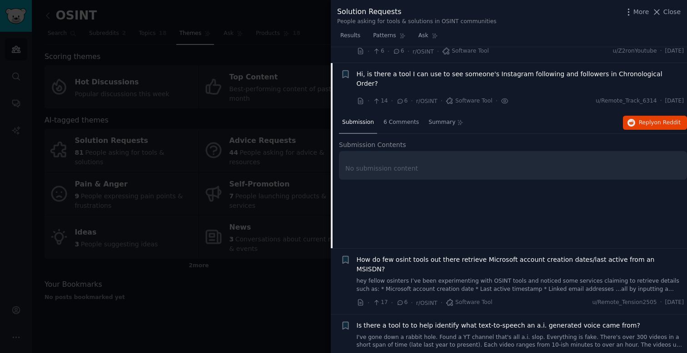
scroll to position [818, 0]
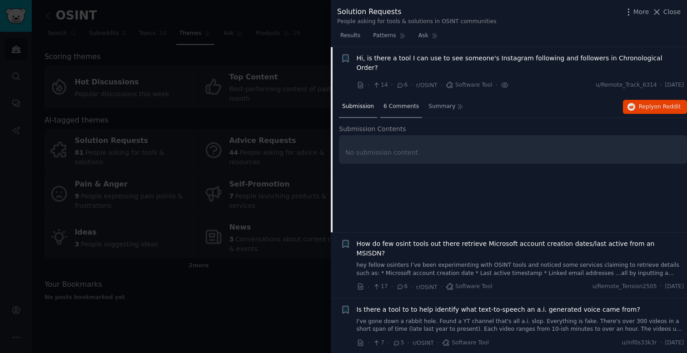
click at [406, 103] on span "6 Comments" at bounding box center [400, 107] width 35 height 8
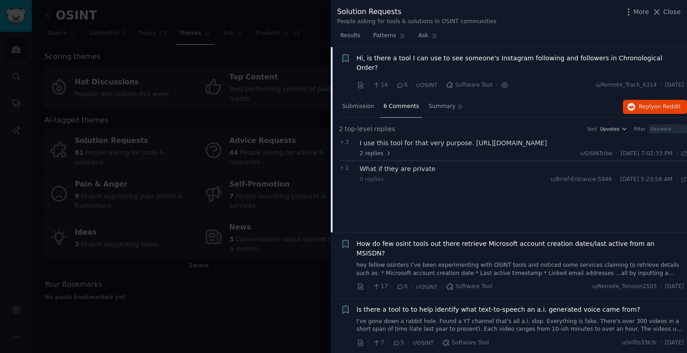
click at [399, 139] on div "I use this tool for that very purpose. https://snoopreport.com/" at bounding box center [523, 144] width 327 height 10
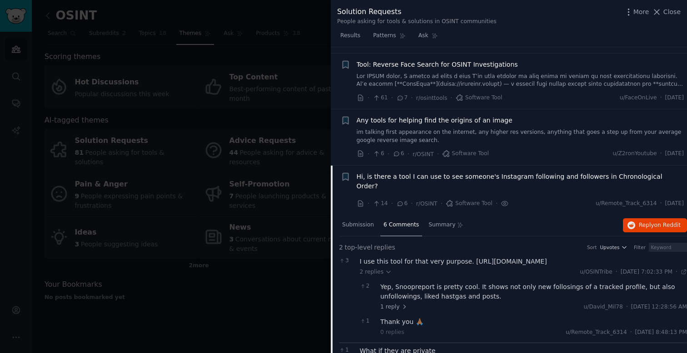
scroll to position [692, 0]
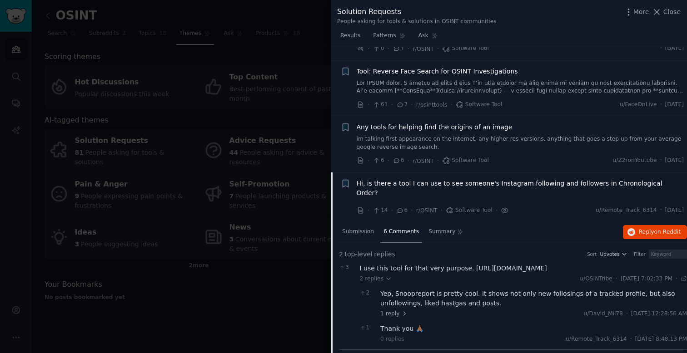
click at [417, 126] on span "Any tools for helping find the origins of an image" at bounding box center [435, 128] width 156 height 10
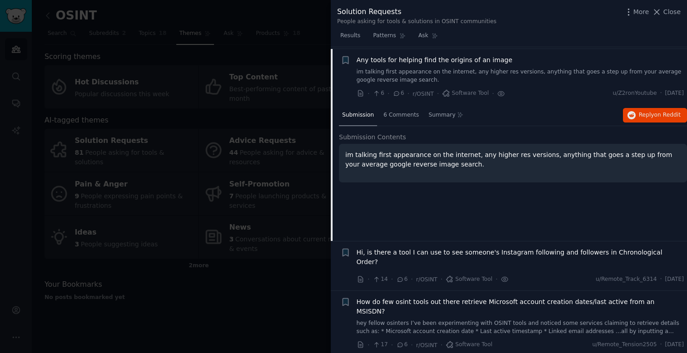
scroll to position [761, 0]
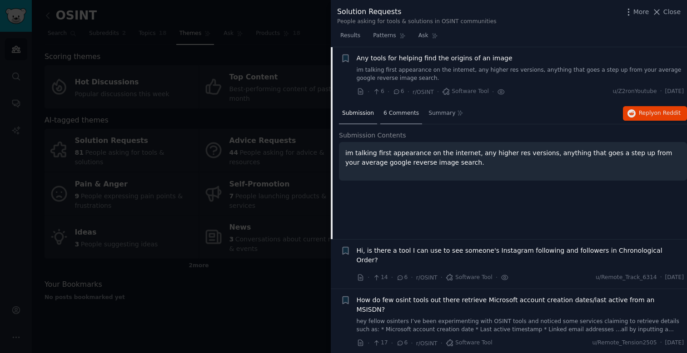
click at [396, 109] on span "6 Comments" at bounding box center [400, 113] width 35 height 8
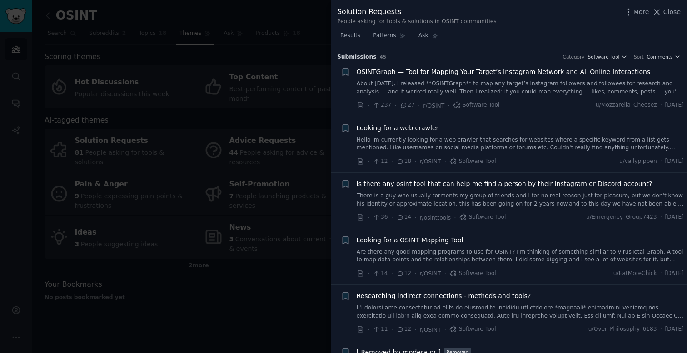
scroll to position [0, 0]
click at [419, 74] on span "OSINTGraph — Tool for Mapping Your Target’s Instagram Network and All Online In…" at bounding box center [504, 73] width 294 height 10
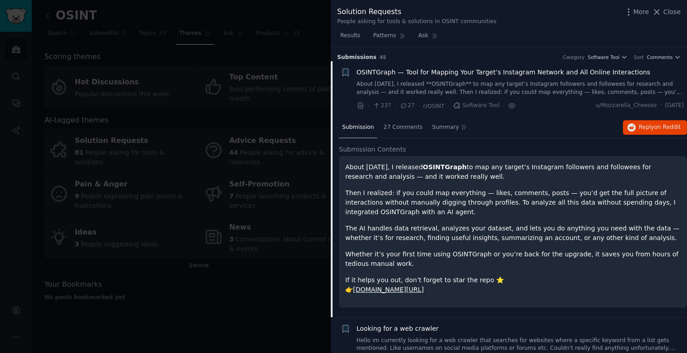
scroll to position [14, 0]
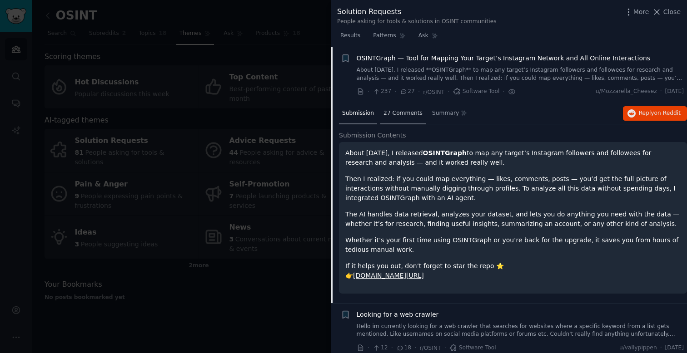
click at [408, 112] on span "27 Comments" at bounding box center [402, 113] width 39 height 8
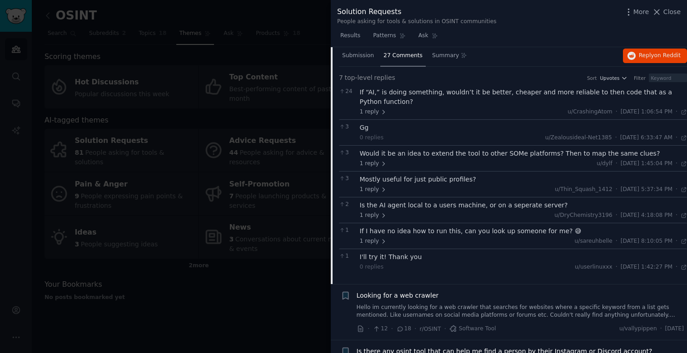
scroll to position [76, 0]
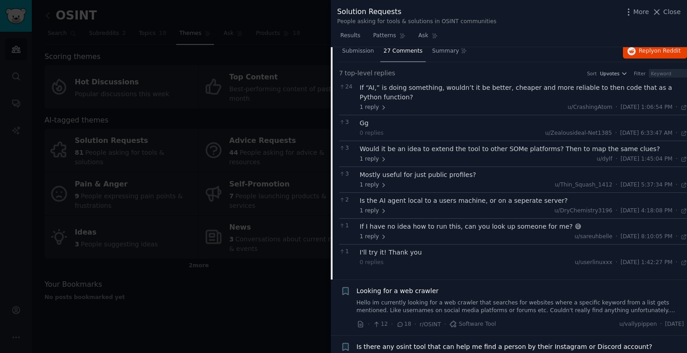
click at [443, 230] on div "If I have no idea how to run this, can you look up someone for me? 😅" at bounding box center [523, 227] width 327 height 10
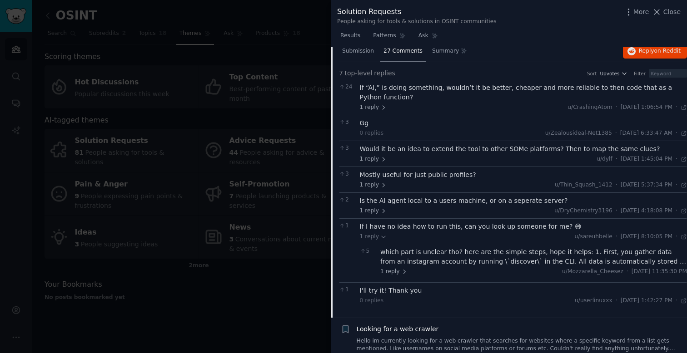
click at [471, 262] on div "which part is unclear tho? here are the simple steps, hope it helps: 1. First, …" at bounding box center [533, 257] width 307 height 19
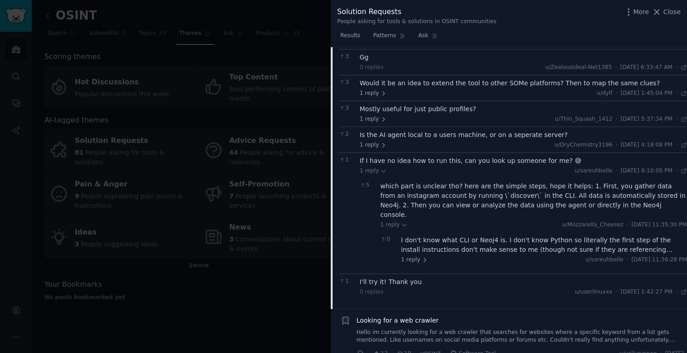
scroll to position [253, 0]
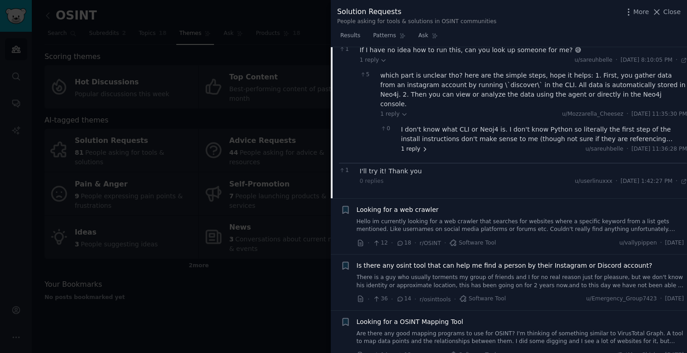
click at [413, 145] on span "1 reply" at bounding box center [414, 149] width 27 height 8
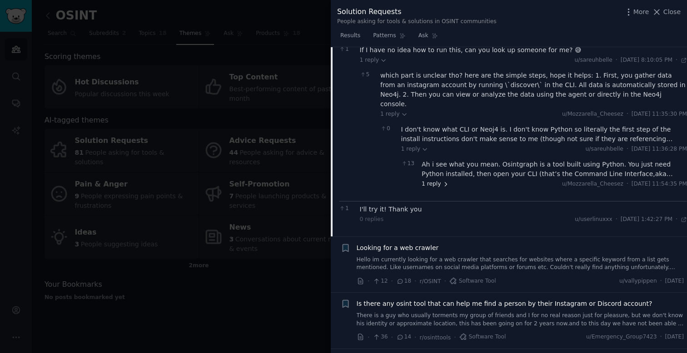
click at [440, 180] on span "1 reply" at bounding box center [434, 184] width 27 height 8
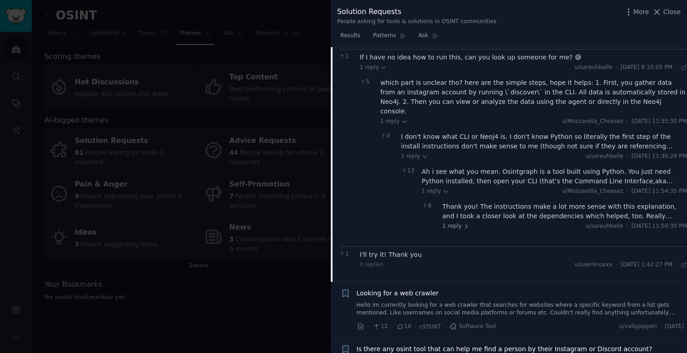
scroll to position [0, 0]
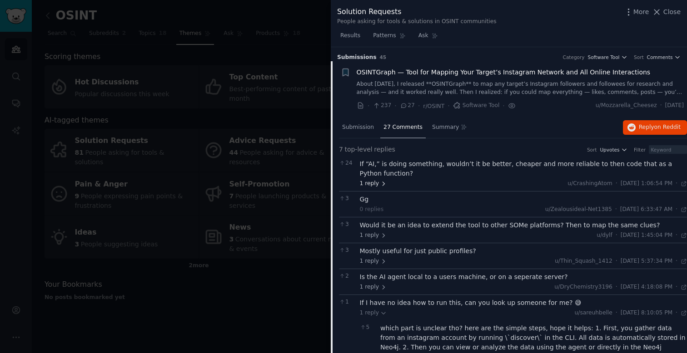
click at [374, 183] on span "1 reply" at bounding box center [373, 184] width 27 height 8
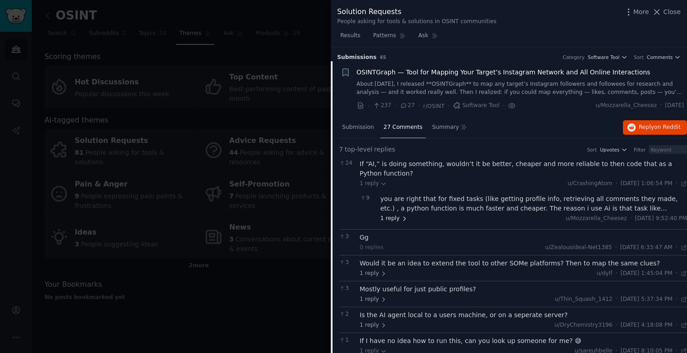
click at [401, 221] on icon at bounding box center [404, 219] width 6 height 6
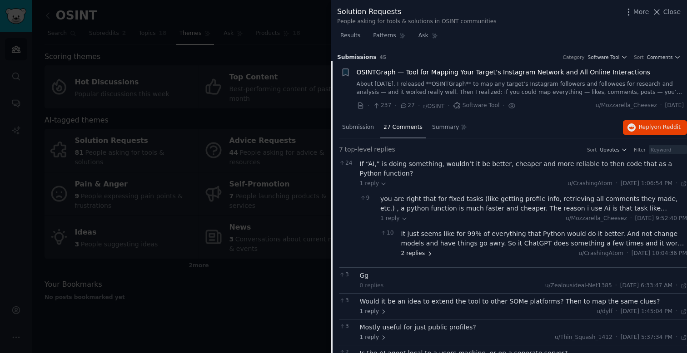
click at [420, 255] on span "2 replies" at bounding box center [417, 254] width 32 height 8
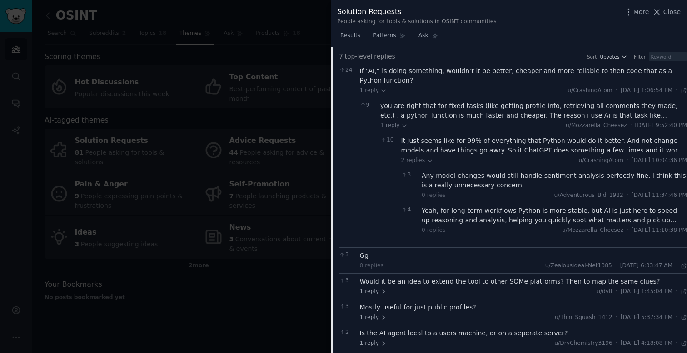
scroll to position [147, 0]
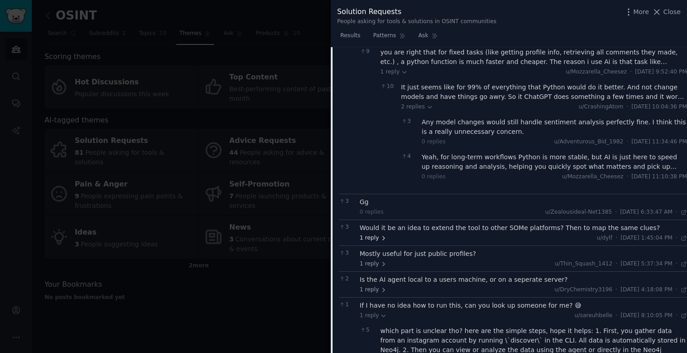
click at [373, 237] on span "1 reply" at bounding box center [373, 238] width 27 height 8
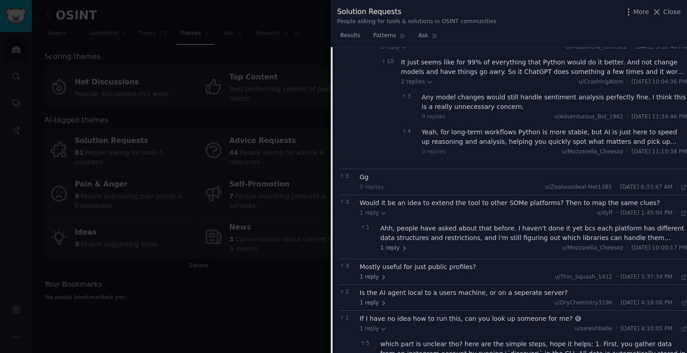
scroll to position [173, 0]
click at [392, 249] on span "1 reply" at bounding box center [393, 247] width 27 height 8
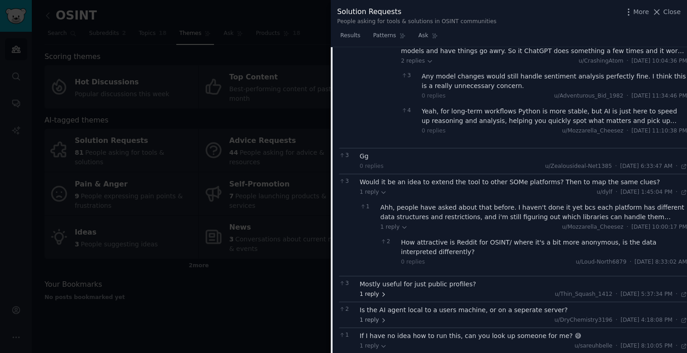
click at [369, 291] on span "1 reply" at bounding box center [373, 295] width 27 height 8
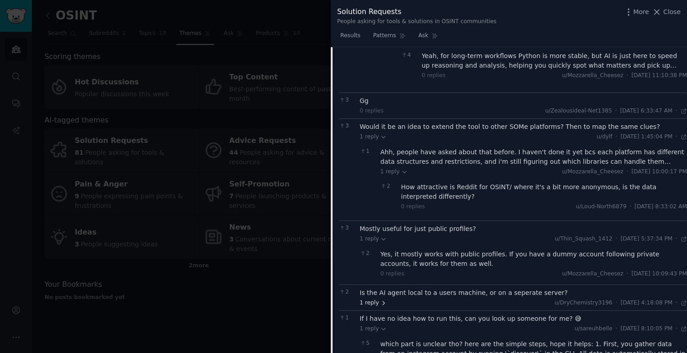
click at [368, 304] on span "1 reply" at bounding box center [373, 303] width 27 height 8
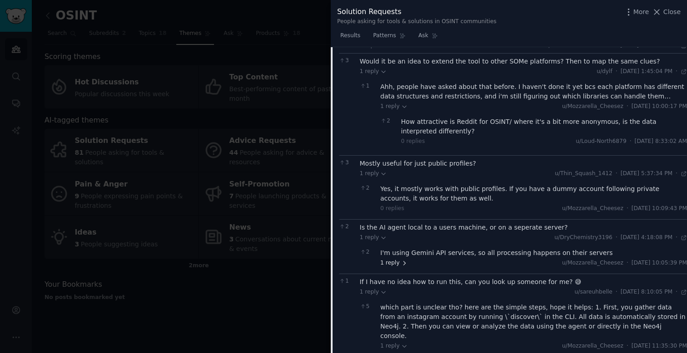
scroll to position [317, 0]
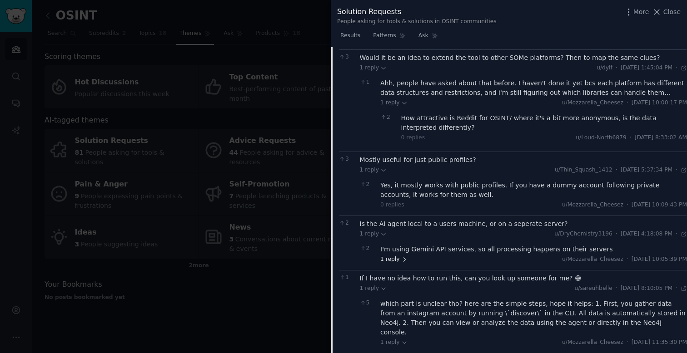
click at [387, 258] on span "1 reply" at bounding box center [393, 260] width 27 height 8
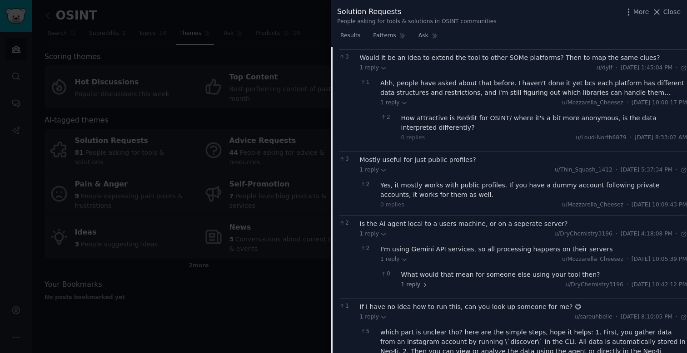
scroll to position [350, 0]
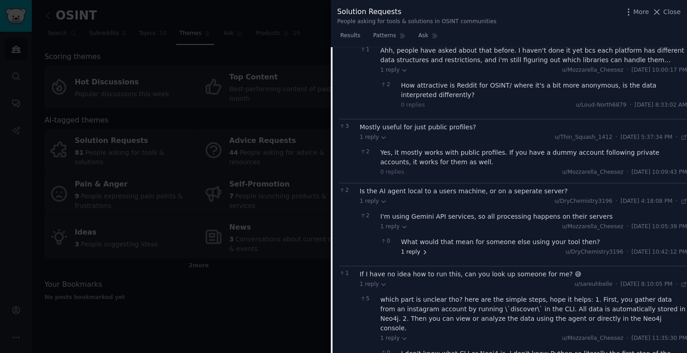
click at [411, 251] on span "1 reply" at bounding box center [414, 252] width 27 height 8
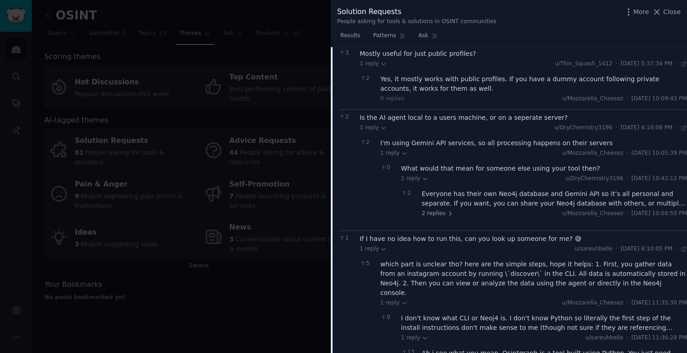
scroll to position [426, 0]
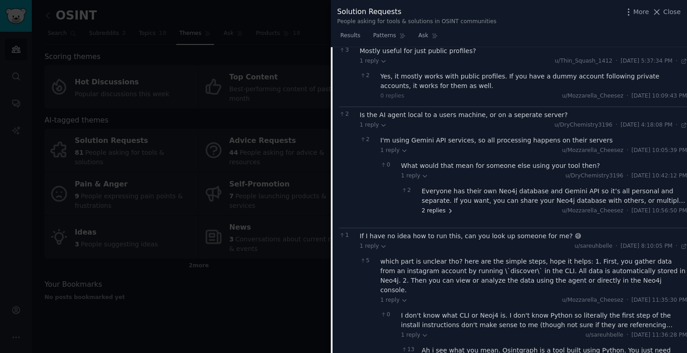
click at [431, 212] on span "2 replies" at bounding box center [437, 211] width 32 height 8
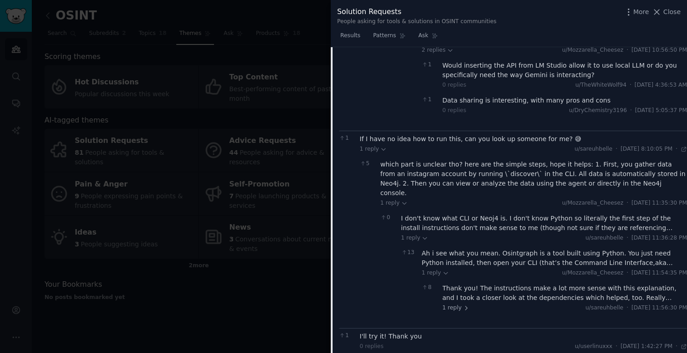
scroll to position [678, 0]
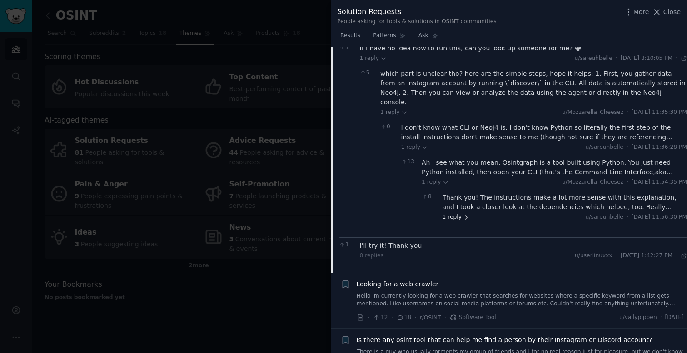
click at [446, 213] on span "1 reply" at bounding box center [455, 217] width 27 height 8
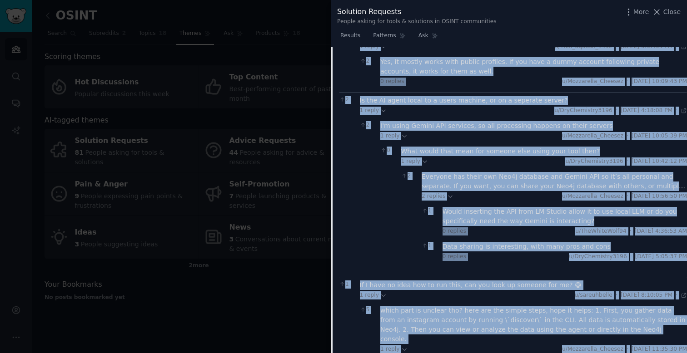
scroll to position [0, 0]
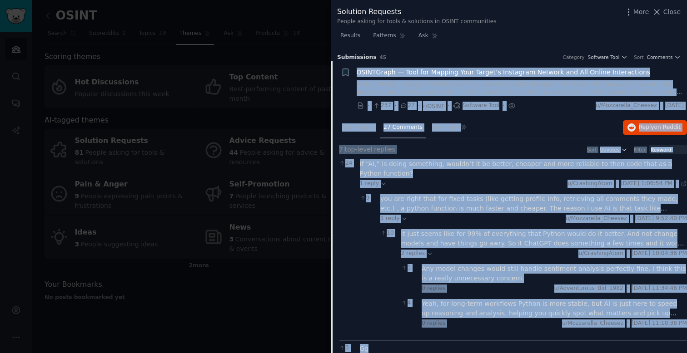
drag, startPoint x: 548, startPoint y: 233, endPoint x: 343, endPoint y: 65, distance: 265.3
copy div "OSINTGraph — Tool for Mapping Your Target’s Instagram Network and All Online In…"
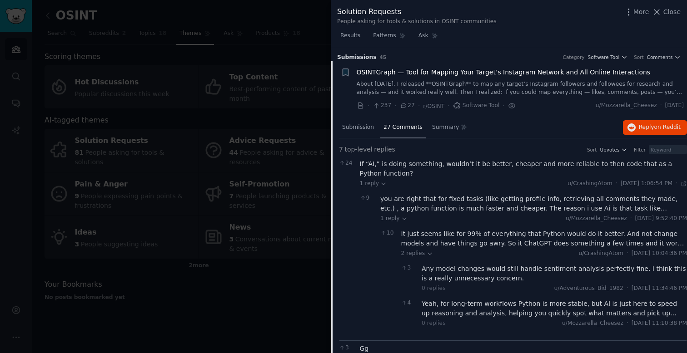
click at [210, 127] on div at bounding box center [343, 176] width 687 height 353
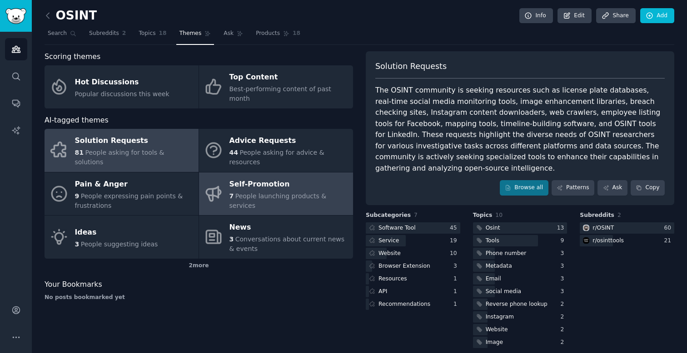
click at [244, 177] on div "Self-Promotion" at bounding box center [288, 184] width 119 height 15
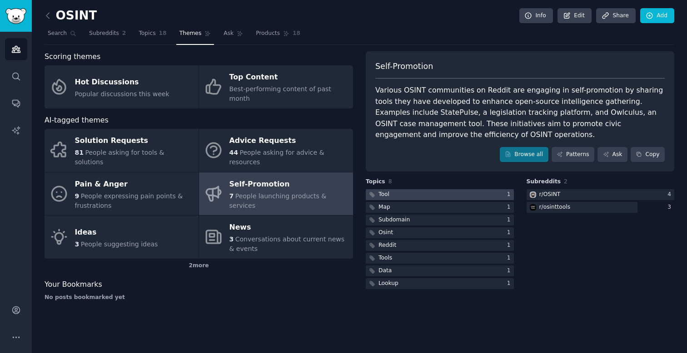
click at [421, 198] on div at bounding box center [440, 194] width 148 height 11
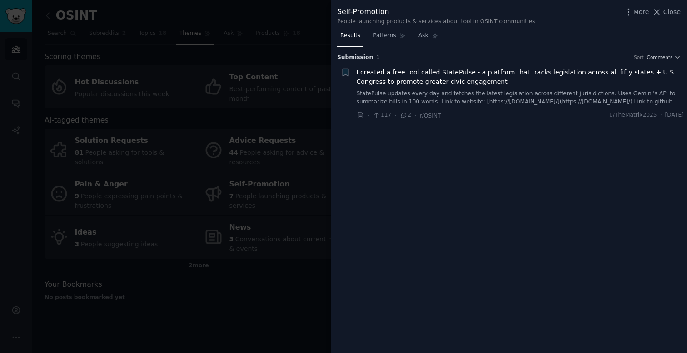
click at [267, 141] on div at bounding box center [343, 176] width 687 height 353
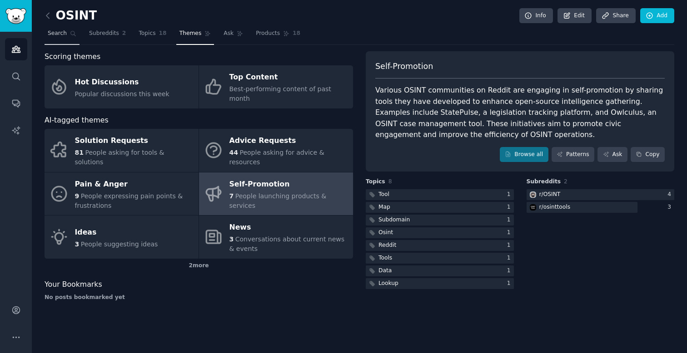
click at [70, 34] on icon at bounding box center [73, 33] width 6 height 6
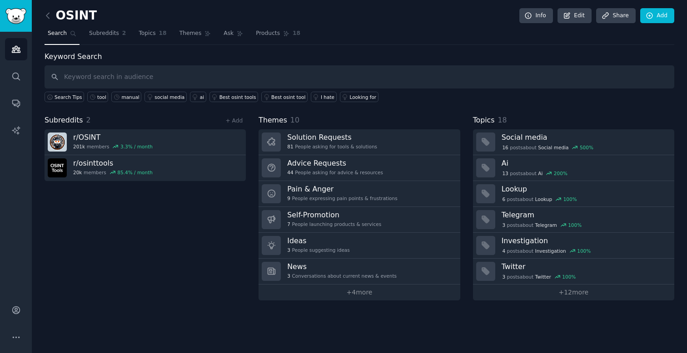
click at [347, 76] on input "text" at bounding box center [359, 76] width 629 height 23
type input "tedious"
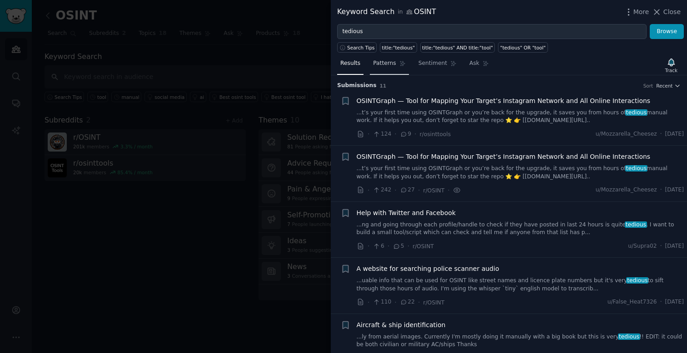
click at [391, 62] on span "Patterns" at bounding box center [384, 63] width 23 height 8
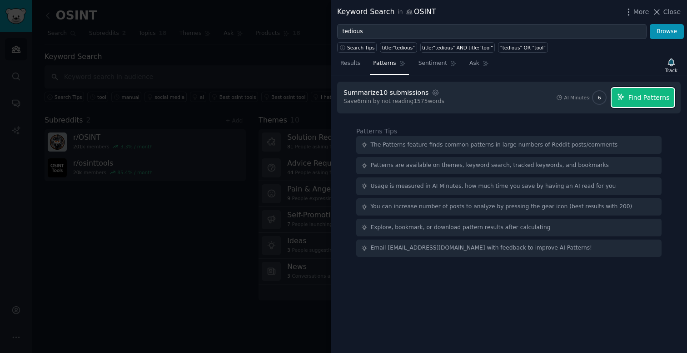
click at [643, 101] on span "Find Patterns" at bounding box center [648, 98] width 41 height 10
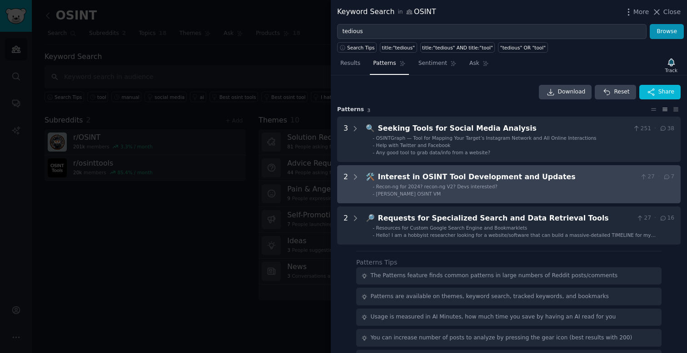
click at [531, 183] on div "🛠️ Interest in OSINT Tool Development and Updates 27 · 7 - Recon-ng for 2024? r…" at bounding box center [520, 184] width 308 height 25
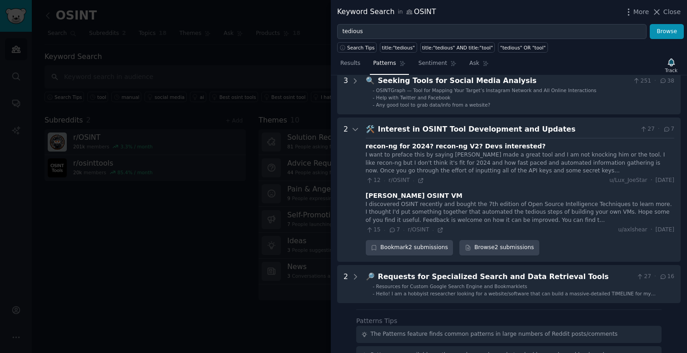
scroll to position [90, 0]
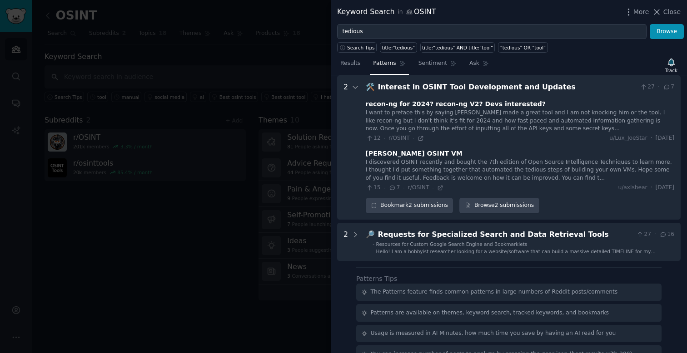
click at [442, 171] on div "I discovered OSINT recently and bought the 7th edition of Open Source Intellige…" at bounding box center [520, 171] width 308 height 24
click at [406, 161] on div "I discovered OSINT recently and bought the 7th edition of Open Source Intellige…" at bounding box center [520, 171] width 308 height 24
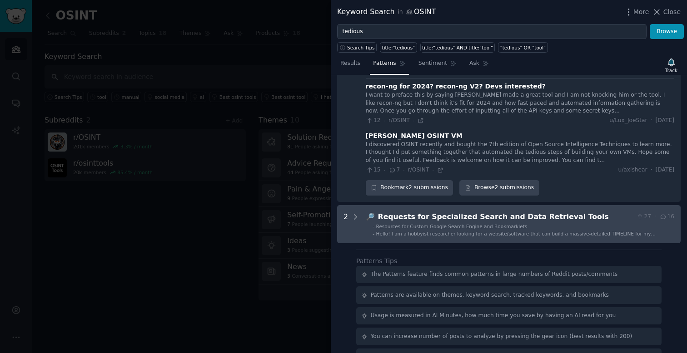
click at [423, 220] on div "Requests for Specialized Search and Data Retrieval Tools" at bounding box center [505, 217] width 255 height 11
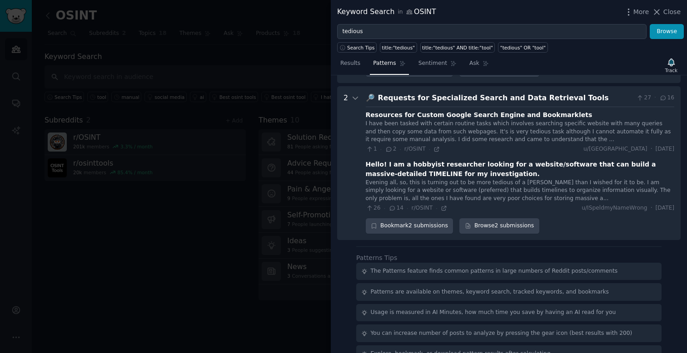
scroll to position [238, 0]
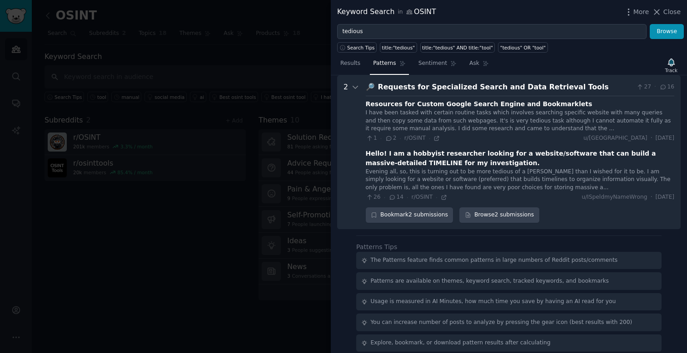
click at [434, 155] on div "Hello! I am a hobbyist researcher looking for a website/software that can build…" at bounding box center [520, 158] width 308 height 19
click at [482, 218] on link "Browse 2 submissions" at bounding box center [498, 215] width 79 height 15
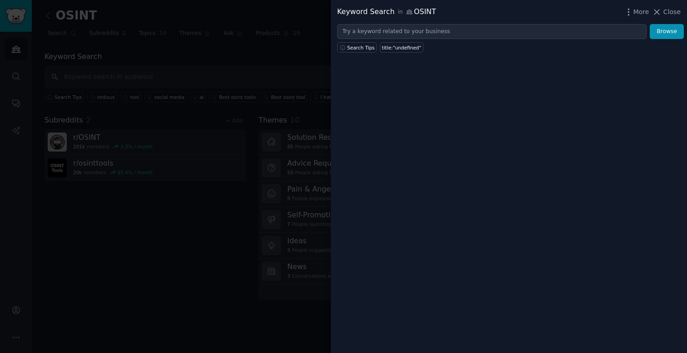
click at [289, 98] on div at bounding box center [343, 176] width 687 height 353
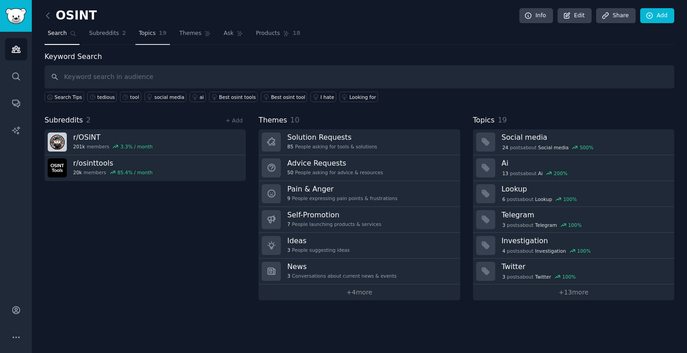
click at [152, 36] on span "Topics" at bounding box center [147, 34] width 17 height 8
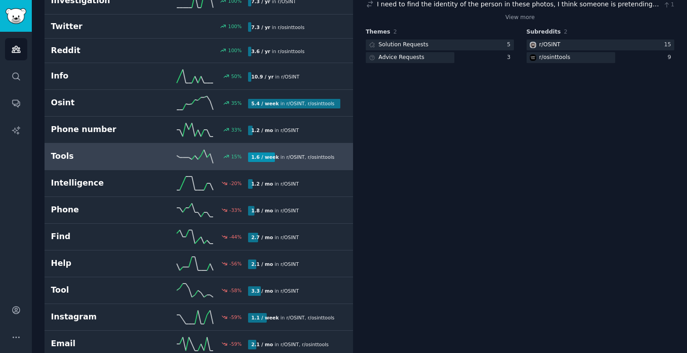
scroll to position [253, 0]
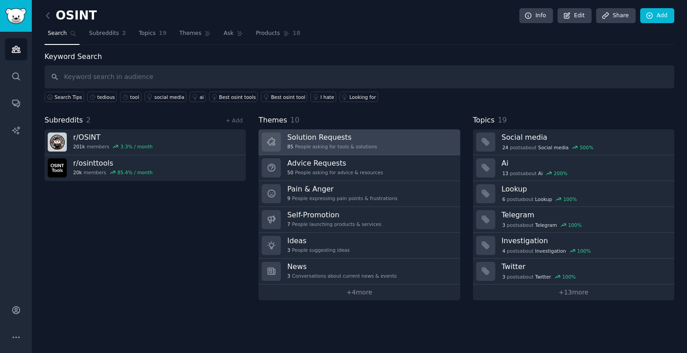
click at [371, 140] on h3 "Solution Requests" at bounding box center [332, 138] width 90 height 10
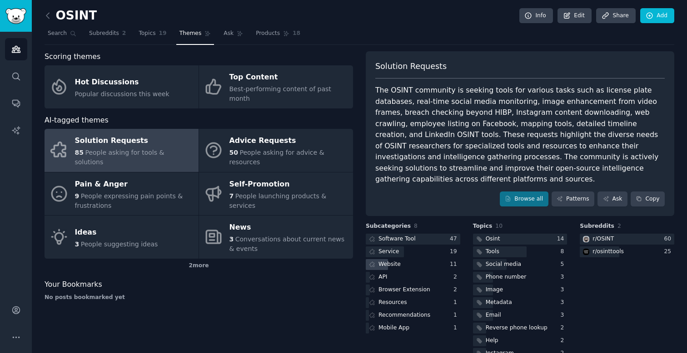
scroll to position [9, 0]
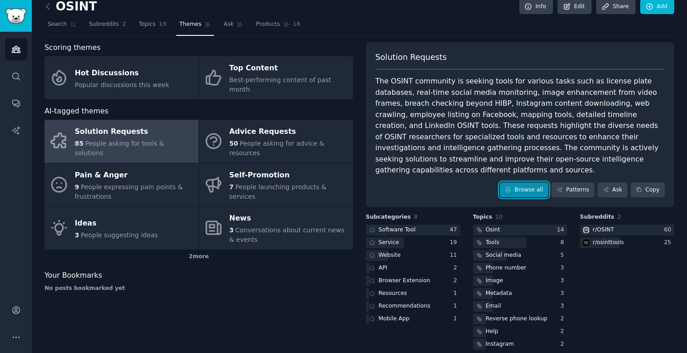
click at [527, 183] on link "Browse all" at bounding box center [524, 190] width 49 height 15
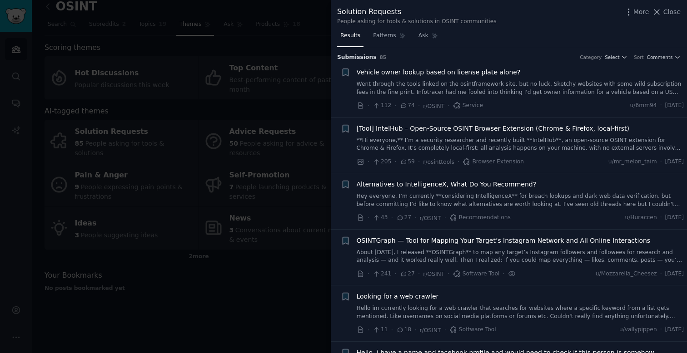
click at [489, 142] on link "**Hi everyone,** I’m a security researcher and recently built **IntelHub**, an …" at bounding box center [520, 145] width 327 height 16
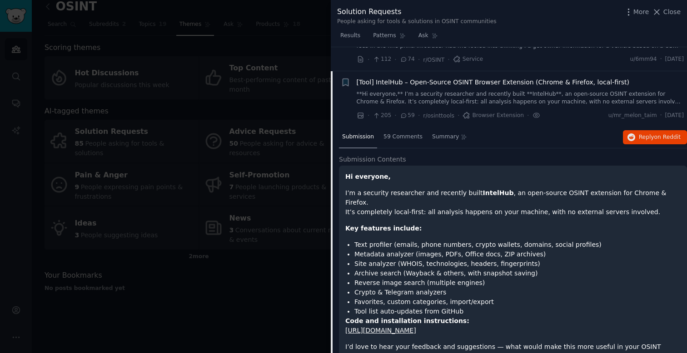
scroll to position [70, 0]
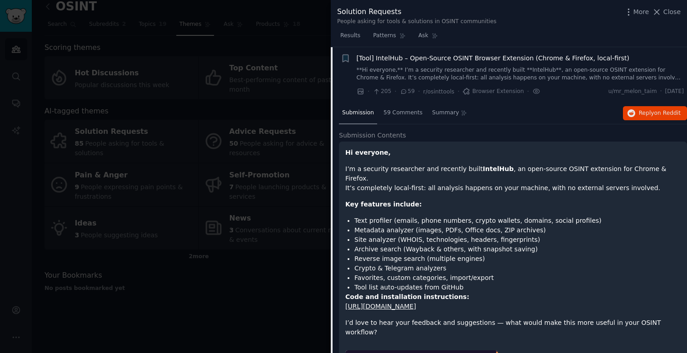
click at [476, 93] on span "Browser Extension" at bounding box center [492, 92] width 61 height 8
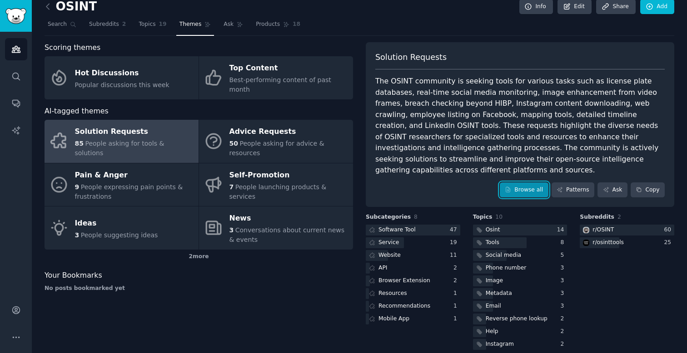
click at [519, 183] on link "Browse all" at bounding box center [524, 190] width 49 height 15
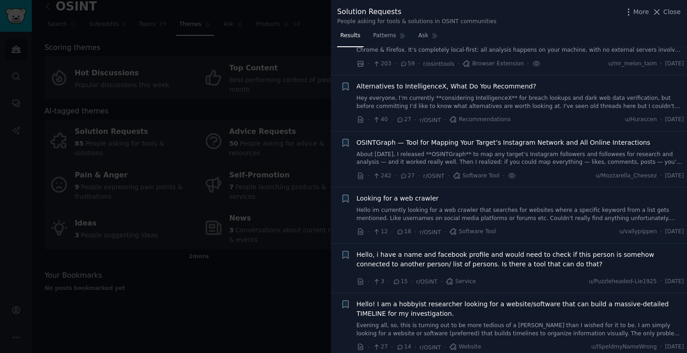
scroll to position [97, 0]
click at [524, 150] on div "OSINTGraph — Tool for Mapping Your Target’s Instagram Network and All Online In…" at bounding box center [520, 153] width 327 height 29
click at [525, 142] on span "OSINTGraph — Tool for Mapping Your Target’s Instagram Network and All Online In…" at bounding box center [504, 144] width 294 height 10
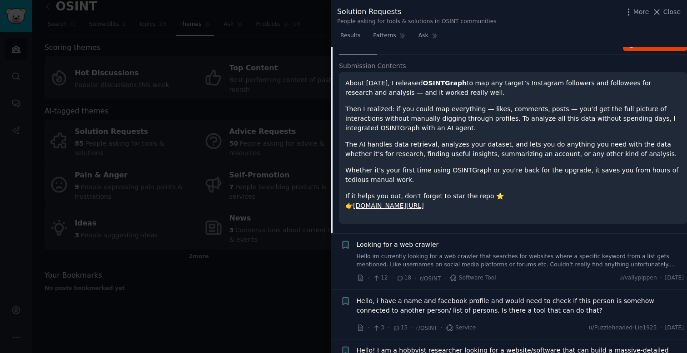
scroll to position [255, 0]
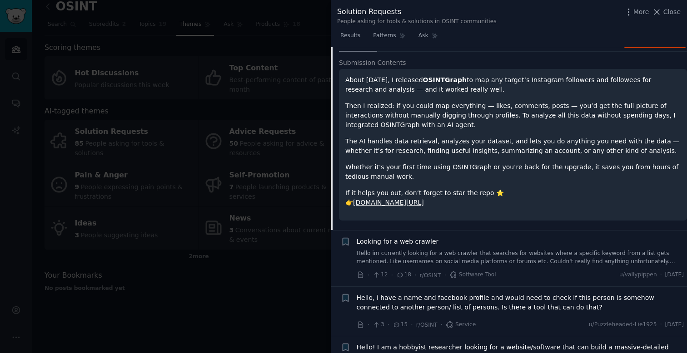
click at [424, 204] on link "[DOMAIN_NAME][URL]" at bounding box center [388, 202] width 71 height 7
click at [149, 90] on div at bounding box center [343, 176] width 687 height 353
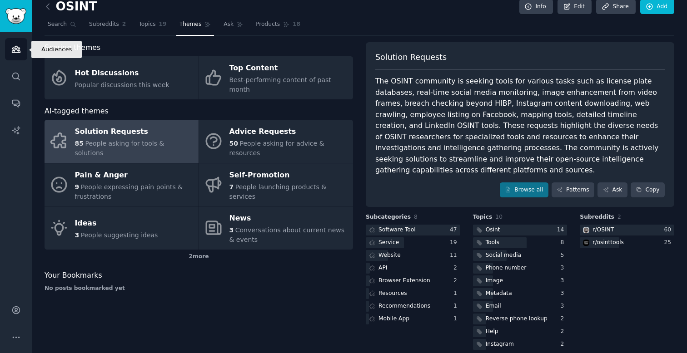
click at [12, 50] on icon "Sidebar" at bounding box center [16, 49] width 8 height 6
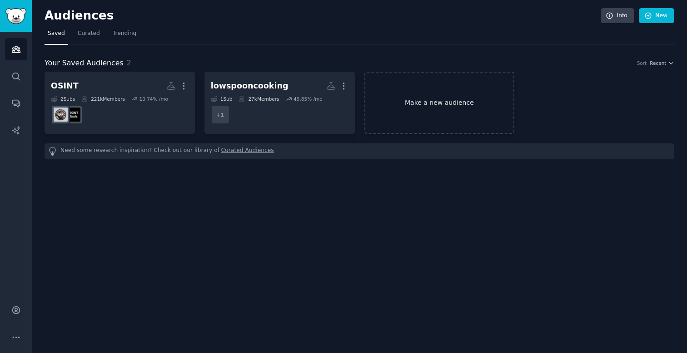
click at [423, 99] on link "Make a new audience" at bounding box center [439, 103] width 150 height 62
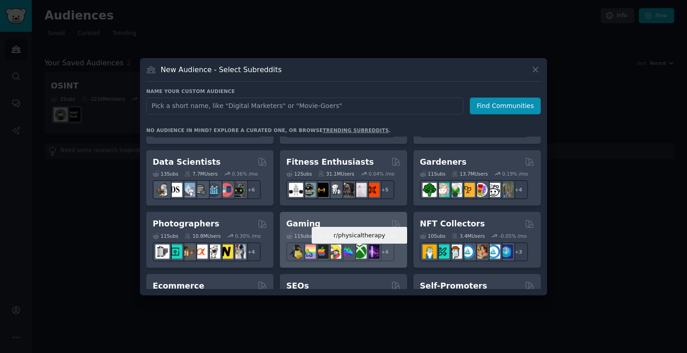
scroll to position [235, 0]
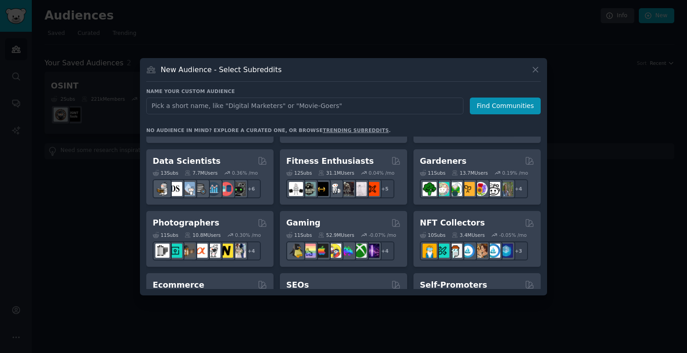
click at [354, 130] on link "trending subreddits" at bounding box center [355, 130] width 66 height 5
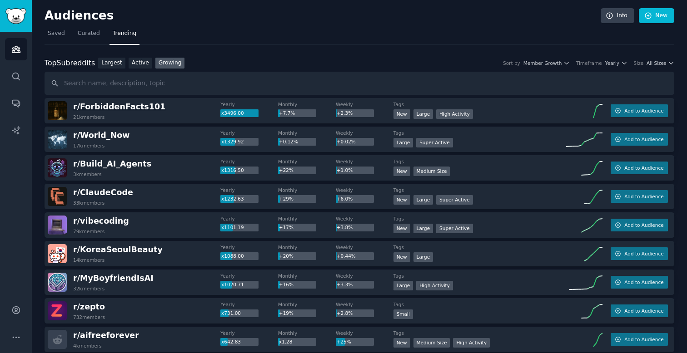
click at [134, 109] on span "r/ ForbiddenFacts101" at bounding box center [119, 106] width 92 height 9
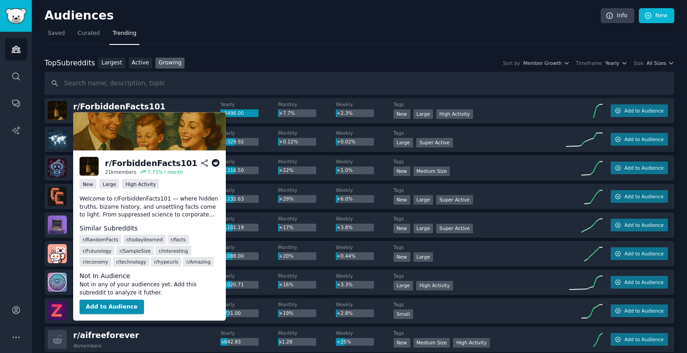
click at [155, 209] on p "Welcome to r/ForbiddenFacts101 — where hidden truths, bizarre history, and unse…" at bounding box center [149, 207] width 140 height 24
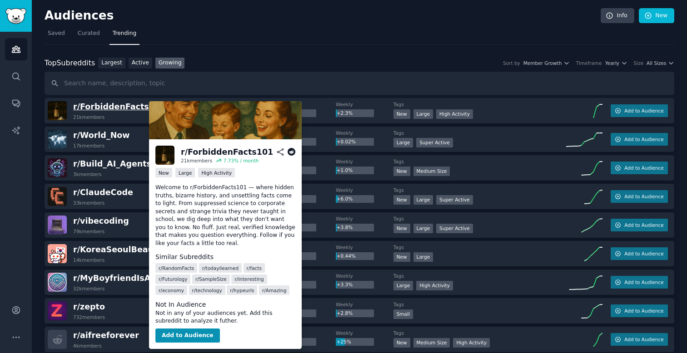
click at [111, 106] on span "r/ ForbiddenFacts101" at bounding box center [119, 106] width 92 height 9
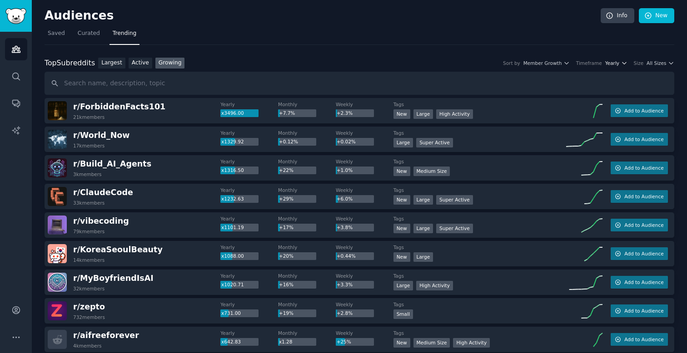
click at [608, 65] on span "Yearly" at bounding box center [612, 63] width 14 height 6
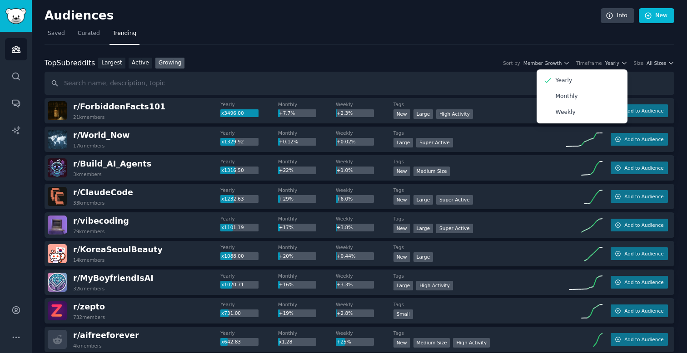
click at [238, 108] on div "Yearly x3496.00" at bounding box center [249, 109] width 58 height 16
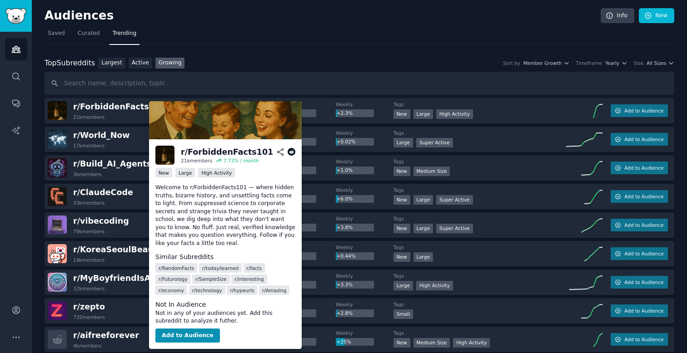
click at [292, 151] on icon at bounding box center [291, 152] width 8 height 8
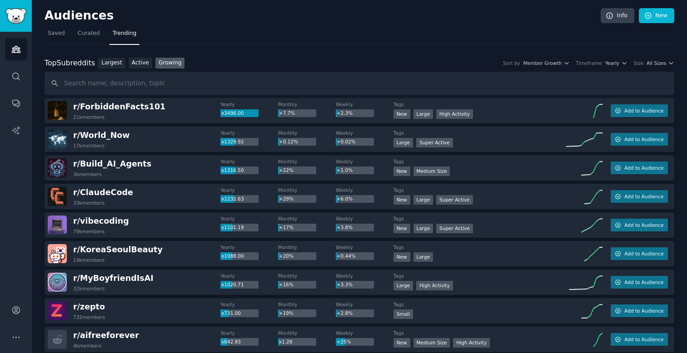
click at [233, 34] on nav "Saved Curated Trending" at bounding box center [359, 35] width 629 height 19
click at [551, 60] on span "Member Growth" at bounding box center [542, 63] width 39 height 6
click at [614, 62] on span "Yearly" at bounding box center [612, 63] width 14 height 6
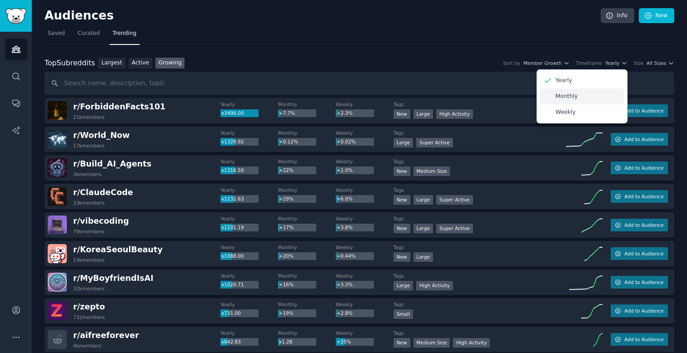
click at [568, 97] on p "Monthly" at bounding box center [566, 97] width 22 height 8
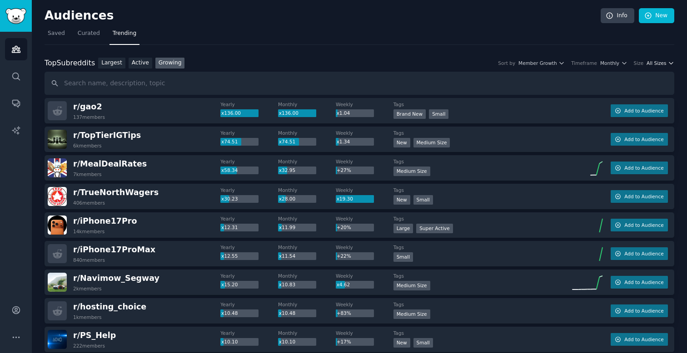
click at [653, 61] on span "All Sizes" at bounding box center [656, 63] width 20 height 6
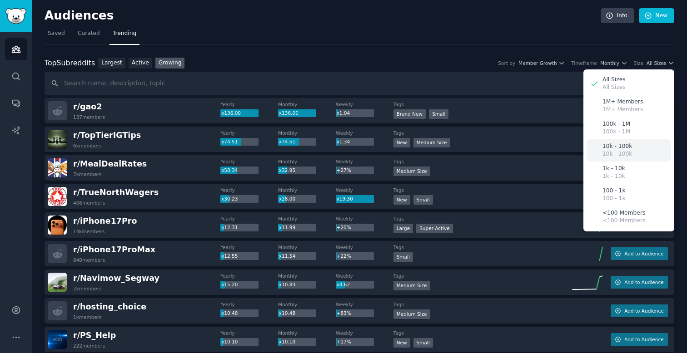
click at [630, 147] on div "10k - 100k 10k - 100k" at bounding box center [628, 150] width 84 height 22
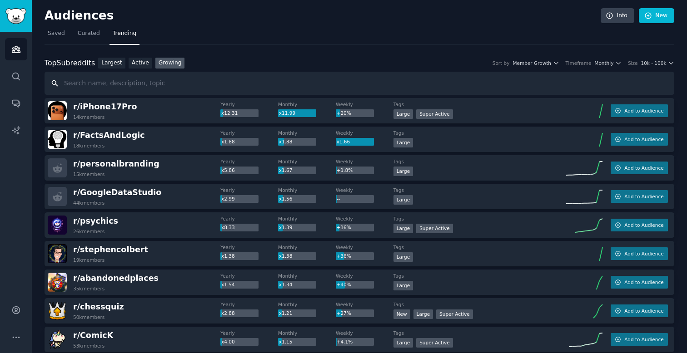
click at [159, 84] on input "text" at bounding box center [359, 83] width 629 height 23
type input "tools"
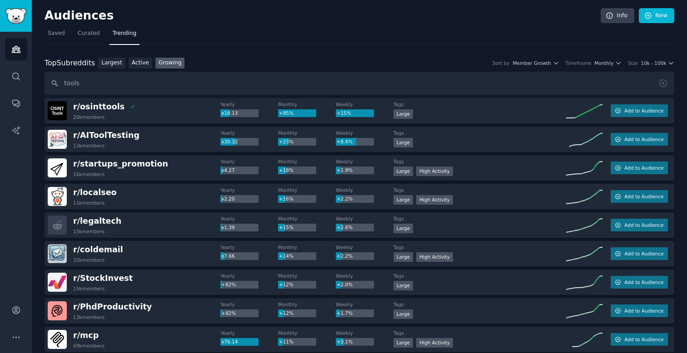
click at [228, 109] on div "x18.13" at bounding box center [239, 113] width 38 height 8
click at [650, 61] on span "10k - 100k" at bounding box center [652, 63] width 25 height 6
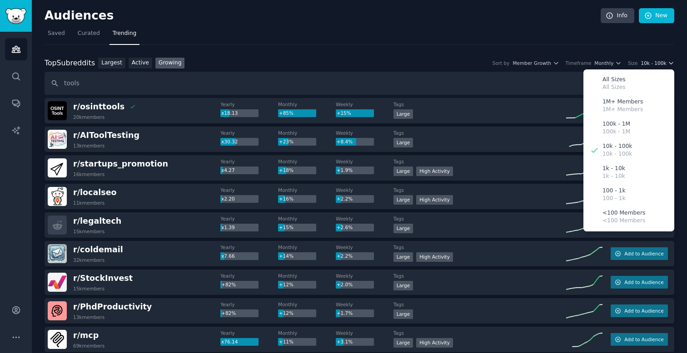
click at [650, 61] on span "10k - 100k" at bounding box center [652, 63] width 25 height 6
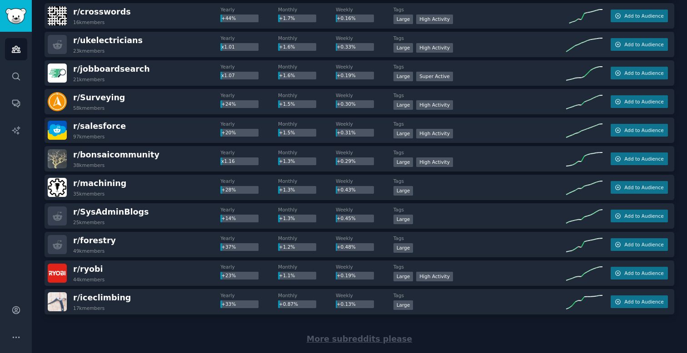
scroll to position [1234, 0]
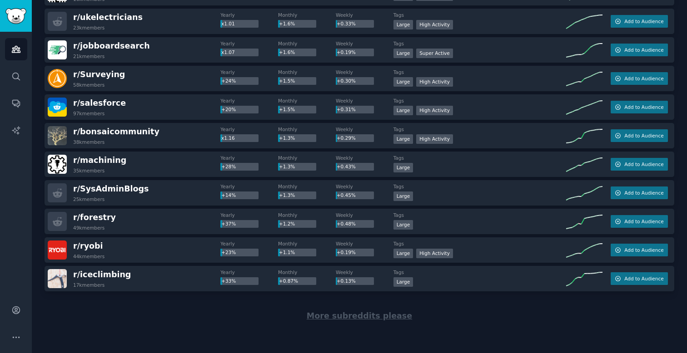
click at [333, 318] on span "More subreddits please" at bounding box center [359, 316] width 105 height 9
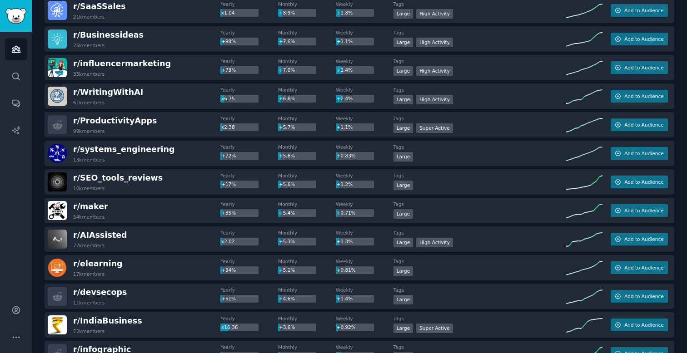
scroll to position [454, 0]
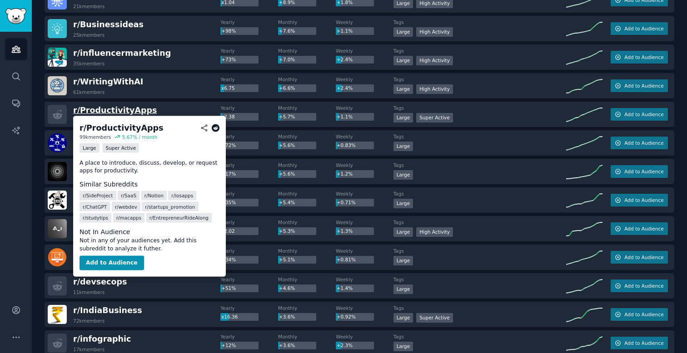
click at [116, 108] on span "r/ ProductivityApps" at bounding box center [115, 110] width 84 height 9
click at [112, 259] on button "Add to Audience" at bounding box center [111, 263] width 64 height 15
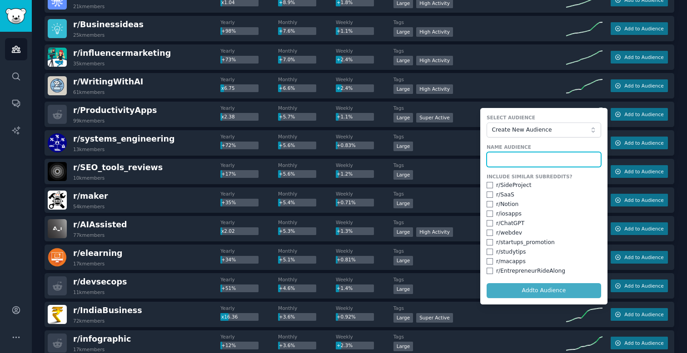
click at [503, 159] on input "text" at bounding box center [543, 159] width 114 height 15
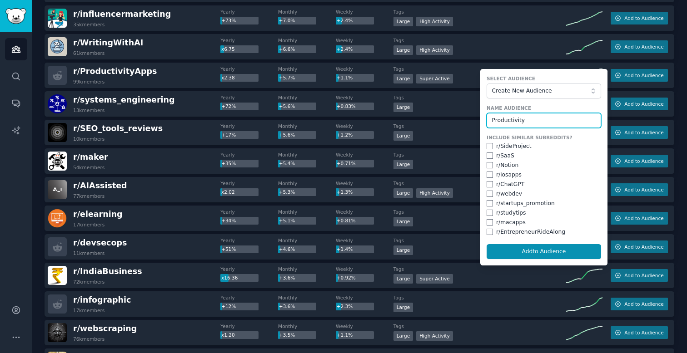
scroll to position [496, 0]
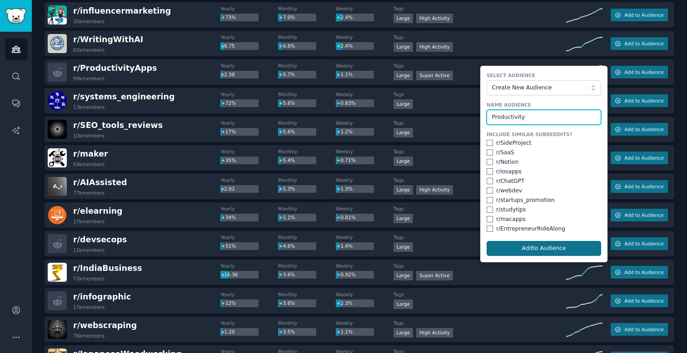
type input "Productivity"
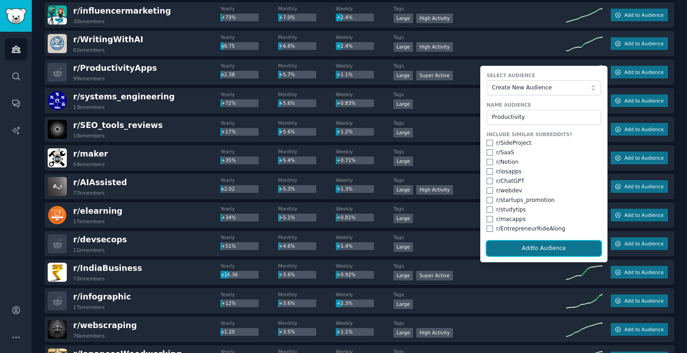
click at [513, 249] on button "Add to Audience" at bounding box center [543, 248] width 114 height 15
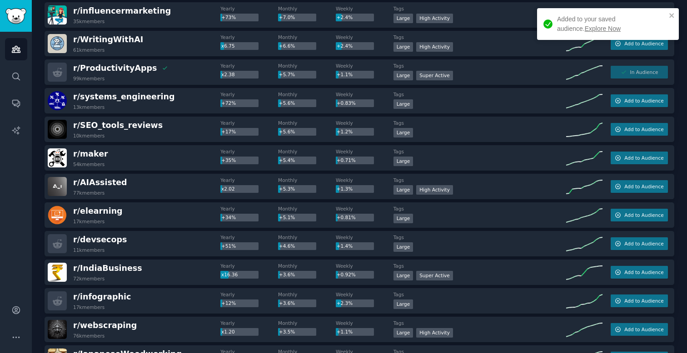
click at [562, 25] on div "Added to your saved audience. Explore Now" at bounding box center [611, 24] width 109 height 19
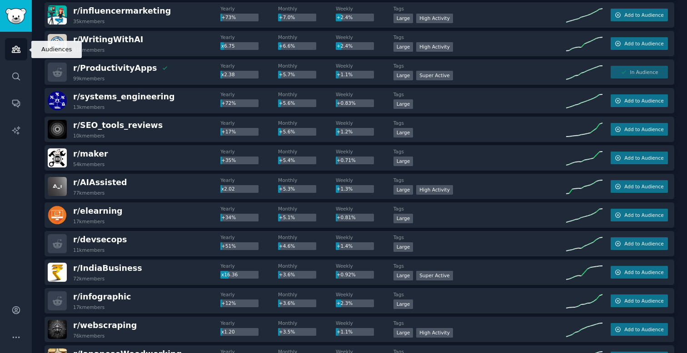
click at [20, 49] on icon "Sidebar" at bounding box center [16, 49] width 8 height 6
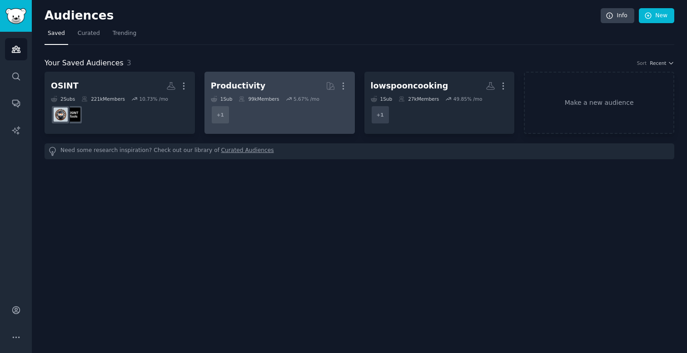
click at [282, 85] on h2 "Productivity More" at bounding box center [280, 86] width 138 height 16
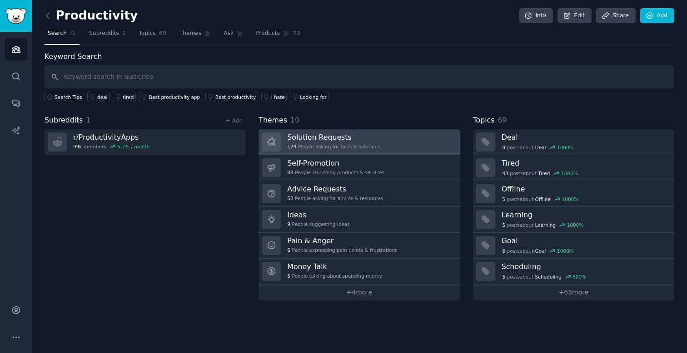
click at [392, 136] on link "Solution Requests 129 People asking for tools & solutions" at bounding box center [358, 142] width 201 height 26
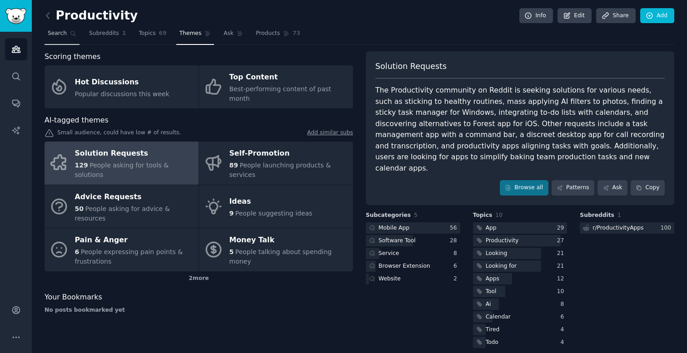
click at [64, 40] on link "Search" at bounding box center [62, 35] width 35 height 19
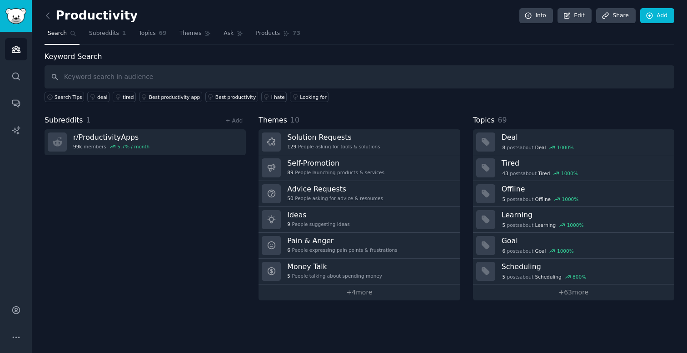
click at [211, 79] on input "text" at bounding box center [359, 76] width 629 height 23
type input "calendar"
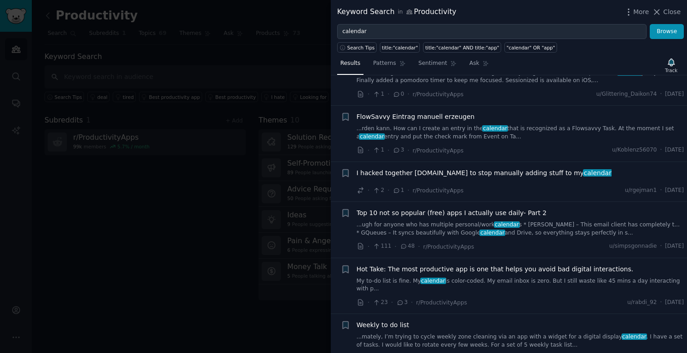
scroll to position [1072, 0]
